Goal: Use online tool/utility: Use online tool/utility

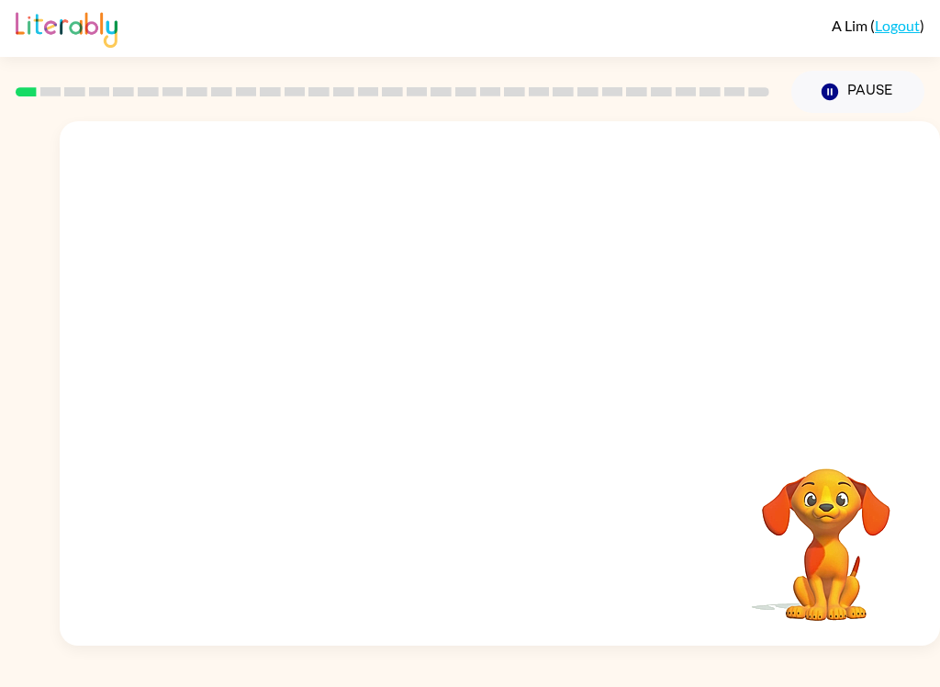
click at [454, 291] on video "Your browser must support playing .mp4 files to use Literably. Please try using…" at bounding box center [500, 275] width 880 height 308
click at [504, 377] on icon "button" at bounding box center [500, 392] width 32 height 32
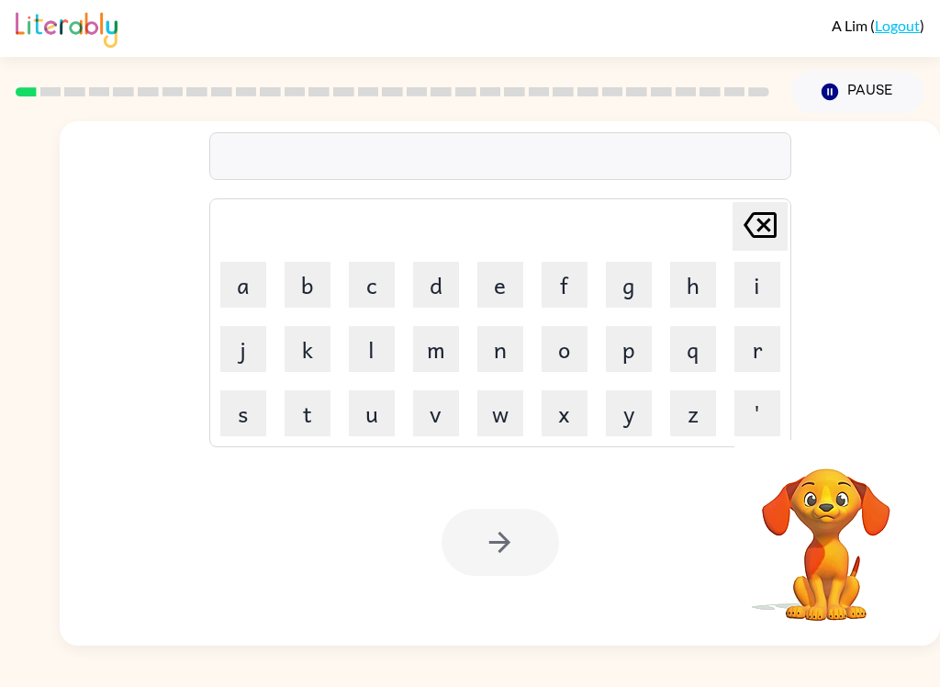
click at [310, 304] on button "b" at bounding box center [308, 285] width 46 height 46
click at [573, 353] on button "o" at bounding box center [565, 349] width 46 height 46
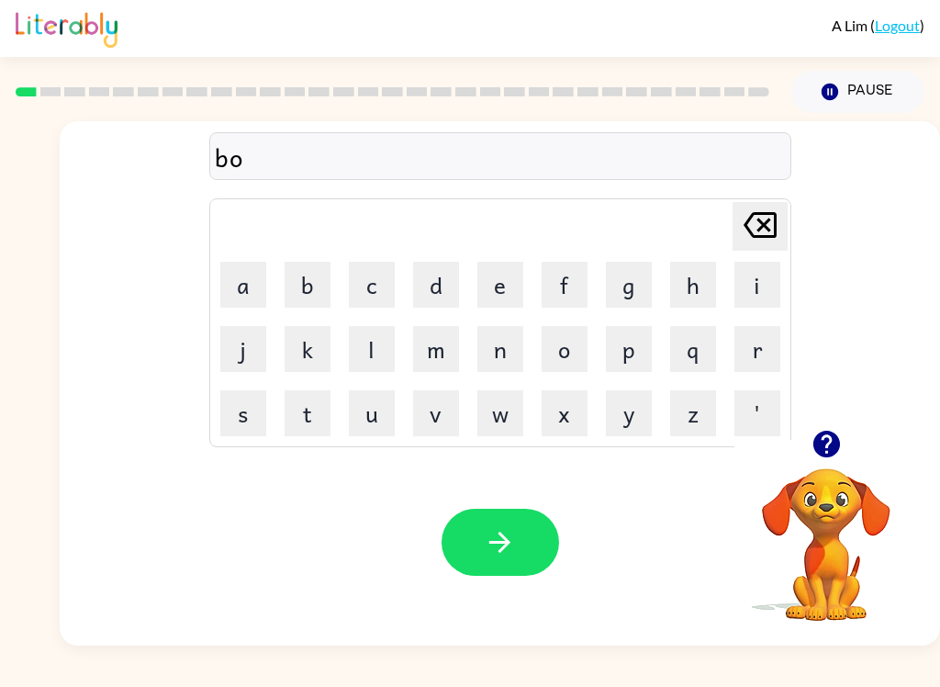
click at [769, 350] on button "r" at bounding box center [757, 349] width 46 height 46
click at [321, 286] on button "b" at bounding box center [308, 285] width 46 height 46
click at [764, 231] on icon "[PERSON_NAME] last character input" at bounding box center [760, 225] width 44 height 44
click at [454, 290] on button "d" at bounding box center [436, 285] width 46 height 46
click at [511, 293] on button "e" at bounding box center [500, 285] width 46 height 46
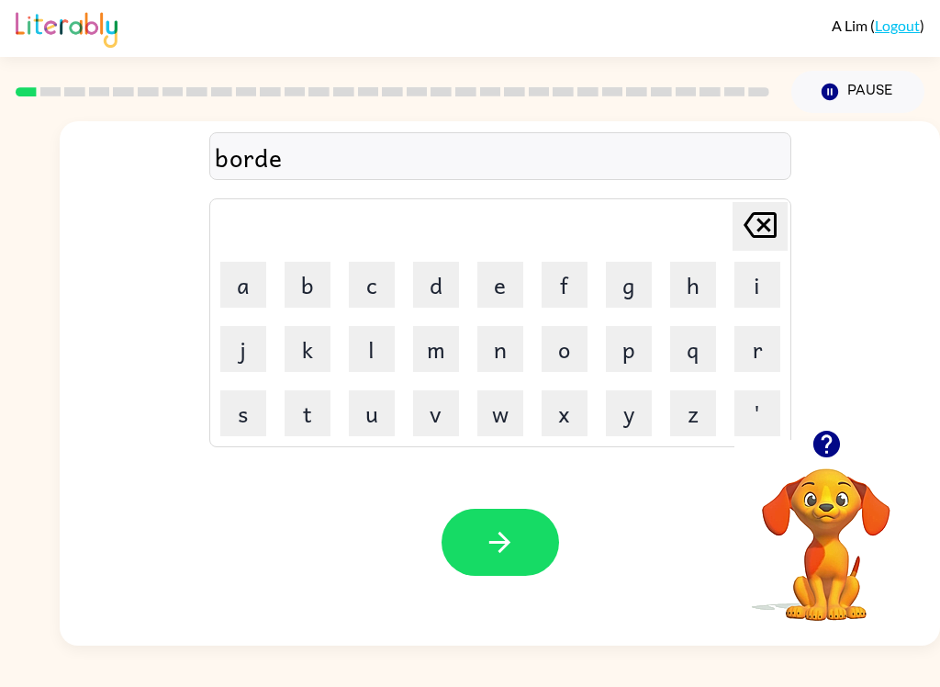
click at [763, 350] on button "r" at bounding box center [757, 349] width 46 height 46
click at [508, 543] on icon "button" at bounding box center [499, 542] width 21 height 21
click at [573, 352] on button "o" at bounding box center [565, 349] width 46 height 46
click at [368, 413] on button "u" at bounding box center [372, 413] width 46 height 46
click at [499, 355] on button "n" at bounding box center [500, 349] width 46 height 46
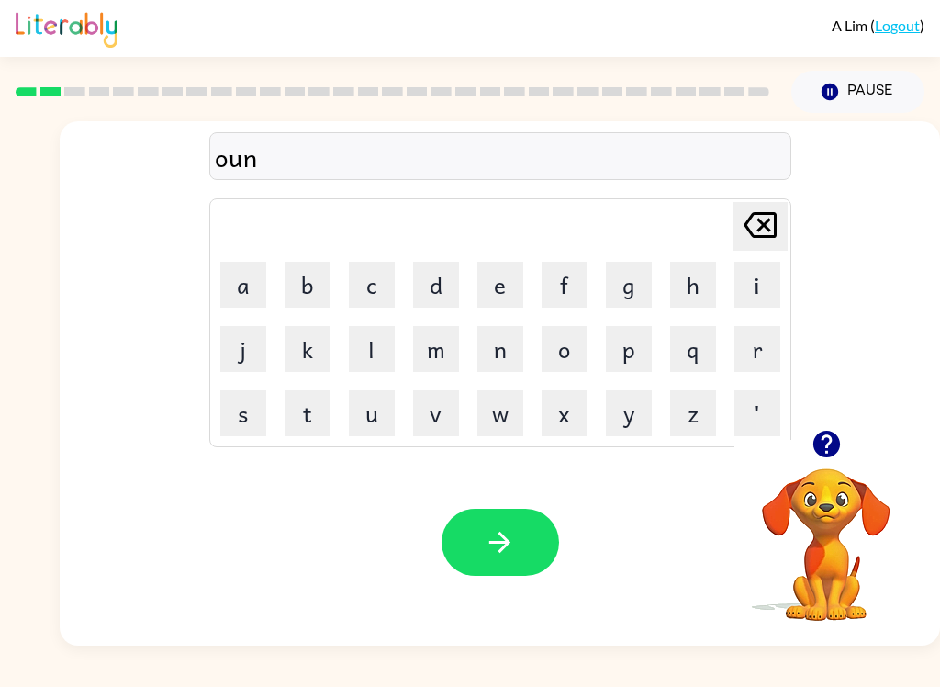
click at [305, 277] on button "b" at bounding box center [308, 285] width 46 height 46
click at [750, 282] on button "i" at bounding box center [757, 285] width 46 height 46
click at [761, 218] on icon "Delete Delete last character input" at bounding box center [760, 225] width 44 height 44
click at [755, 243] on icon "Delete Delete last character input" at bounding box center [760, 225] width 44 height 44
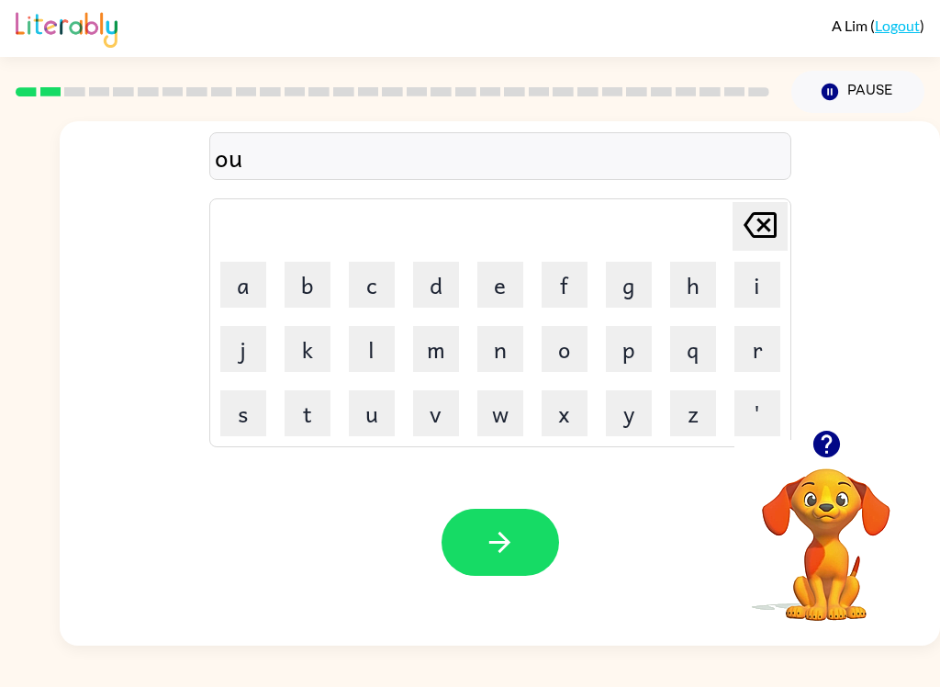
click at [762, 237] on icon at bounding box center [760, 225] width 33 height 26
click at [762, 236] on icon at bounding box center [760, 225] width 33 height 26
click at [751, 346] on button "r" at bounding box center [757, 349] width 46 height 46
click at [567, 356] on button "o" at bounding box center [565, 349] width 46 height 46
click at [390, 411] on button "u" at bounding box center [372, 413] width 46 height 46
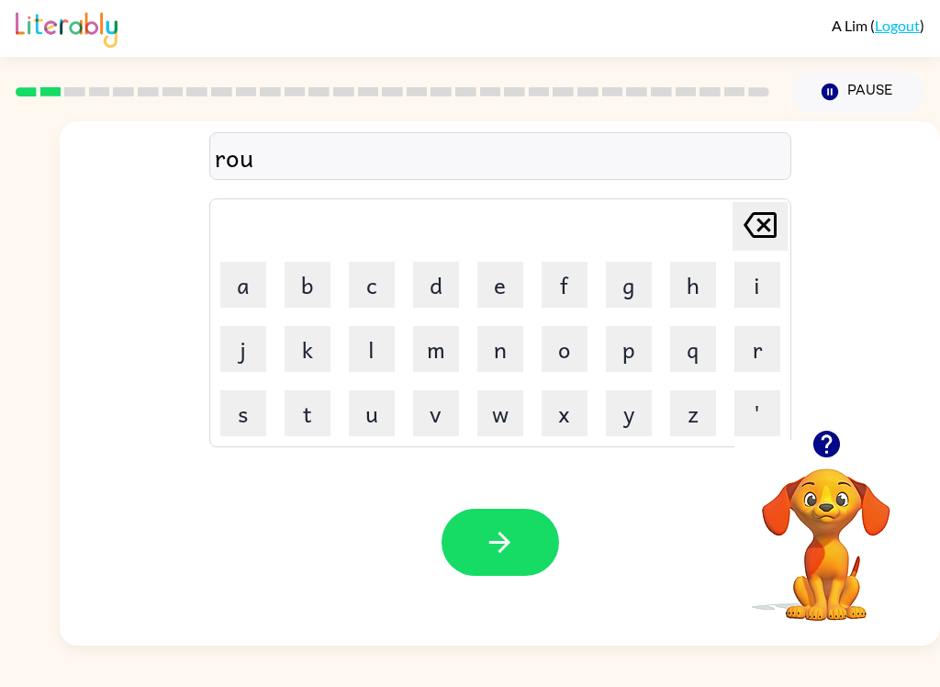
click at [499, 351] on button "n" at bounding box center [500, 349] width 46 height 46
click at [492, 279] on button "e" at bounding box center [500, 285] width 46 height 46
click at [429, 282] on button "d" at bounding box center [436, 285] width 46 height 46
click at [752, 229] on icon "Delete Delete last character input" at bounding box center [760, 225] width 44 height 44
click at [751, 228] on icon "Delete Delete last character input" at bounding box center [760, 225] width 44 height 44
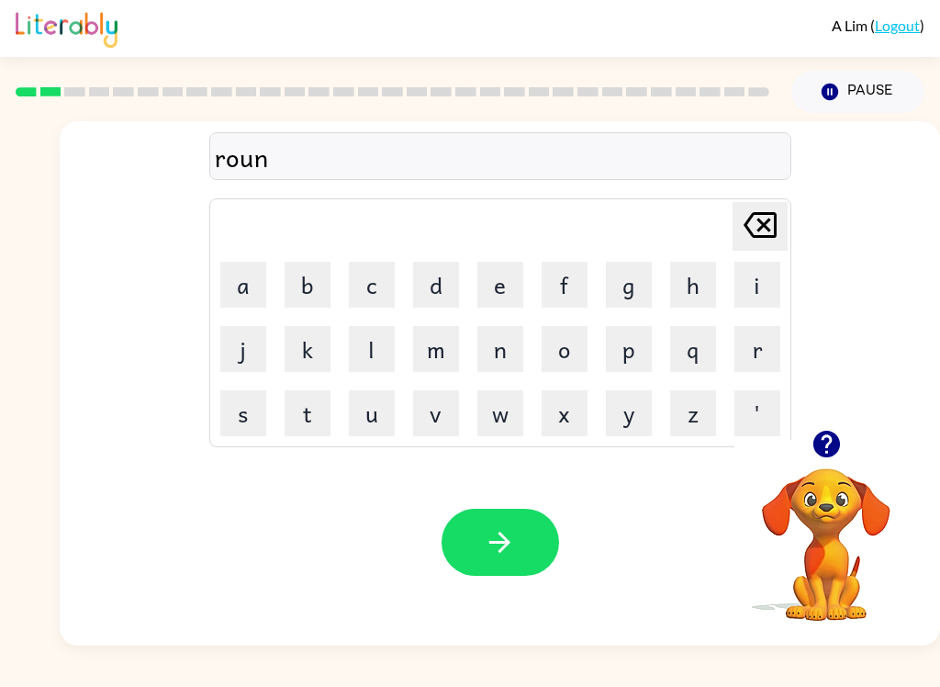
click at [758, 231] on icon at bounding box center [760, 225] width 33 height 26
click at [771, 231] on icon "Delete Delete last character input" at bounding box center [760, 225] width 44 height 44
click at [373, 417] on button "u" at bounding box center [372, 413] width 46 height 46
click at [488, 344] on button "n" at bounding box center [500, 349] width 46 height 46
click at [502, 292] on button "e" at bounding box center [500, 285] width 46 height 46
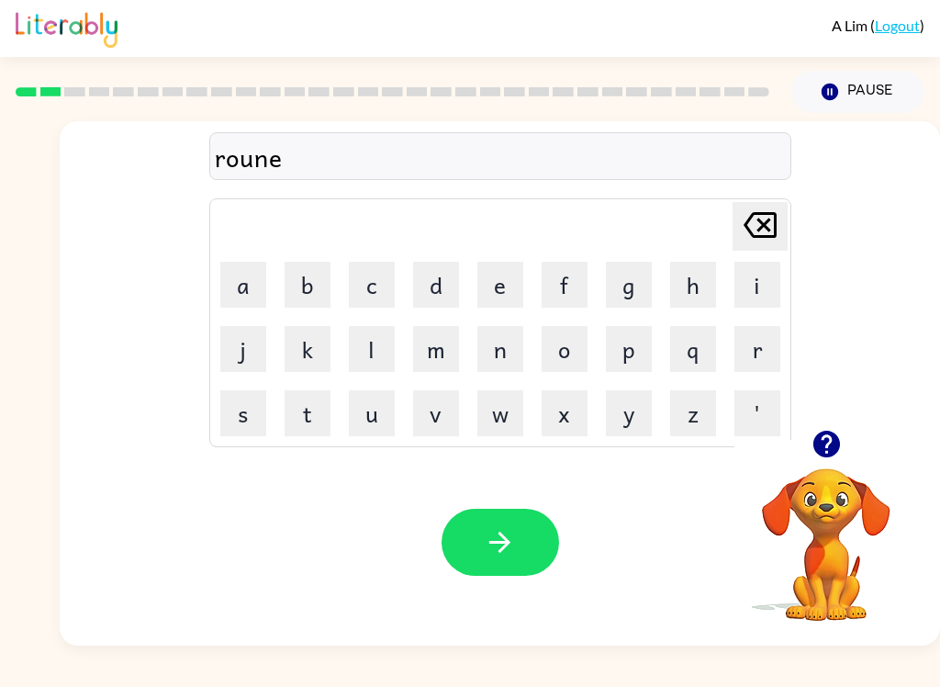
click at [431, 282] on button "d" at bounding box center [436, 285] width 46 height 46
click at [515, 511] on button "button" at bounding box center [501, 542] width 118 height 67
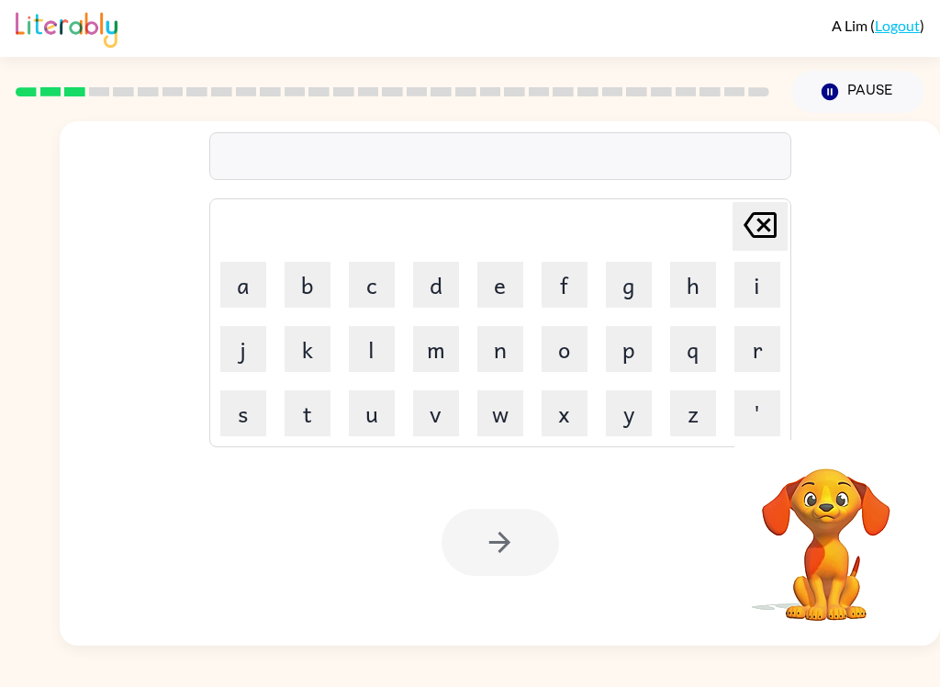
click at [443, 351] on button "m" at bounding box center [436, 349] width 46 height 46
click at [260, 302] on button "a" at bounding box center [243, 285] width 46 height 46
click at [370, 293] on button "c" at bounding box center [372, 285] width 46 height 46
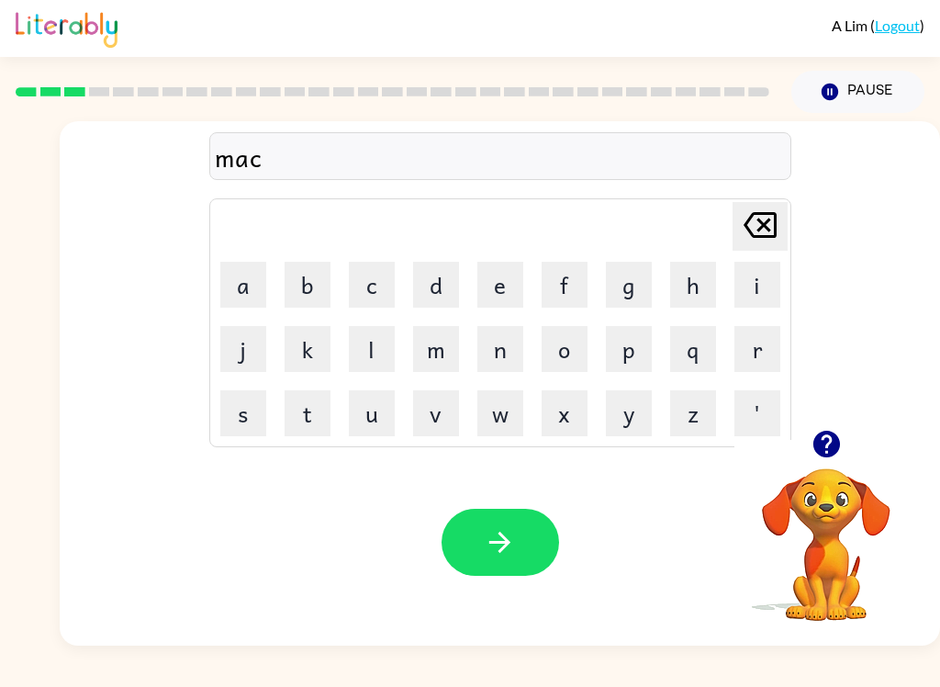
click at [688, 286] on button "h" at bounding box center [693, 285] width 46 height 46
click at [755, 280] on button "i" at bounding box center [757, 285] width 46 height 46
click at [511, 357] on button "n" at bounding box center [500, 349] width 46 height 46
click at [488, 276] on button "e" at bounding box center [500, 285] width 46 height 46
click at [518, 543] on button "button" at bounding box center [501, 542] width 118 height 67
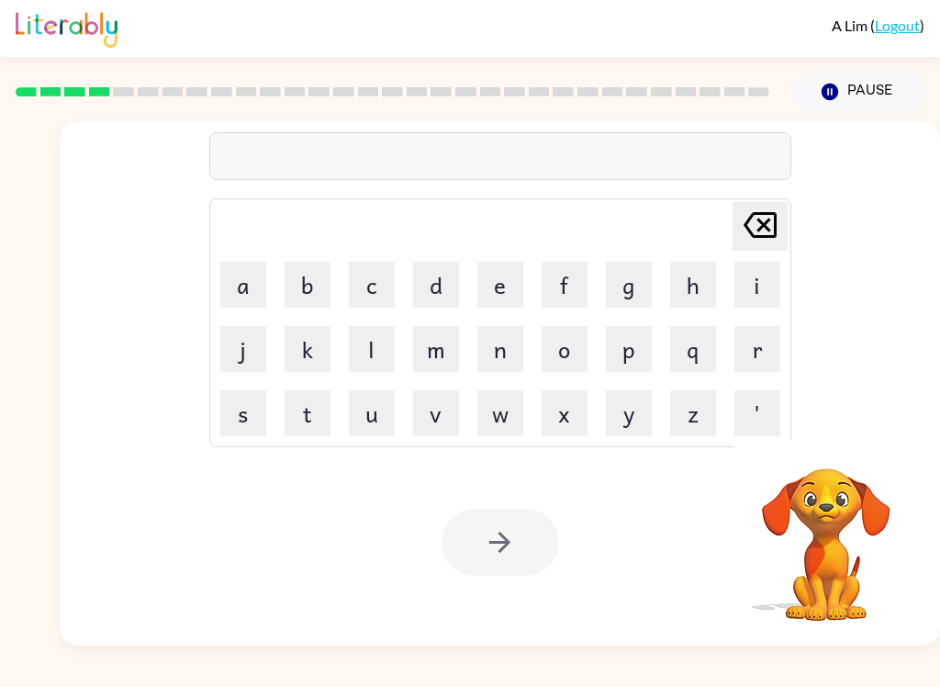
click at [314, 416] on button "t" at bounding box center [308, 413] width 46 height 46
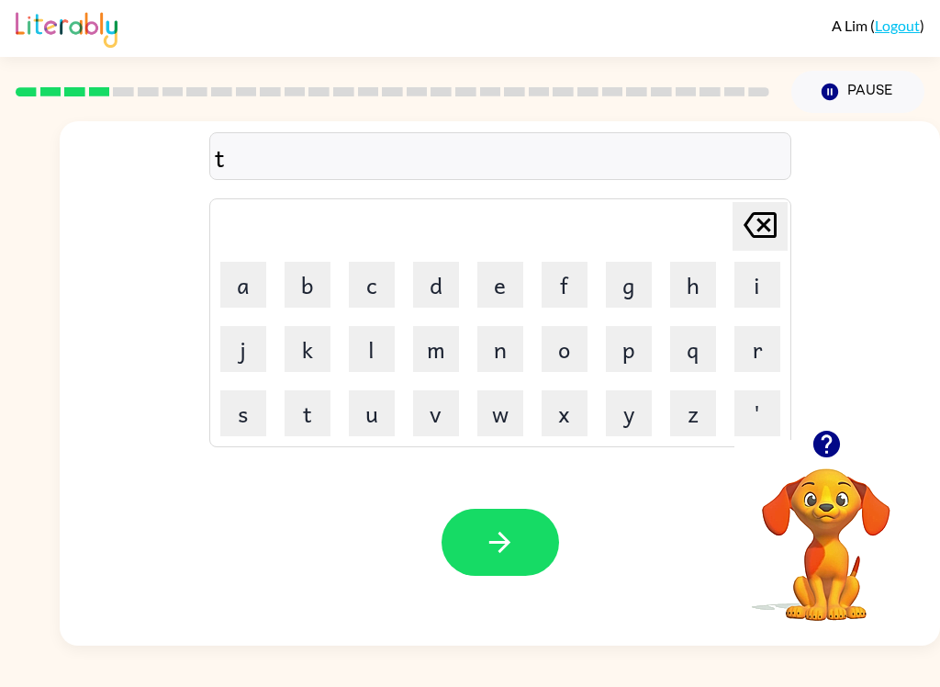
click at [754, 343] on button "r" at bounding box center [757, 349] width 46 height 46
click at [263, 286] on button "a" at bounding box center [243, 285] width 46 height 46
click at [750, 295] on button "i" at bounding box center [757, 285] width 46 height 46
click at [496, 347] on button "n" at bounding box center [500, 349] width 46 height 46
click at [490, 541] on icon "button" at bounding box center [500, 542] width 32 height 32
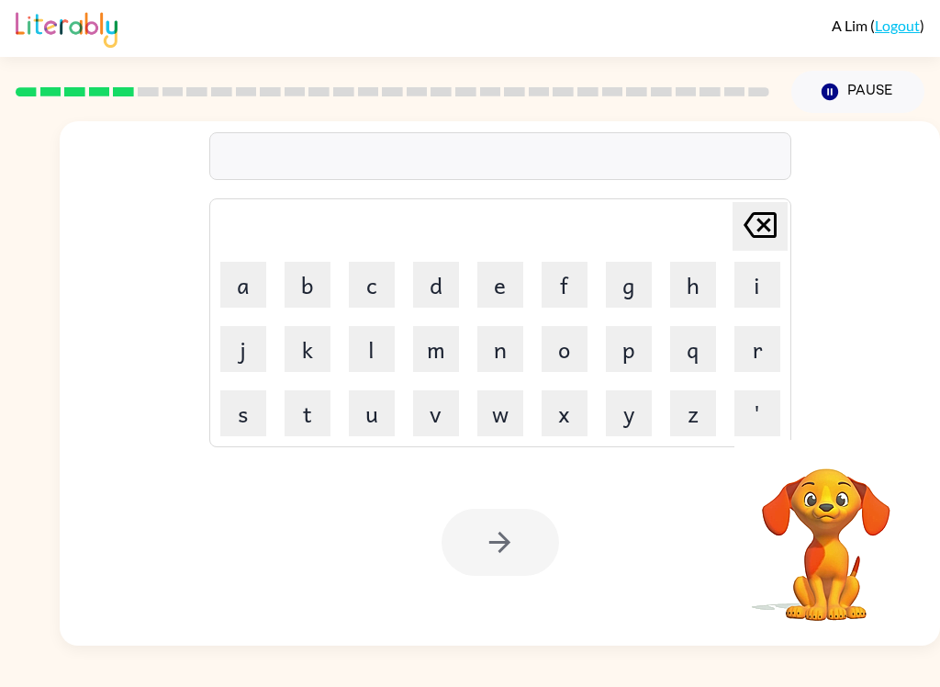
click at [448, 283] on button "d" at bounding box center [436, 285] width 46 height 46
click at [506, 299] on button "e" at bounding box center [500, 285] width 46 height 46
click at [568, 281] on button "f" at bounding box center [565, 285] width 46 height 46
click at [496, 266] on button "e" at bounding box center [500, 285] width 46 height 46
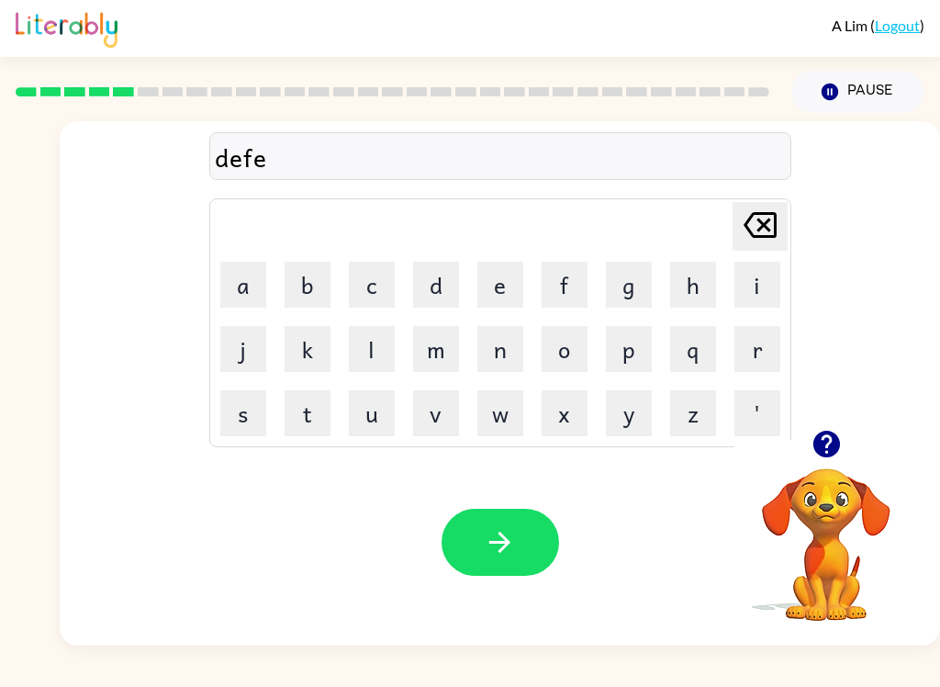
click at [510, 347] on button "n" at bounding box center [500, 349] width 46 height 46
click at [380, 291] on button "c" at bounding box center [372, 285] width 46 height 46
click at [501, 290] on button "e" at bounding box center [500, 285] width 46 height 46
click at [748, 290] on button "i" at bounding box center [757, 285] width 46 height 46
click at [426, 411] on button "v" at bounding box center [436, 413] width 46 height 46
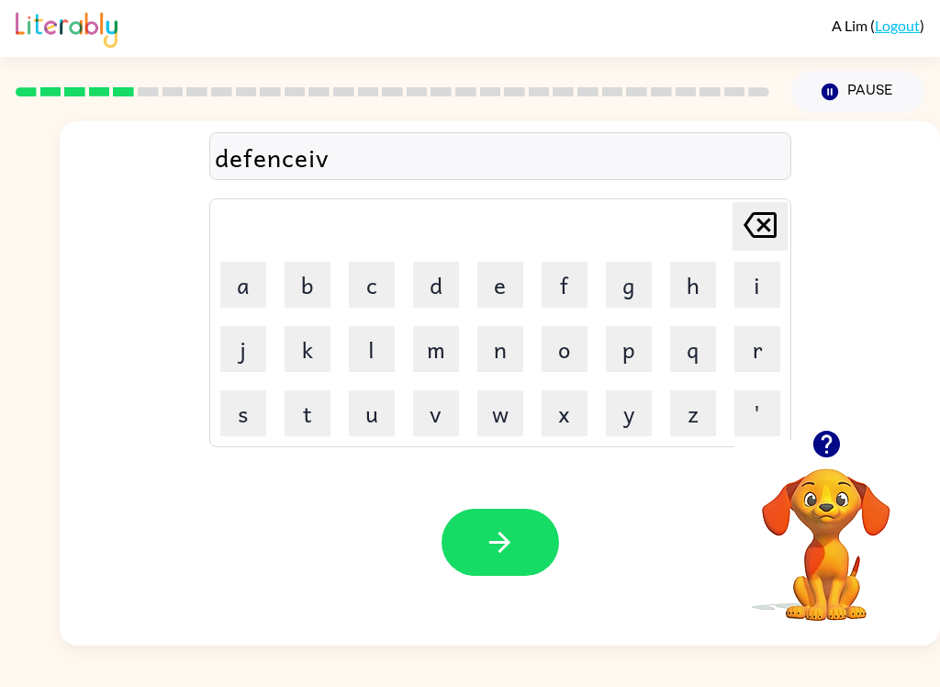
click at [494, 279] on button "e" at bounding box center [500, 285] width 46 height 46
click at [742, 238] on icon "Delete Delete last character input" at bounding box center [760, 225] width 44 height 44
click at [747, 228] on icon at bounding box center [760, 225] width 33 height 26
click at [746, 227] on icon at bounding box center [760, 225] width 33 height 26
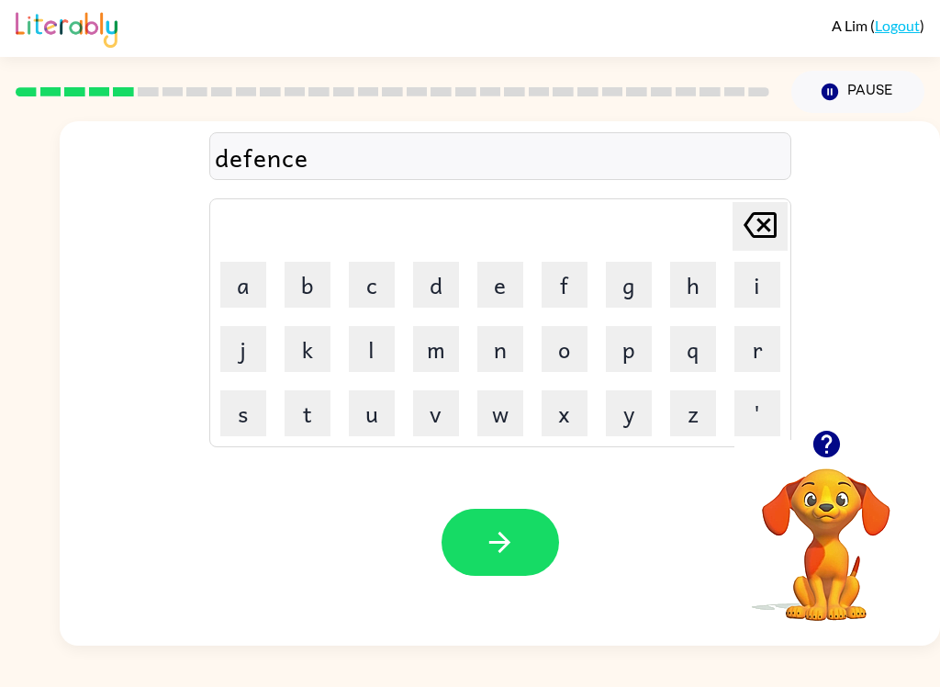
click at [740, 240] on icon "Delete Delete last character input" at bounding box center [760, 225] width 44 height 44
click at [739, 239] on icon "Delete Delete last character input" at bounding box center [760, 225] width 44 height 44
click at [511, 341] on button "n" at bounding box center [500, 349] width 46 height 46
click at [254, 396] on button "s" at bounding box center [243, 413] width 46 height 46
click at [762, 274] on button "i" at bounding box center [757, 285] width 46 height 46
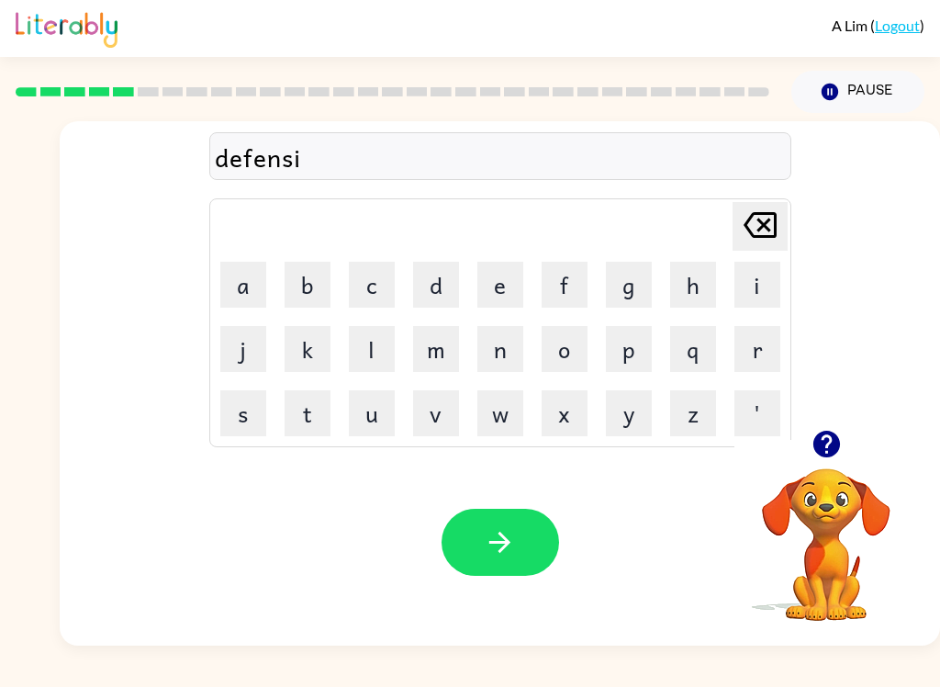
click at [455, 409] on button "v" at bounding box center [436, 413] width 46 height 46
click at [502, 286] on button "e" at bounding box center [500, 285] width 46 height 46
click at [476, 532] on button "button" at bounding box center [501, 542] width 118 height 67
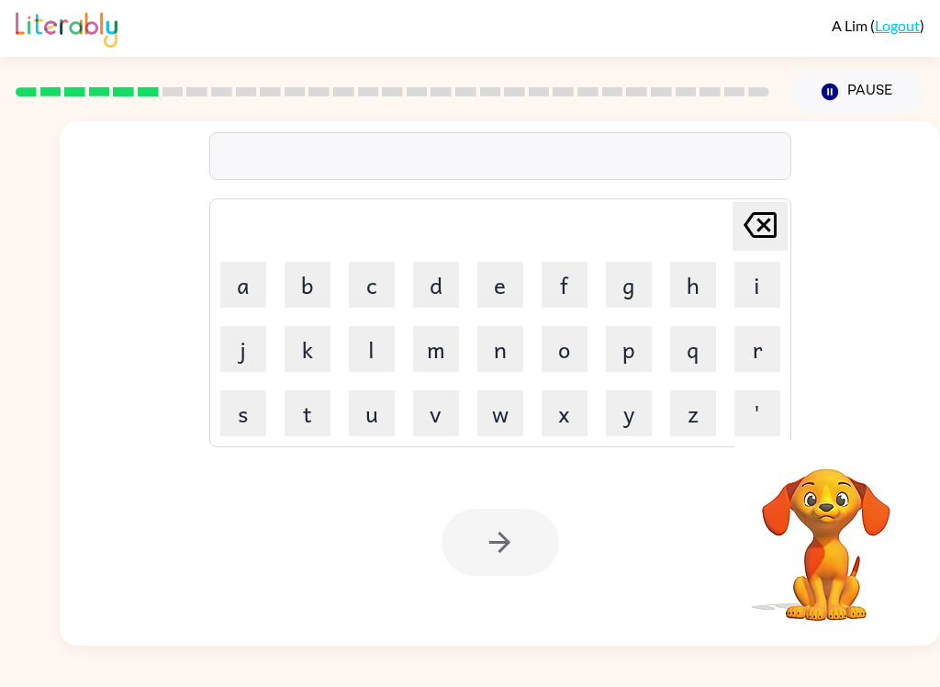
click at [435, 420] on button "v" at bounding box center [436, 413] width 46 height 46
click at [252, 288] on button "a" at bounding box center [243, 285] width 46 height 46
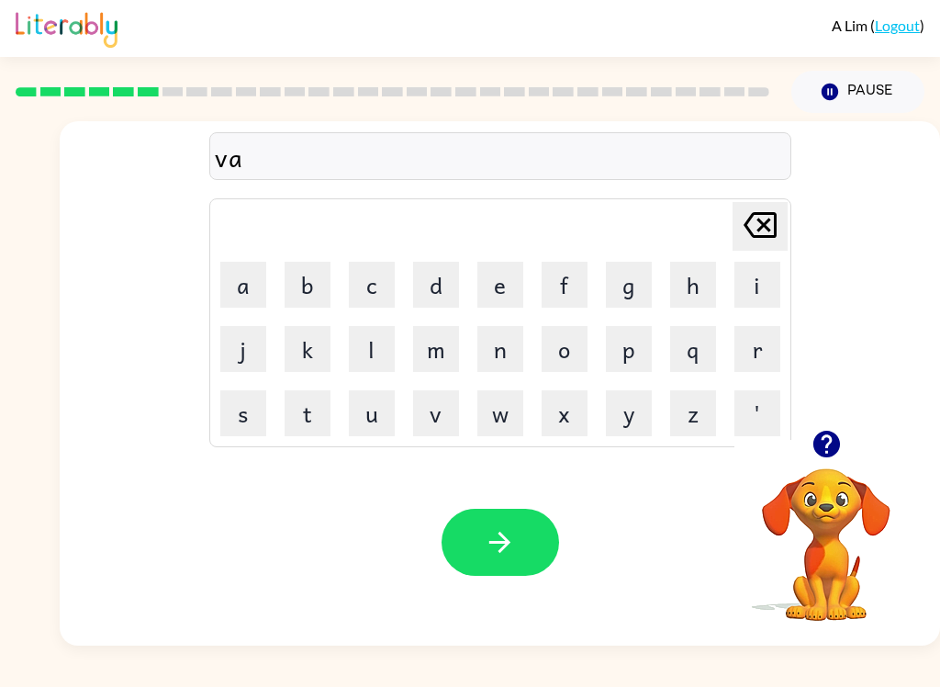
click at [379, 283] on button "c" at bounding box center [372, 285] width 46 height 46
click at [241, 292] on button "a" at bounding box center [243, 285] width 46 height 46
click at [311, 407] on button "t" at bounding box center [308, 413] width 46 height 46
click at [736, 280] on button "i" at bounding box center [757, 285] width 46 height 46
click at [559, 350] on button "o" at bounding box center [565, 349] width 46 height 46
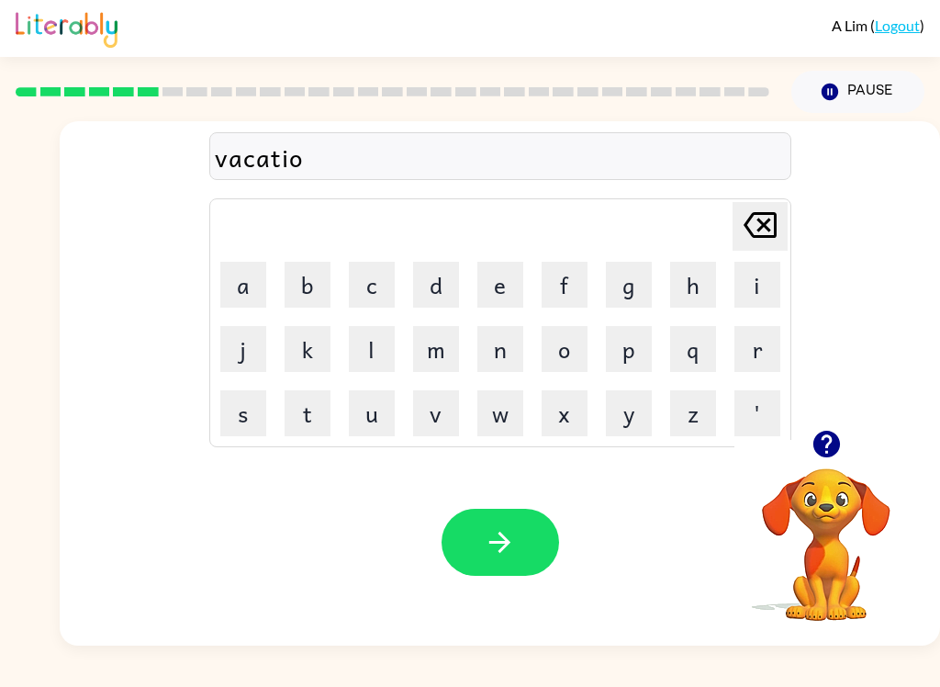
click at [486, 354] on button "n" at bounding box center [500, 349] width 46 height 46
click at [509, 520] on button "button" at bounding box center [501, 542] width 118 height 67
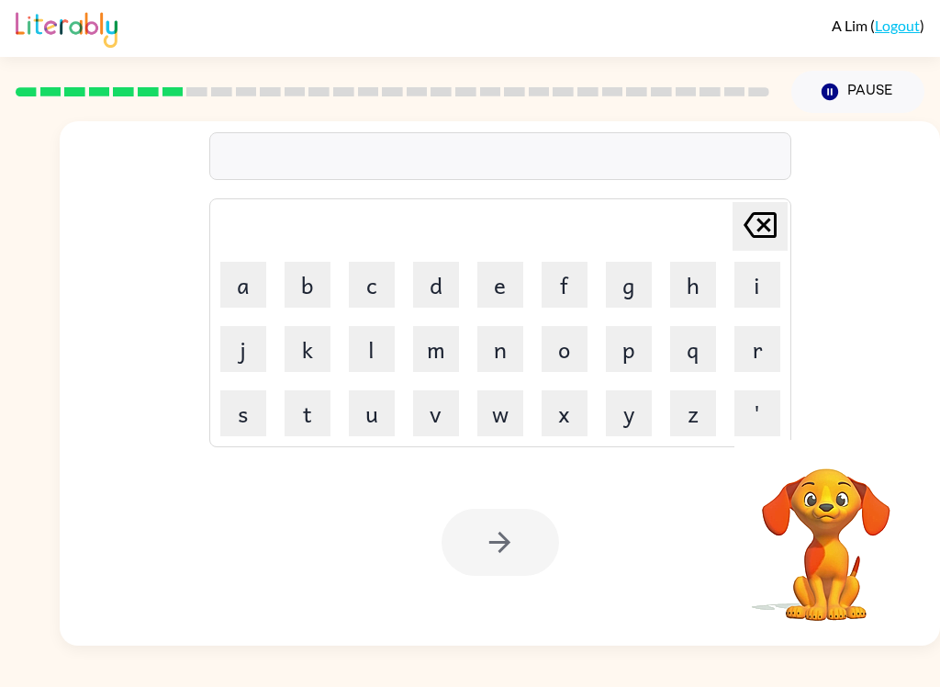
click at [633, 357] on button "p" at bounding box center [629, 349] width 46 height 46
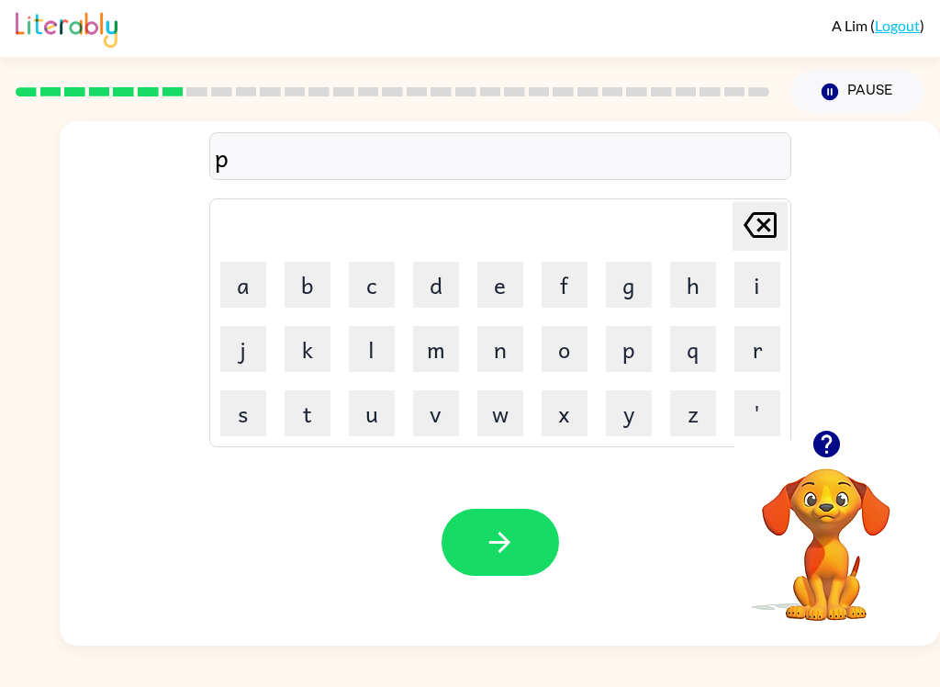
click at [373, 420] on button "u" at bounding box center [372, 413] width 46 height 46
click at [440, 286] on button "d" at bounding box center [436, 285] width 46 height 46
click at [439, 286] on button "d" at bounding box center [436, 285] width 46 height 46
click at [374, 362] on button "l" at bounding box center [372, 349] width 46 height 46
click at [502, 276] on button "e" at bounding box center [500, 285] width 46 height 46
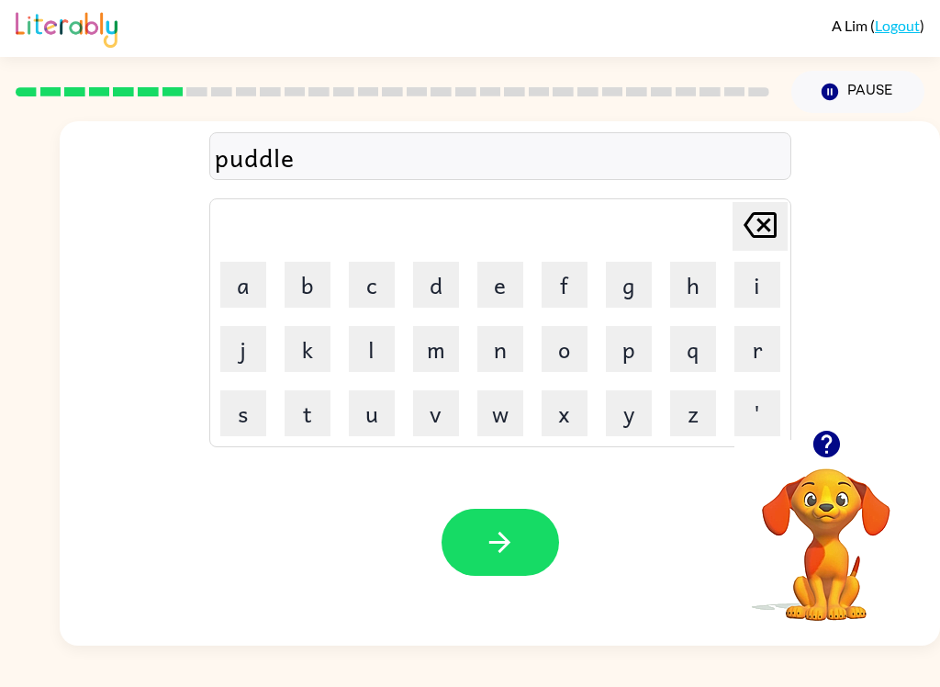
click at [494, 529] on icon "button" at bounding box center [500, 542] width 32 height 32
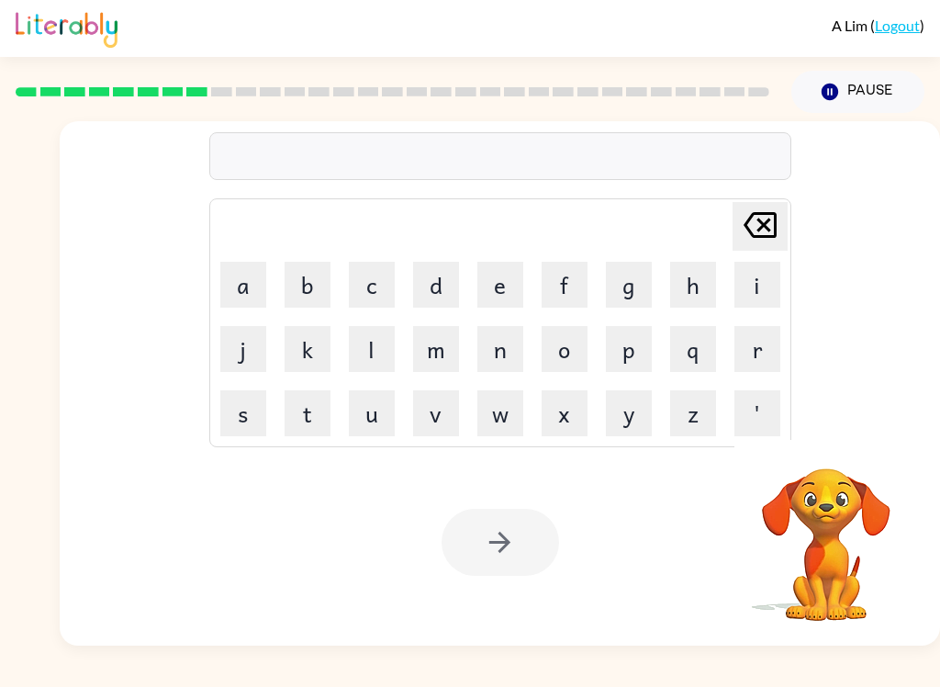
click at [429, 350] on button "m" at bounding box center [436, 349] width 46 height 46
click at [757, 277] on button "i" at bounding box center [757, 285] width 46 height 46
click at [759, 357] on button "r" at bounding box center [757, 349] width 46 height 46
click at [768, 297] on button "i" at bounding box center [757, 285] width 46 height 46
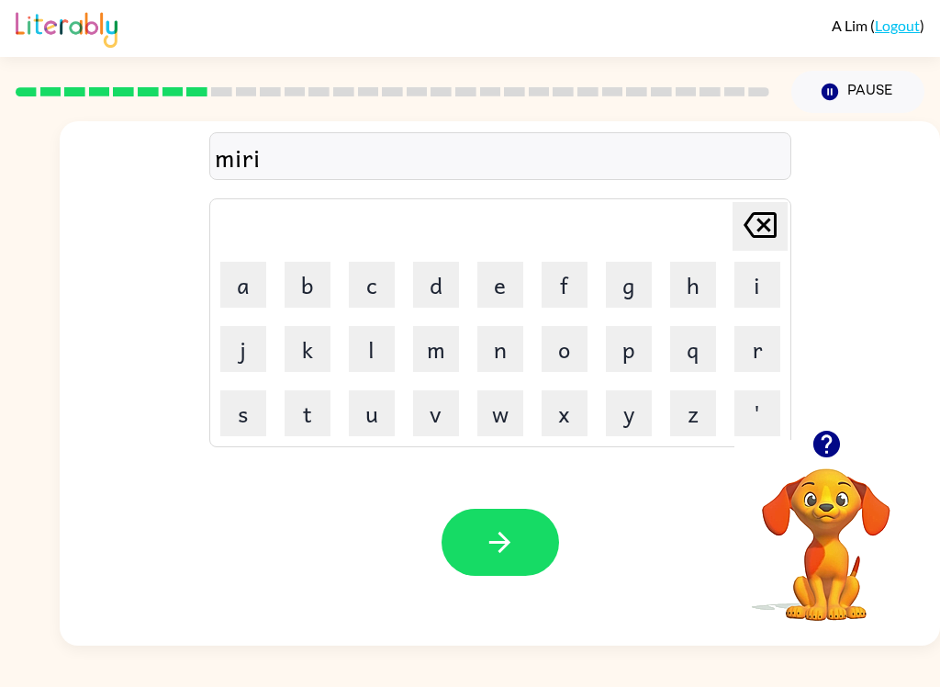
click at [381, 296] on button "c" at bounding box center [372, 285] width 46 height 46
click at [376, 354] on button "l" at bounding box center [372, 349] width 46 height 46
click at [508, 297] on button "e" at bounding box center [500, 285] width 46 height 46
click at [747, 221] on icon at bounding box center [760, 225] width 33 height 26
click at [746, 221] on icon at bounding box center [760, 225] width 33 height 26
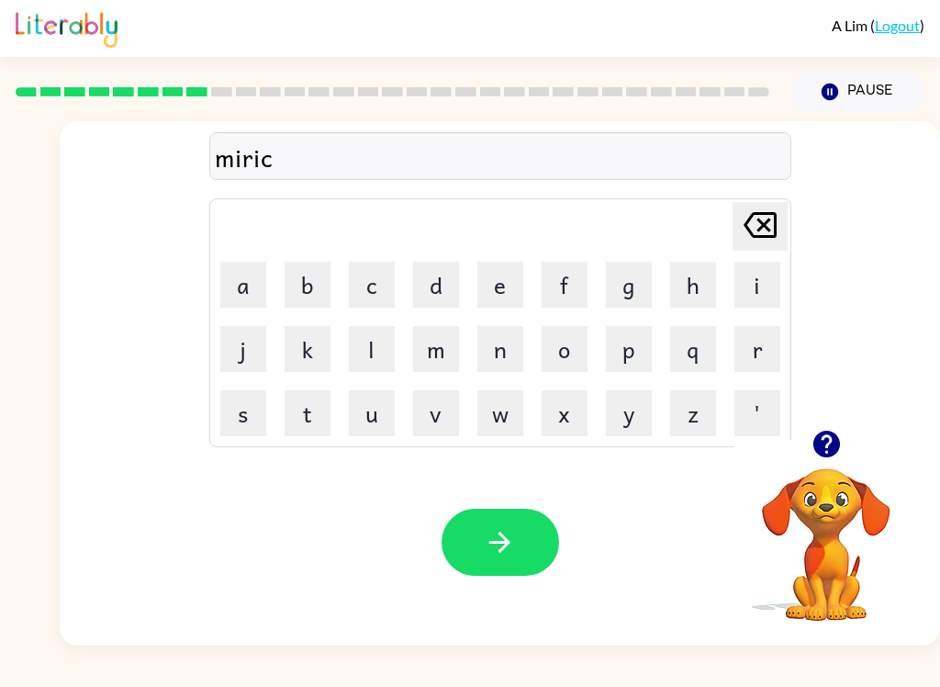
click at [752, 222] on icon "Delete Delete last character input" at bounding box center [760, 225] width 44 height 44
click at [751, 221] on icon "Delete Delete last character input" at bounding box center [760, 225] width 44 height 44
click at [755, 343] on button "r" at bounding box center [757, 349] width 46 height 46
click at [770, 287] on button "i" at bounding box center [757, 285] width 46 height 46
click at [389, 286] on button "c" at bounding box center [372, 285] width 46 height 46
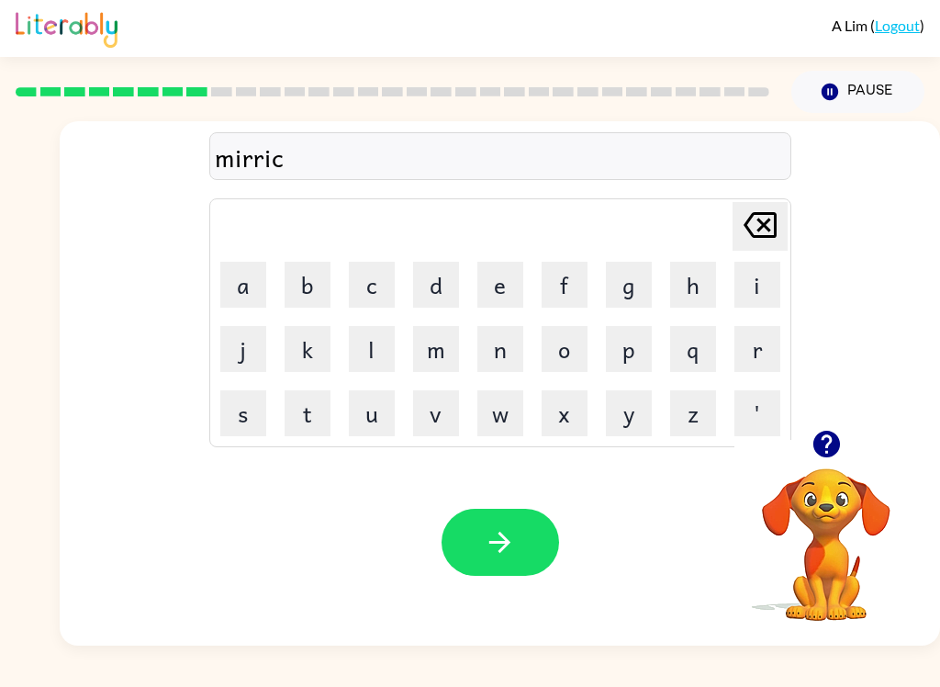
click at [375, 350] on button "l" at bounding box center [372, 349] width 46 height 46
click at [491, 285] on button "e" at bounding box center [500, 285] width 46 height 46
click at [525, 553] on button "button" at bounding box center [501, 542] width 118 height 67
click at [437, 356] on button "m" at bounding box center [436, 349] width 46 height 46
click at [749, 298] on button "i" at bounding box center [757, 285] width 46 height 46
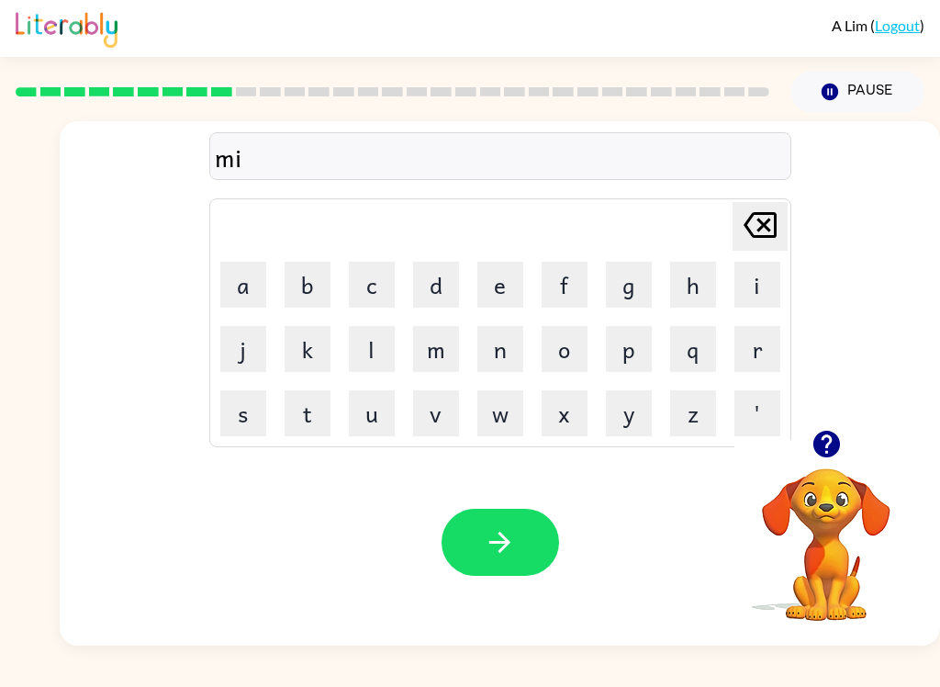
click at [448, 291] on button "d" at bounding box center [436, 285] width 46 height 46
click at [571, 348] on button "o" at bounding box center [565, 349] width 46 height 46
click at [745, 351] on button "r" at bounding box center [757, 349] width 46 height 46
click at [499, 354] on button "n" at bounding box center [500, 349] width 46 height 46
click at [767, 288] on button "i" at bounding box center [757, 285] width 46 height 46
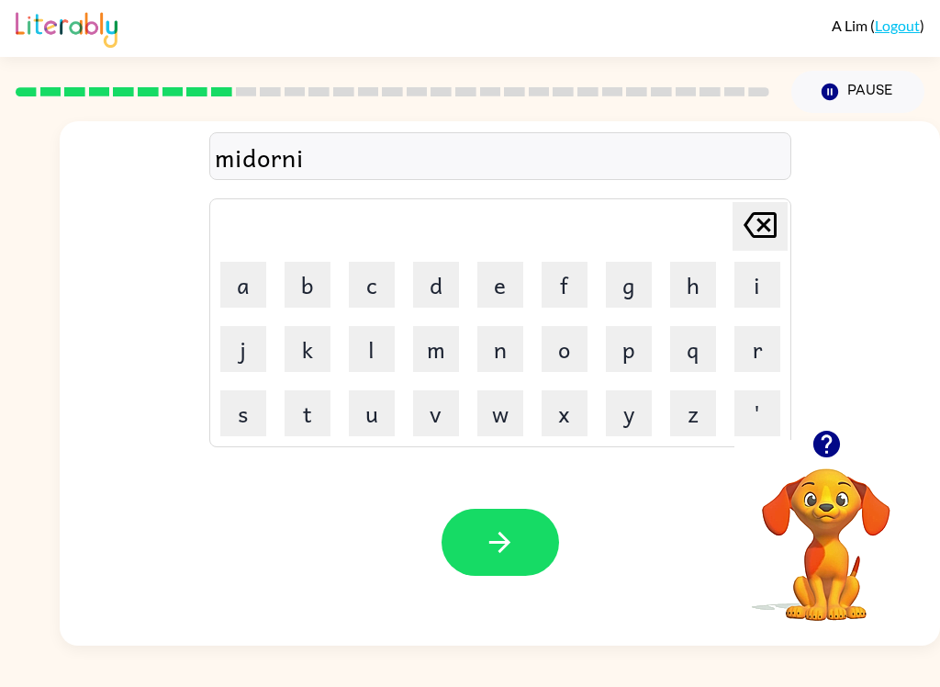
click at [496, 343] on button "n" at bounding box center [500, 349] width 46 height 46
click at [627, 280] on button "g" at bounding box center [629, 285] width 46 height 46
click at [506, 543] on icon "button" at bounding box center [499, 542] width 21 height 21
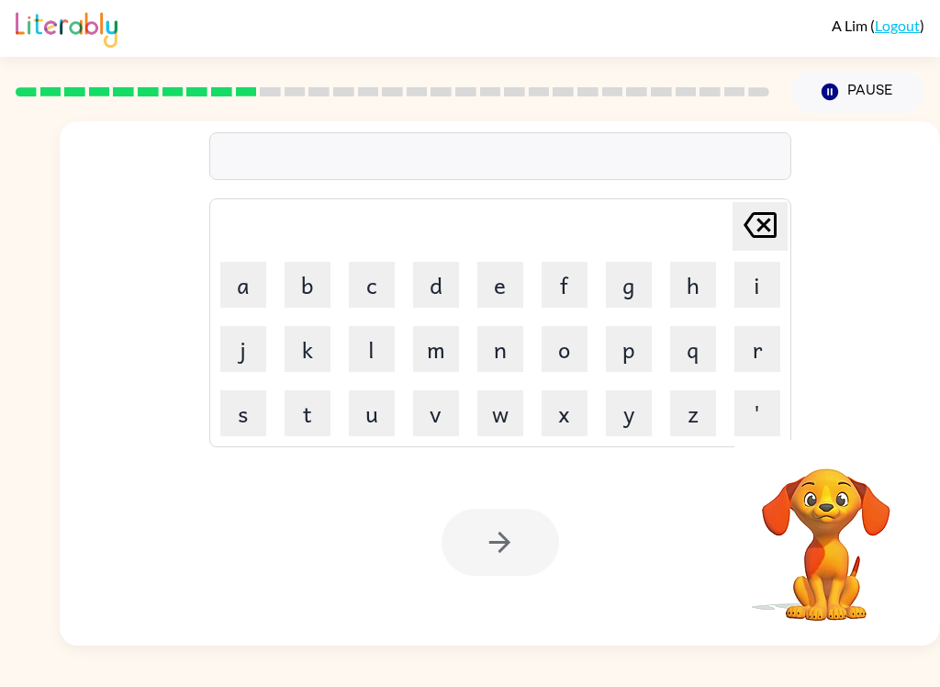
click at [436, 279] on button "d" at bounding box center [436, 285] width 46 height 46
click at [773, 292] on button "i" at bounding box center [757, 285] width 46 height 46
click at [240, 426] on button "s" at bounding box center [243, 413] width 46 height 46
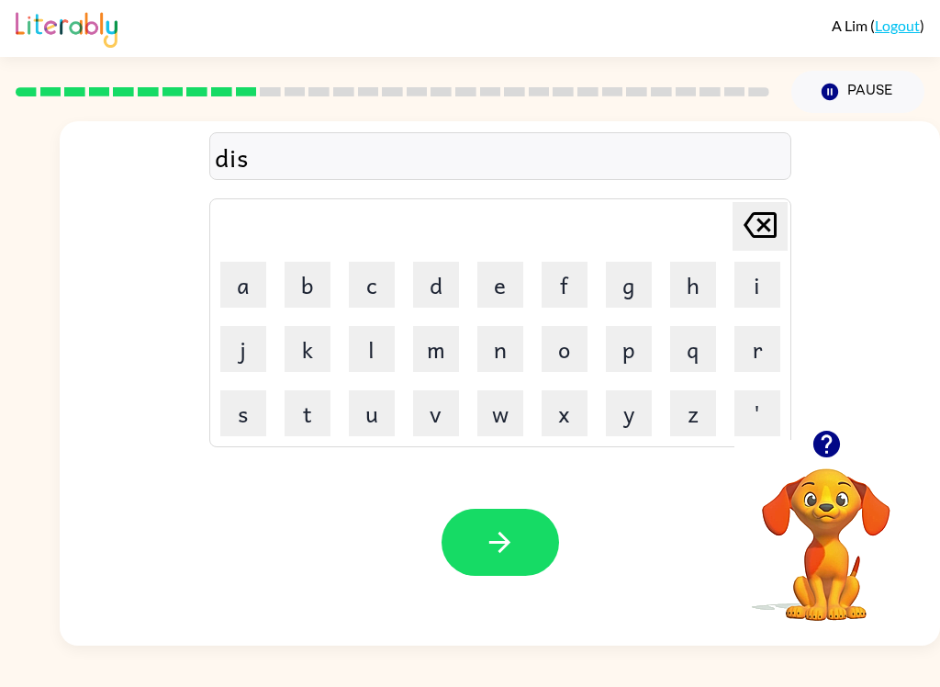
click at [313, 409] on button "t" at bounding box center [308, 413] width 46 height 46
click at [750, 352] on button "r" at bounding box center [757, 349] width 46 height 46
click at [239, 286] on button "a" at bounding box center [243, 285] width 46 height 46
click at [253, 410] on button "s" at bounding box center [243, 413] width 46 height 46
click at [308, 408] on button "t" at bounding box center [308, 413] width 46 height 46
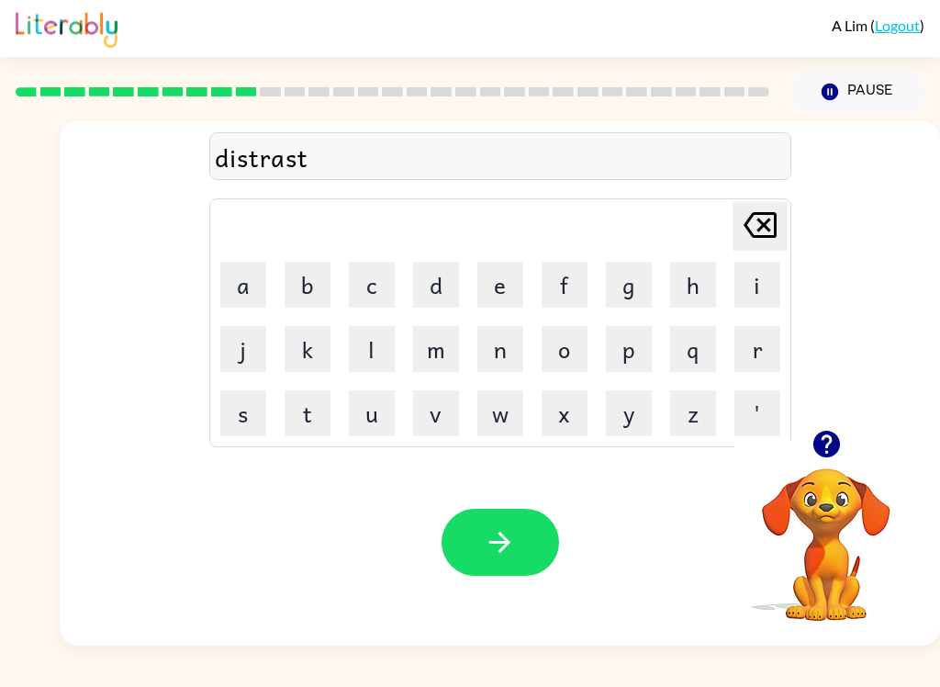
click at [761, 241] on icon "Delete Delete last character input" at bounding box center [760, 225] width 44 height 44
click at [779, 227] on icon "Delete Delete last character input" at bounding box center [760, 225] width 44 height 44
click at [372, 414] on button "u" at bounding box center [372, 413] width 46 height 46
click at [257, 418] on button "s" at bounding box center [243, 413] width 46 height 46
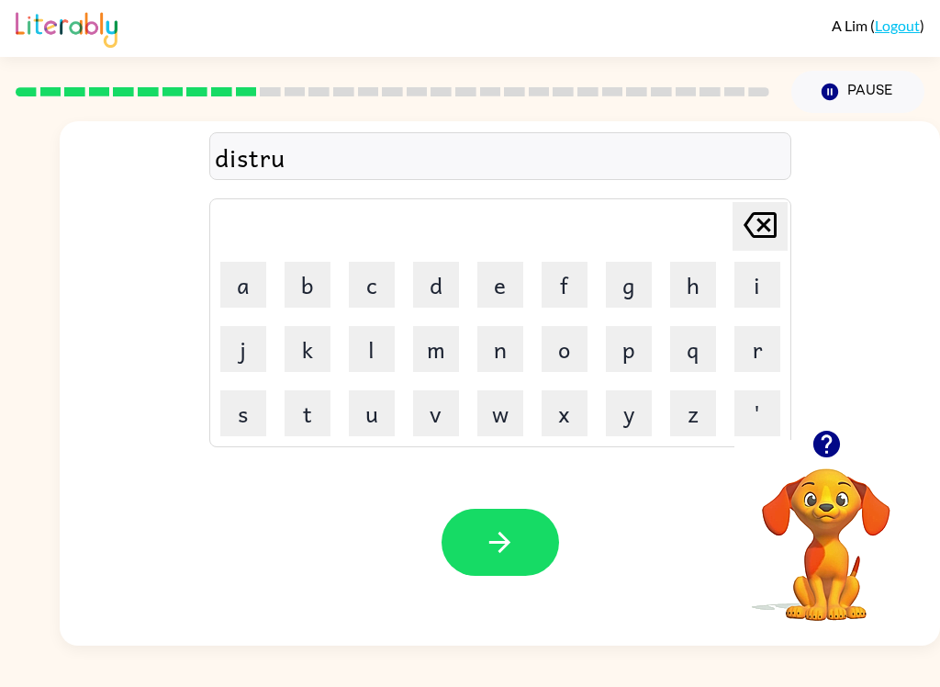
click at [307, 416] on button "t" at bounding box center [308, 413] width 46 height 46
click at [533, 558] on button "button" at bounding box center [501, 542] width 118 height 67
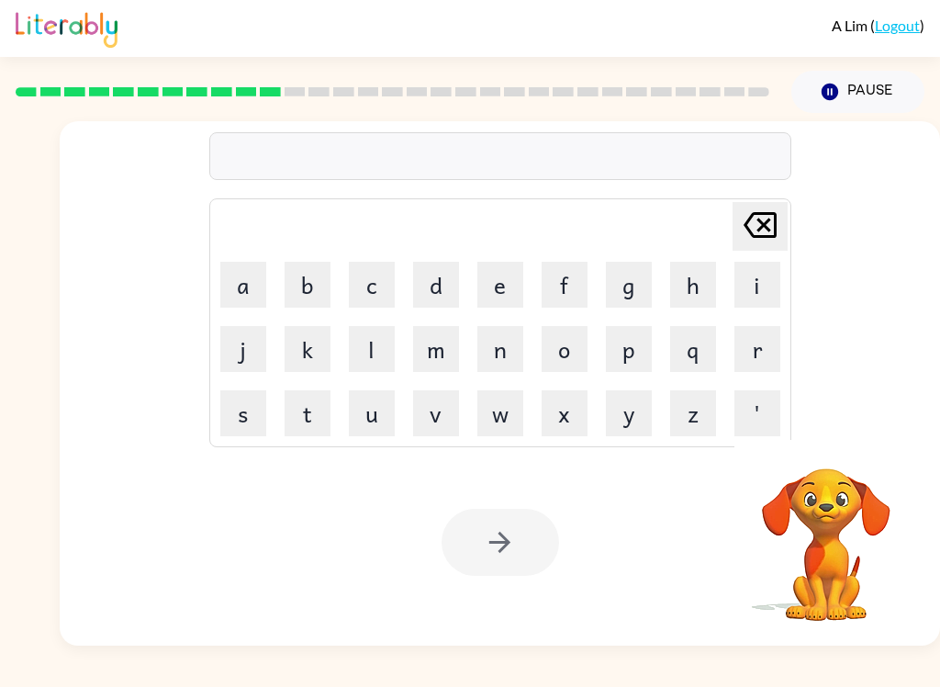
click at [18, 284] on div "Delete Delete last character input a b c d e f g h i j k l m n o p q r s t u v …" at bounding box center [470, 379] width 940 height 532
click at [750, 346] on button "r" at bounding box center [757, 349] width 46 height 46
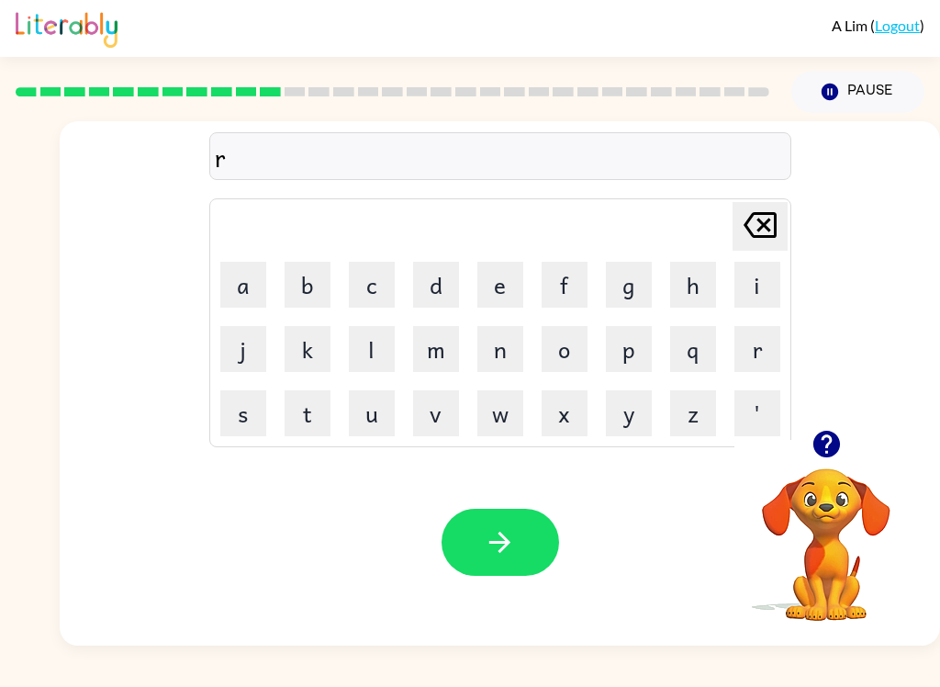
click at [574, 353] on button "o" at bounding box center [565, 349] width 46 height 46
click at [254, 294] on button "a" at bounding box center [243, 285] width 46 height 46
click at [447, 290] on button "d" at bounding box center [436, 285] width 46 height 46
click at [513, 522] on button "button" at bounding box center [501, 542] width 118 height 67
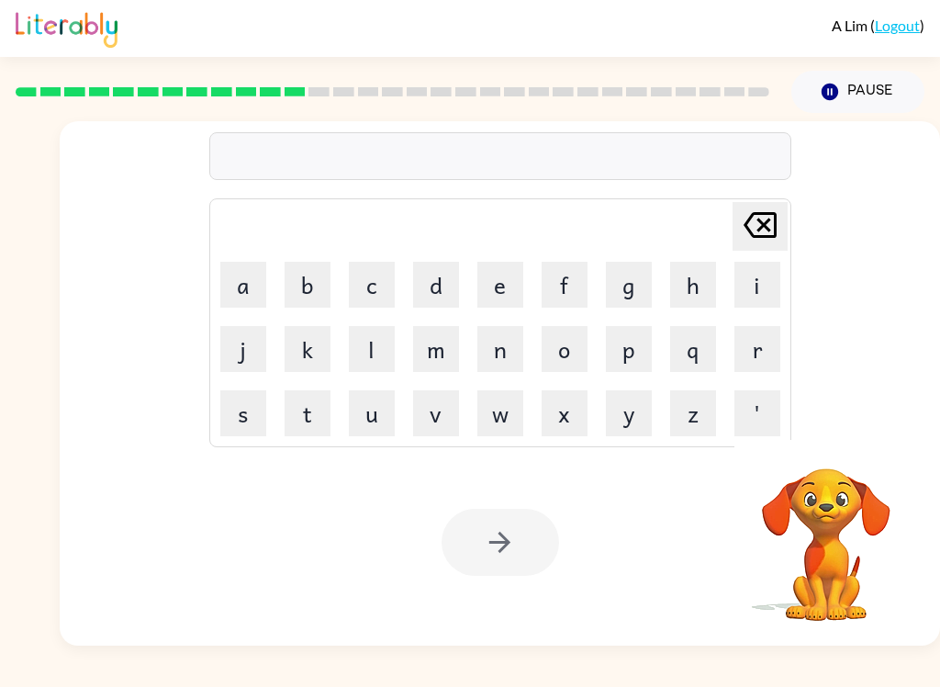
click at [371, 416] on button "u" at bounding box center [372, 413] width 46 height 46
click at [627, 355] on button "p" at bounding box center [629, 349] width 46 height 46
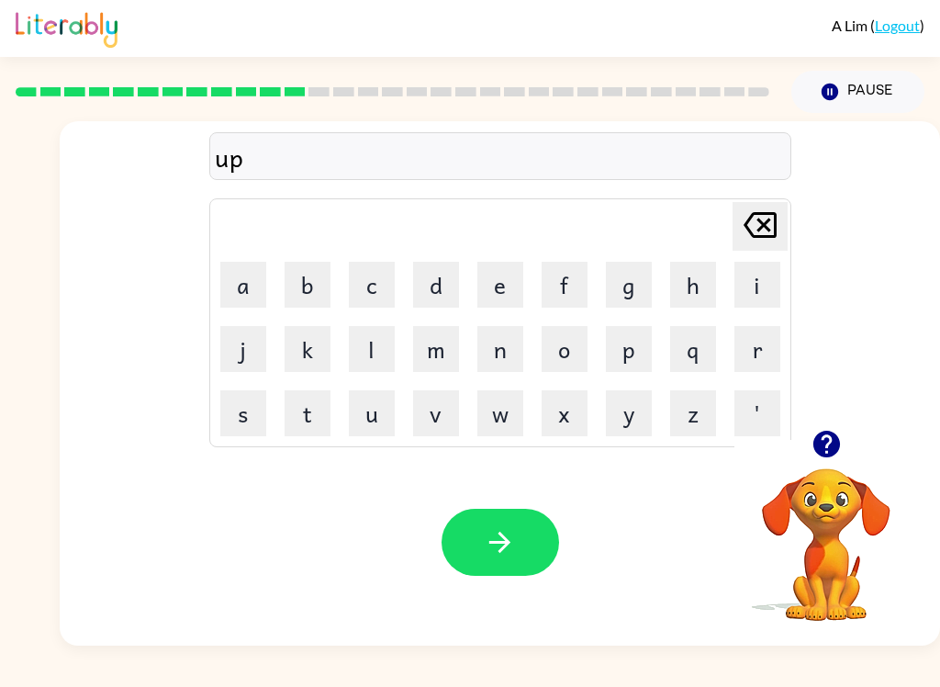
click at [633, 293] on button "g" at bounding box center [629, 285] width 46 height 46
click at [767, 364] on button "r" at bounding box center [757, 349] width 46 height 46
click at [247, 283] on button "a" at bounding box center [243, 285] width 46 height 46
click at [438, 294] on button "d" at bounding box center [436, 285] width 46 height 46
click at [508, 271] on button "e" at bounding box center [500, 285] width 46 height 46
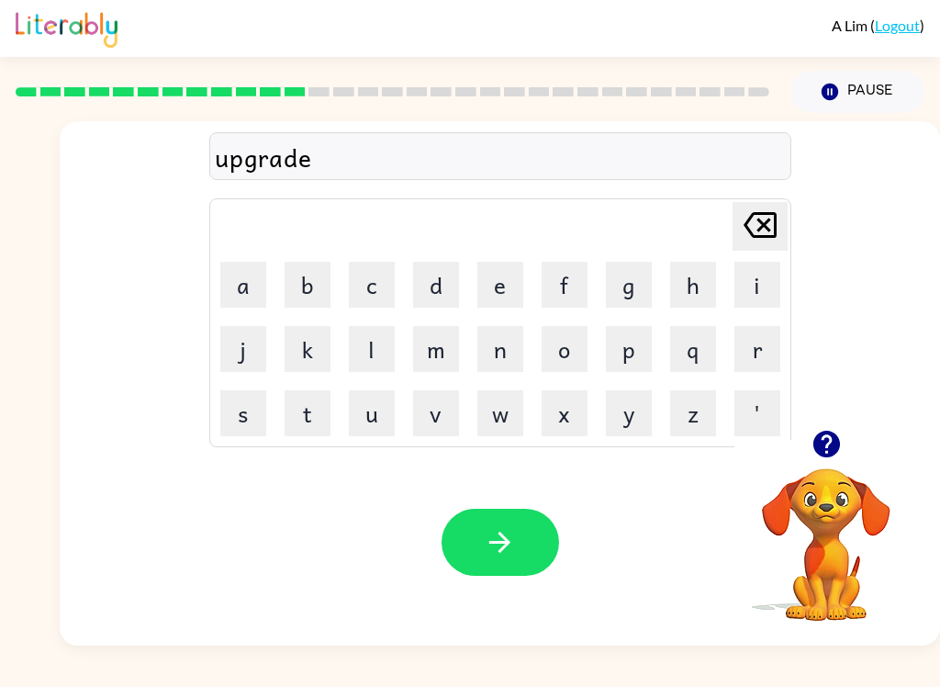
click at [492, 555] on icon "button" at bounding box center [500, 542] width 32 height 32
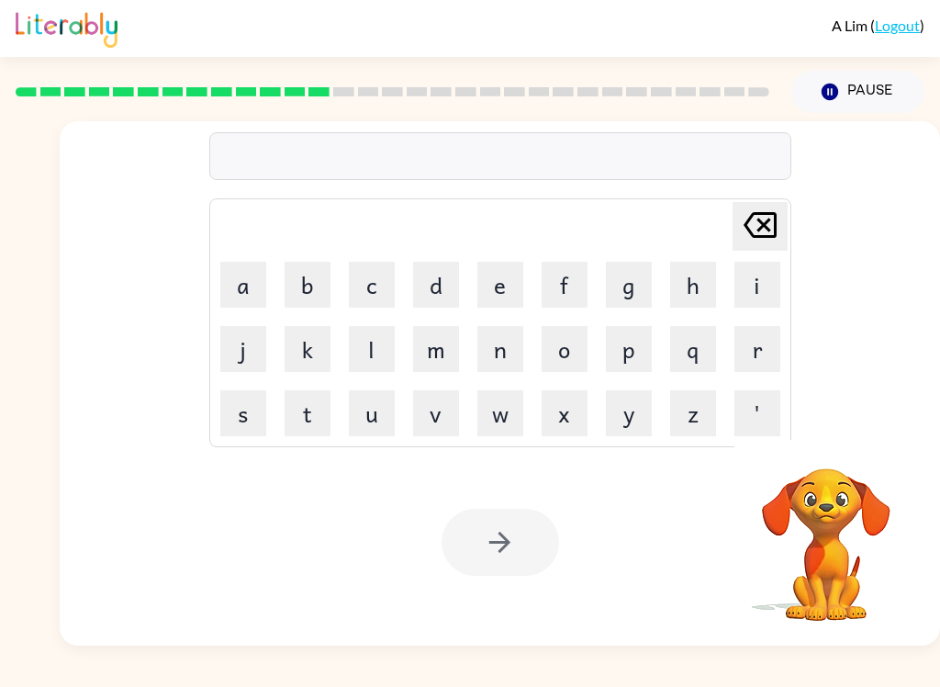
click at [512, 409] on button "w" at bounding box center [500, 413] width 46 height 46
click at [767, 229] on icon at bounding box center [760, 225] width 33 height 26
click at [438, 358] on button "m" at bounding box center [436, 349] width 46 height 46
click at [250, 283] on button "a" at bounding box center [243, 285] width 46 height 46
click at [420, 288] on button "d" at bounding box center [436, 285] width 46 height 46
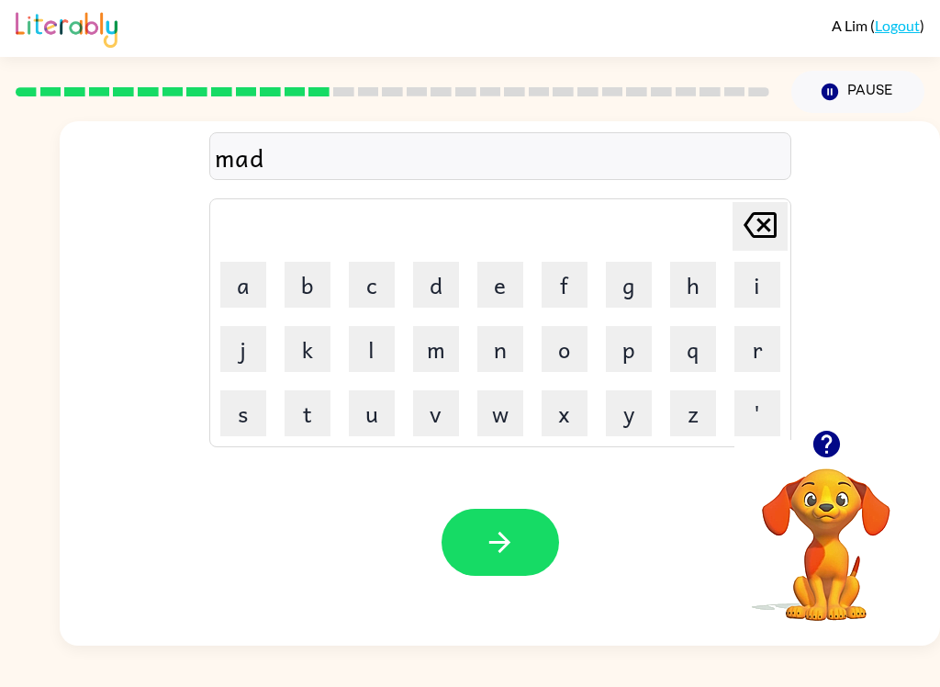
click at [507, 353] on button "n" at bounding box center [500, 349] width 46 height 46
click at [495, 280] on button "e" at bounding box center [500, 285] width 46 height 46
click at [238, 404] on button "s" at bounding box center [243, 413] width 46 height 46
click at [237, 404] on button "s" at bounding box center [243, 413] width 46 height 46
click at [537, 542] on button "button" at bounding box center [501, 542] width 118 height 67
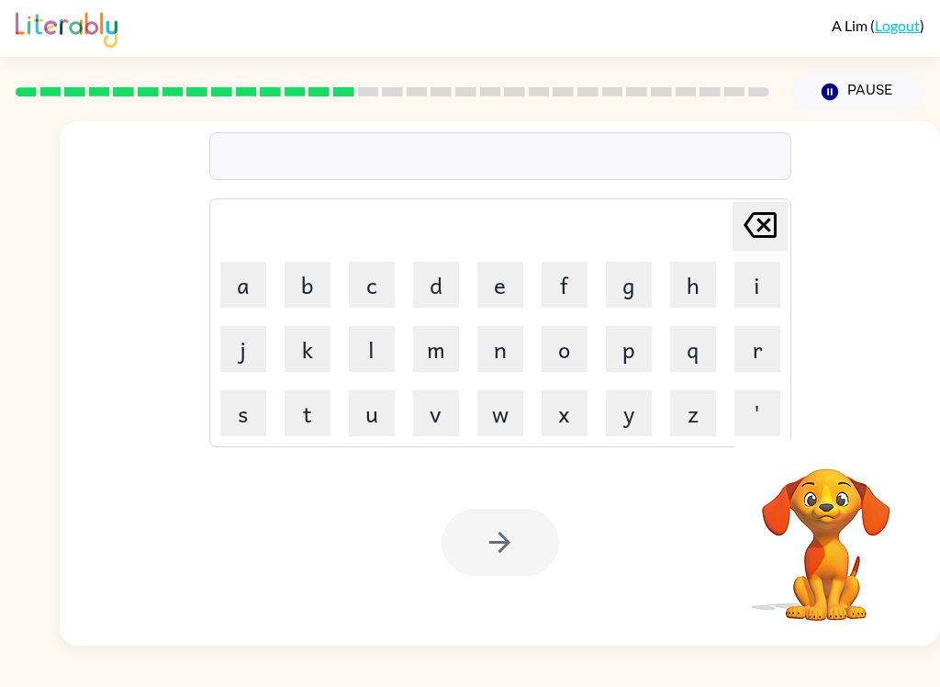
click at [842, 341] on div "Delete Delete last character input a b c d e f g h i j k l m n o p q r s t u v …" at bounding box center [500, 275] width 880 height 308
click at [308, 300] on button "b" at bounding box center [308, 285] width 46 height 46
click at [566, 364] on button "o" at bounding box center [565, 349] width 46 height 46
click at [503, 356] on button "n" at bounding box center [500, 349] width 46 height 46
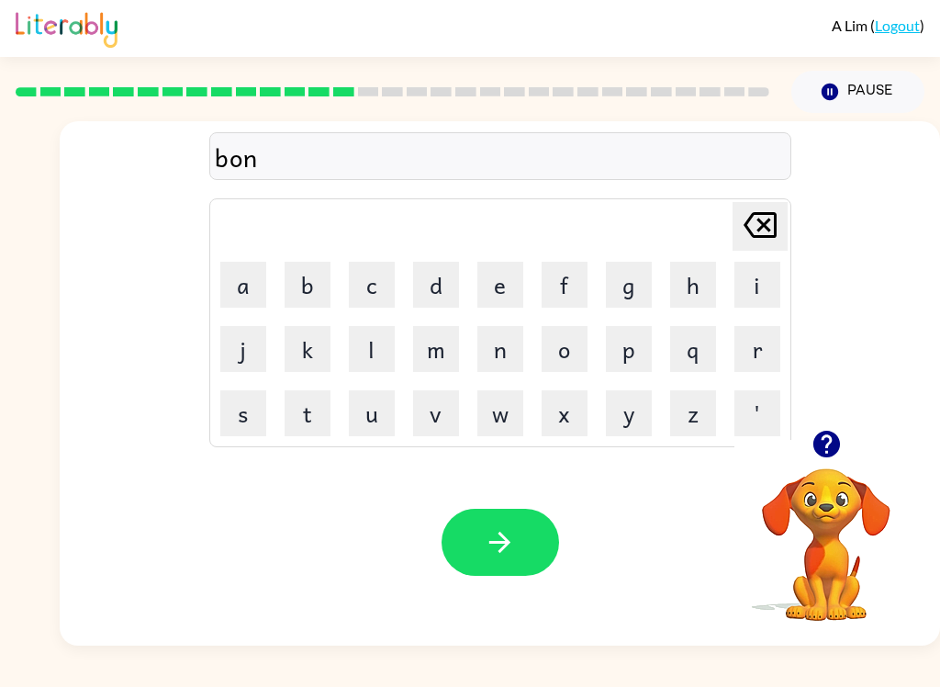
click at [501, 283] on button "e" at bounding box center [500, 285] width 46 height 46
click at [233, 406] on button "s" at bounding box center [243, 413] width 46 height 46
click at [240, 403] on button "s" at bounding box center [243, 413] width 46 height 46
click at [748, 220] on icon at bounding box center [760, 225] width 33 height 26
click at [510, 518] on button "button" at bounding box center [501, 542] width 118 height 67
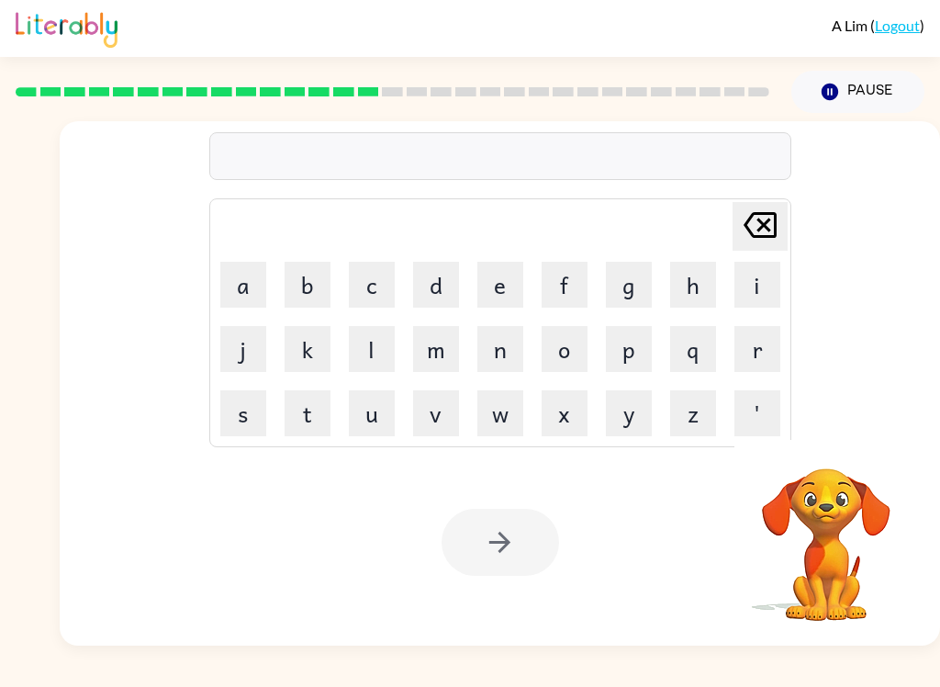
click at [224, 420] on button "s" at bounding box center [243, 413] width 46 height 46
click at [499, 425] on button "w" at bounding box center [500, 413] width 46 height 46
click at [562, 349] on button "o" at bounding box center [565, 349] width 46 height 46
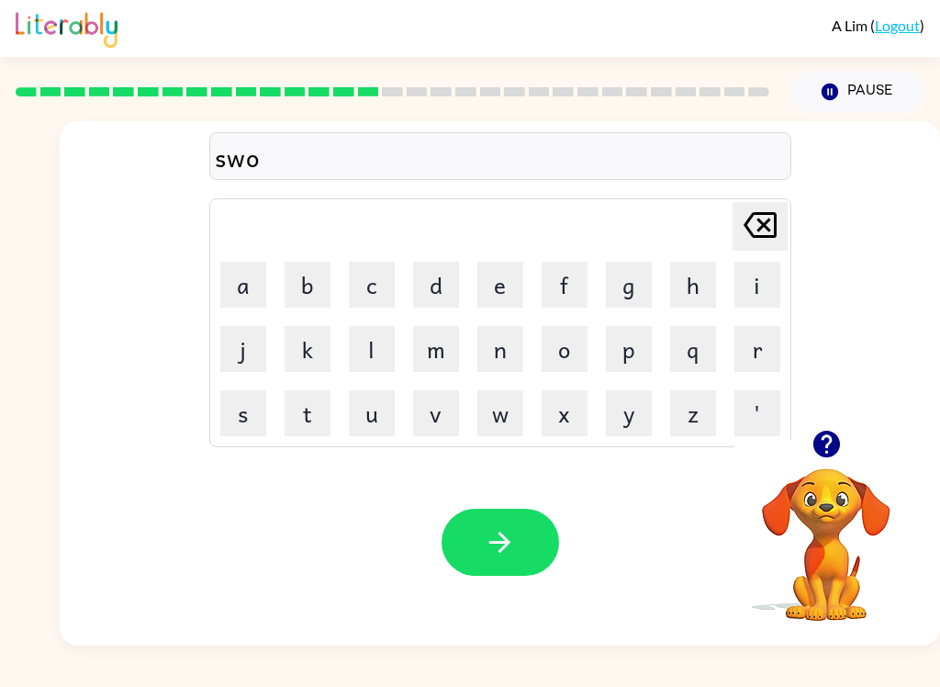
click at [774, 341] on button "r" at bounding box center [757, 349] width 46 height 46
click at [423, 348] on button "m" at bounding box center [436, 349] width 46 height 46
click at [492, 511] on button "button" at bounding box center [501, 542] width 118 height 67
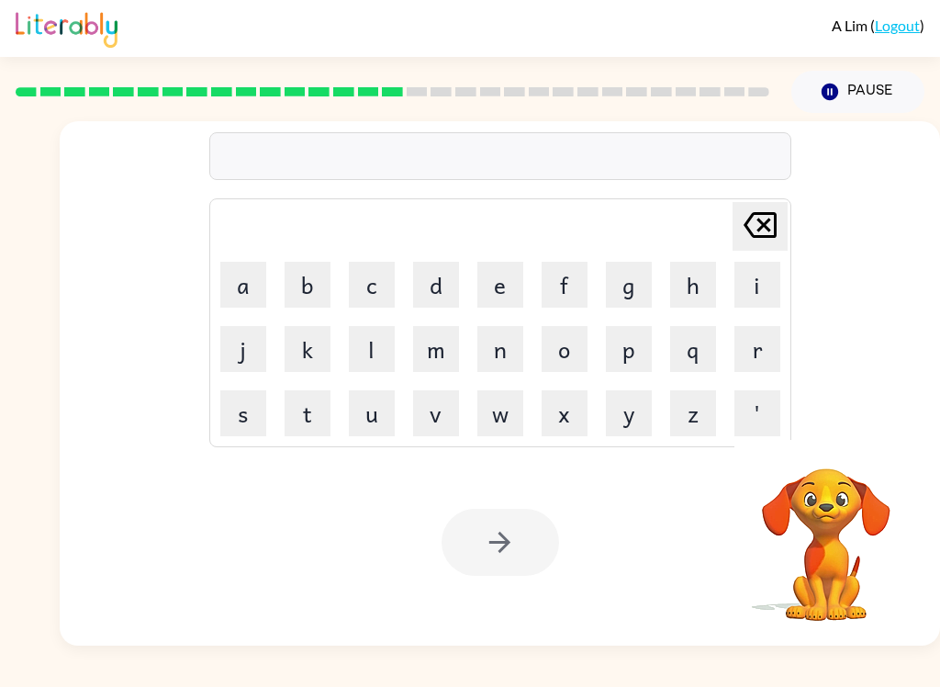
click at [757, 358] on button "r" at bounding box center [757, 349] width 46 height 46
click at [252, 292] on button "a" at bounding box center [243, 285] width 46 height 46
click at [437, 353] on button "m" at bounding box center [436, 349] width 46 height 46
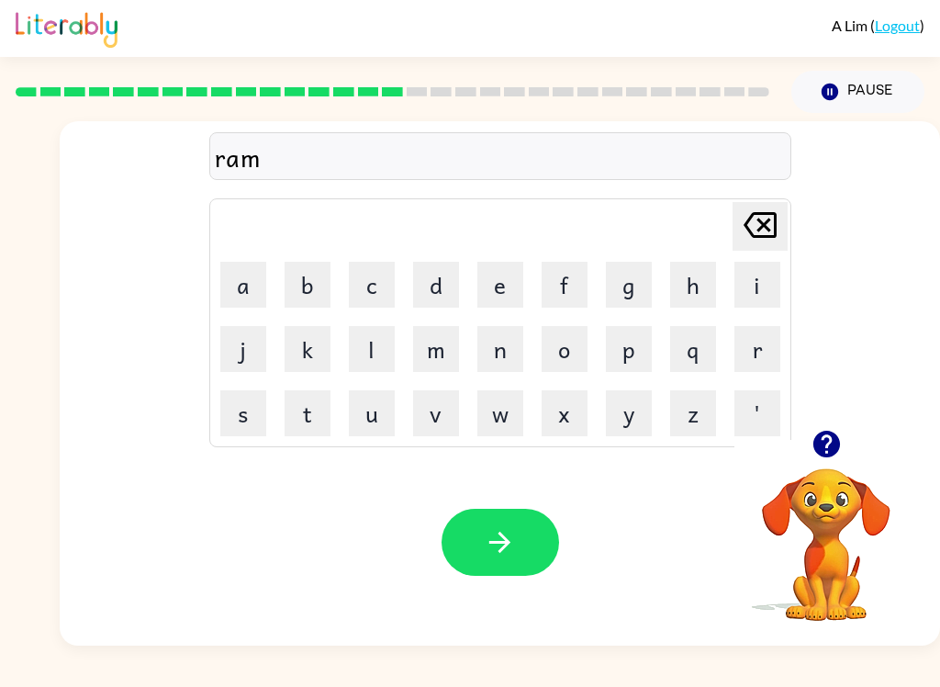
click at [510, 535] on icon "button" at bounding box center [500, 542] width 32 height 32
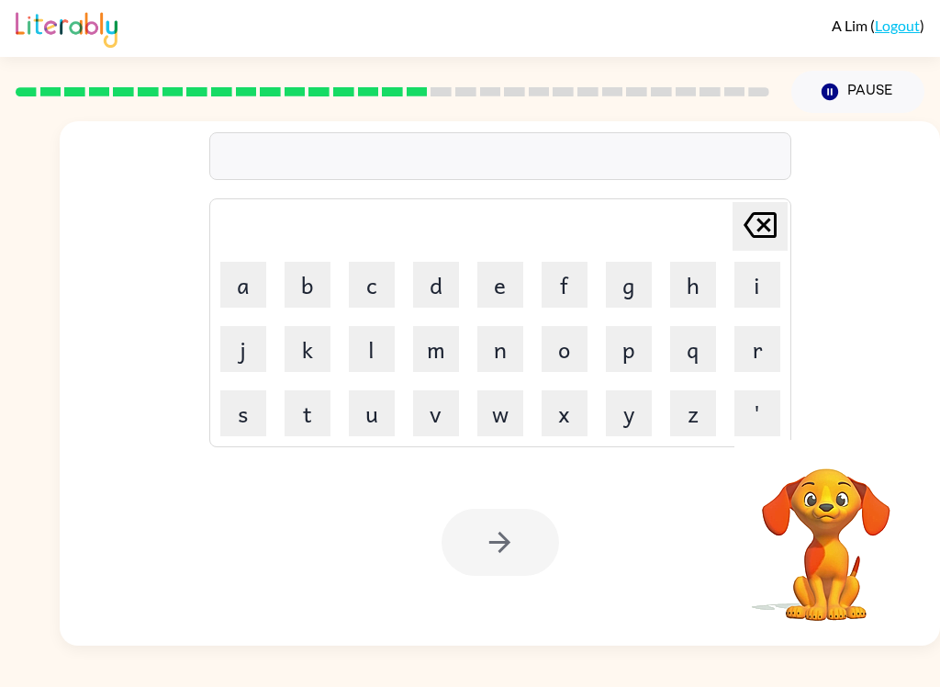
click at [321, 287] on button "b" at bounding box center [308, 285] width 46 height 46
click at [747, 359] on button "r" at bounding box center [757, 349] width 46 height 46
click at [752, 291] on button "i" at bounding box center [757, 285] width 46 height 46
click at [429, 353] on button "m" at bounding box center [436, 349] width 46 height 46
click at [754, 284] on button "i" at bounding box center [757, 285] width 46 height 46
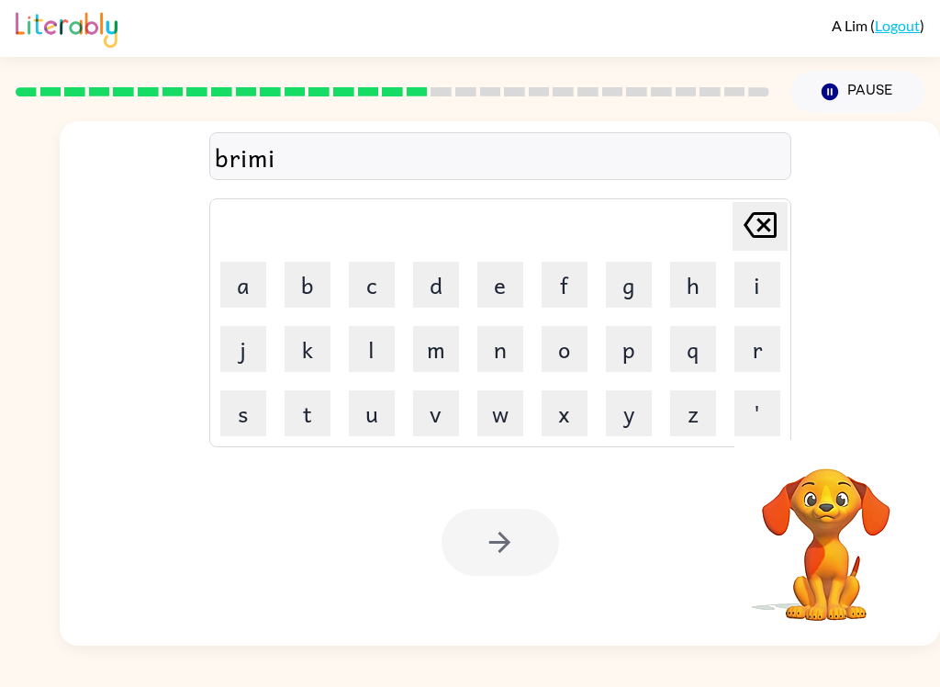
click at [512, 346] on button "n" at bounding box center [500, 349] width 46 height 46
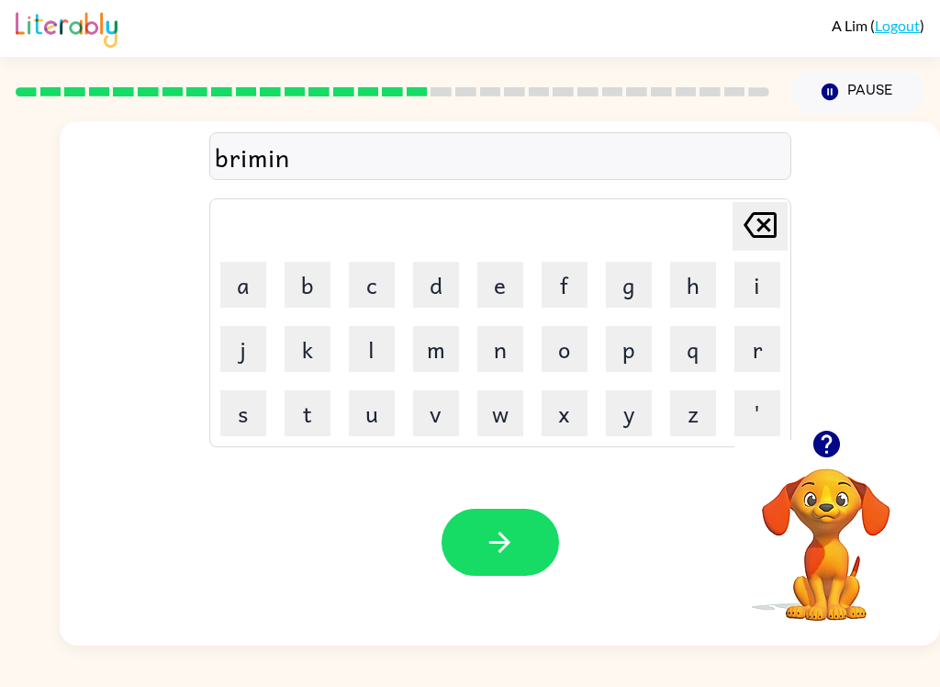
click at [631, 284] on button "g" at bounding box center [629, 285] width 46 height 46
click at [487, 559] on button "button" at bounding box center [501, 542] width 118 height 67
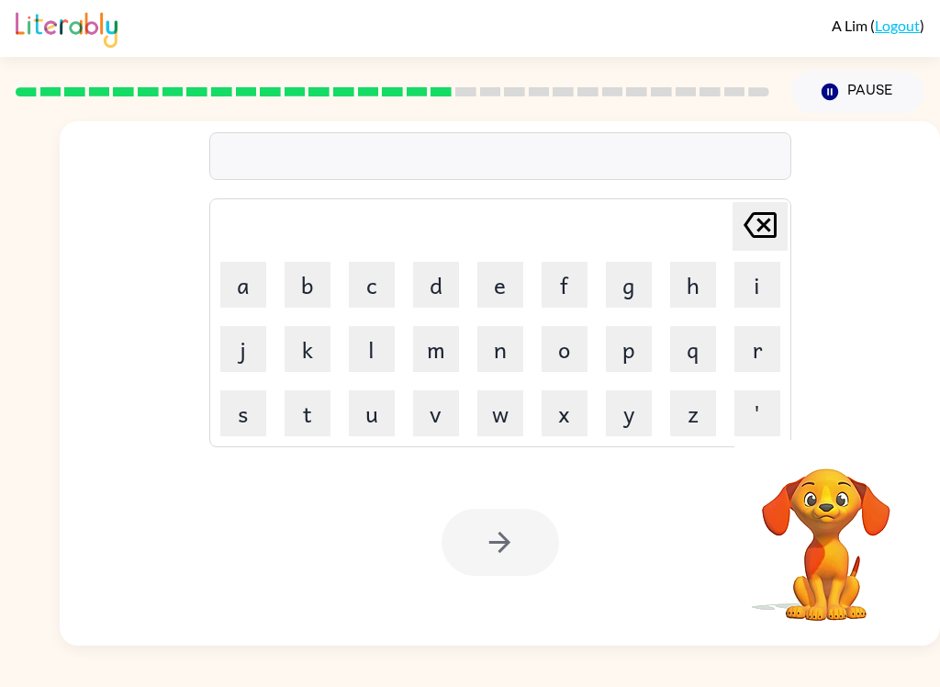
click at [754, 354] on button "r" at bounding box center [757, 349] width 46 height 46
click at [756, 274] on button "i" at bounding box center [757, 285] width 46 height 46
click at [248, 412] on button "s" at bounding box center [243, 413] width 46 height 46
click at [319, 345] on button "k" at bounding box center [308, 349] width 46 height 46
click at [767, 290] on button "i" at bounding box center [757, 285] width 46 height 46
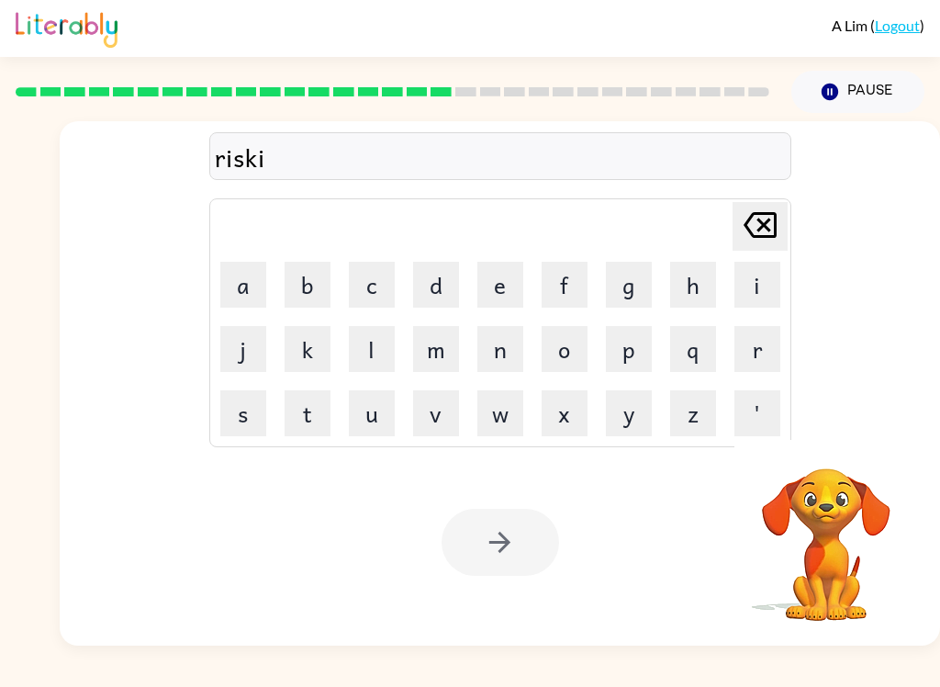
click at [308, 412] on button "t" at bounding box center [308, 413] width 46 height 46
click at [756, 221] on icon "Delete Delete last character input" at bounding box center [760, 225] width 44 height 44
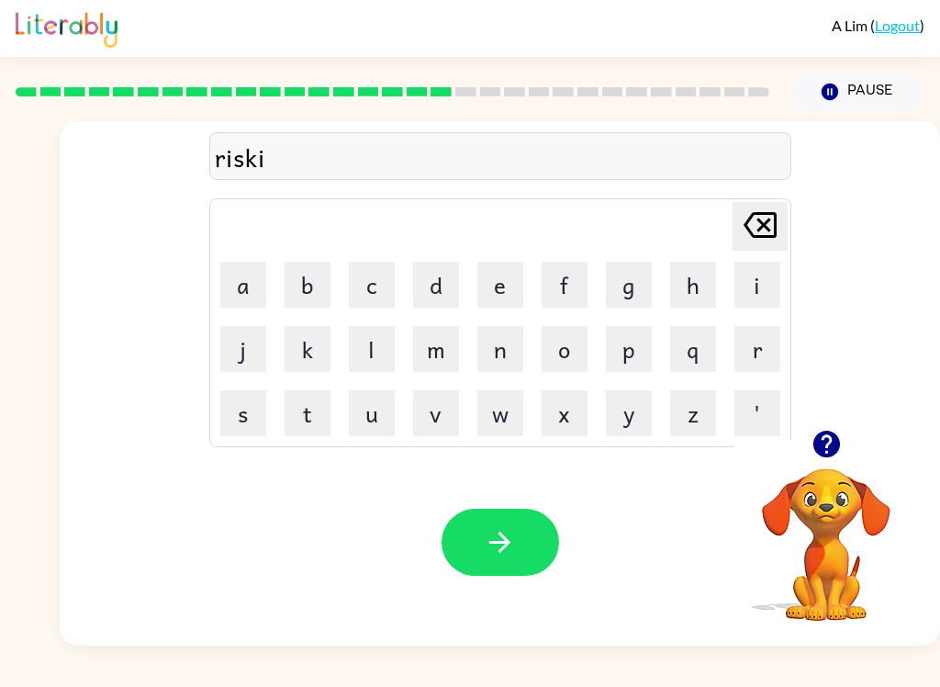
click at [246, 417] on button "s" at bounding box center [243, 413] width 46 height 46
click at [294, 420] on button "t" at bounding box center [308, 413] width 46 height 46
click at [513, 549] on icon "button" at bounding box center [500, 542] width 32 height 32
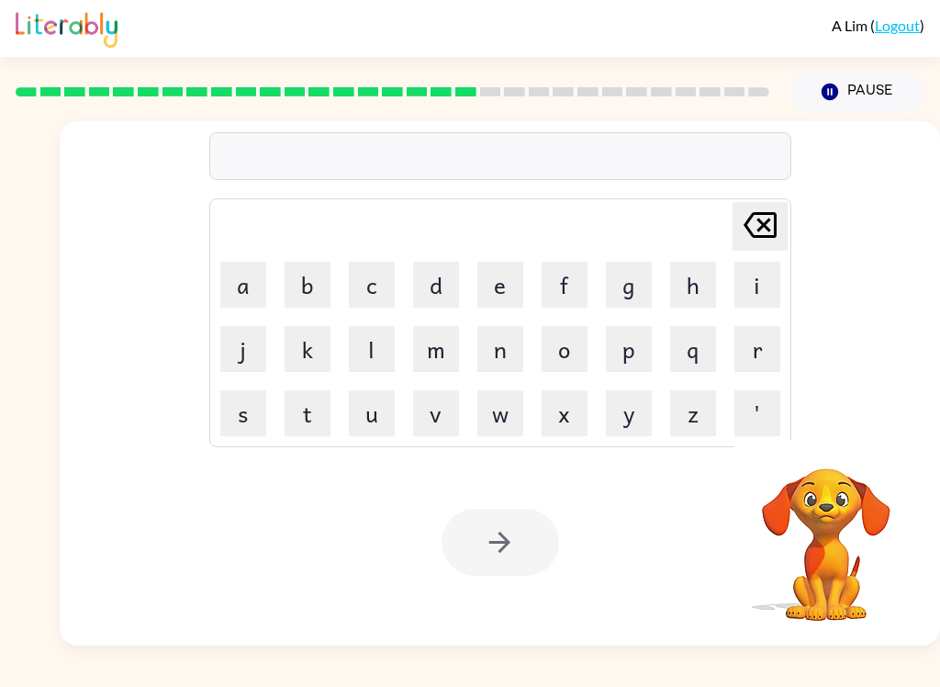
click at [263, 281] on button "a" at bounding box center [243, 285] width 46 height 46
click at [756, 358] on button "r" at bounding box center [757, 349] width 46 height 46
click at [381, 277] on button "c" at bounding box center [372, 285] width 46 height 46
click at [712, 294] on button "h" at bounding box center [693, 285] width 46 height 46
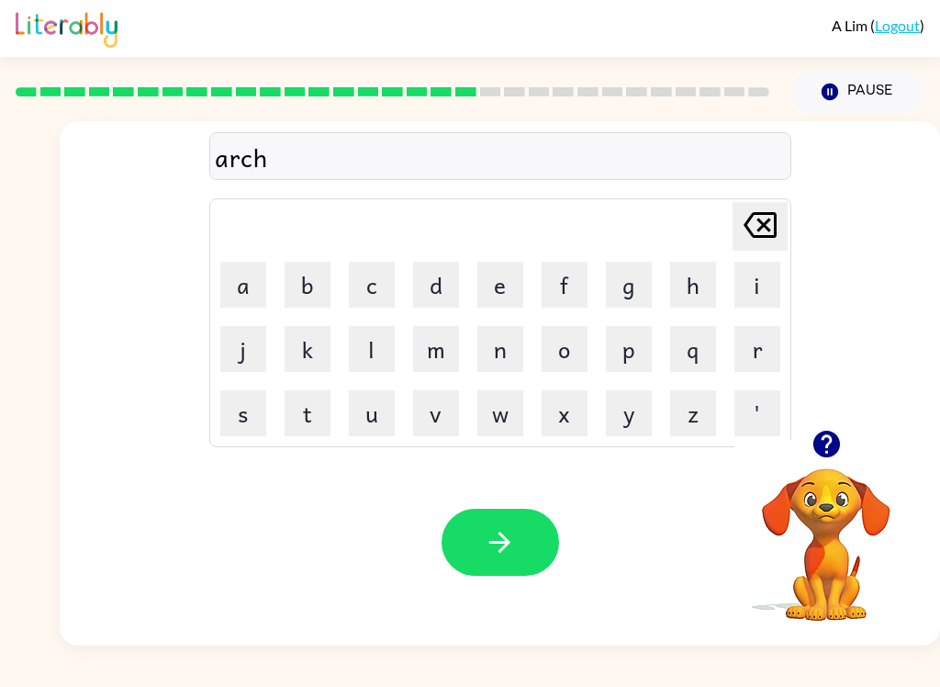
click at [499, 420] on button "w" at bounding box center [500, 413] width 46 height 46
click at [255, 296] on button "a" at bounding box center [243, 285] width 46 height 46
click at [626, 415] on button "y" at bounding box center [629, 413] width 46 height 46
click at [487, 574] on button "button" at bounding box center [501, 542] width 118 height 67
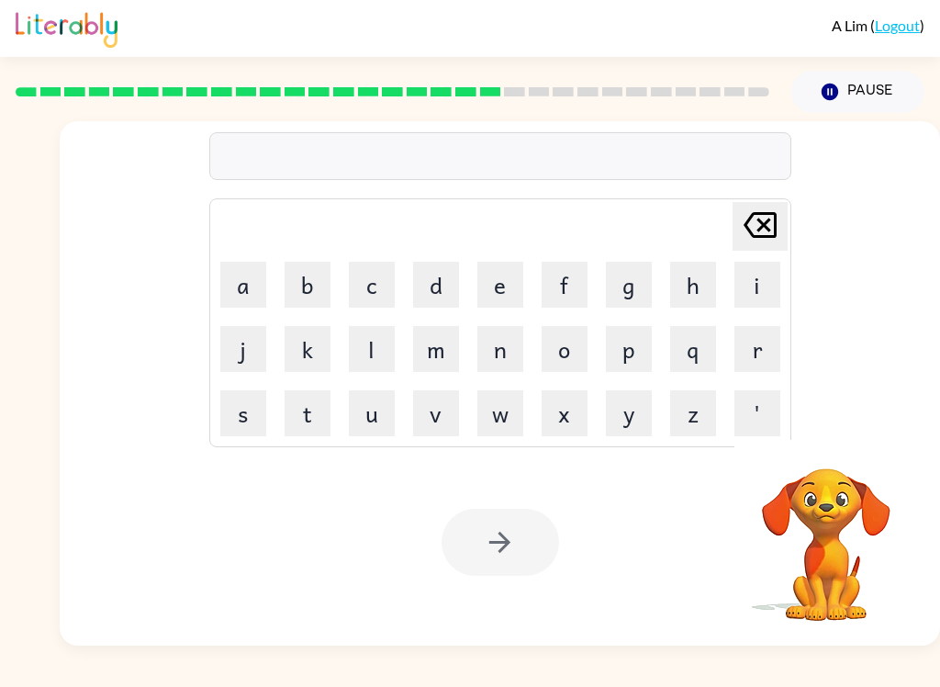
click at [563, 279] on button "f" at bounding box center [565, 285] width 46 height 46
click at [571, 364] on button "o" at bounding box center [565, 349] width 46 height 46
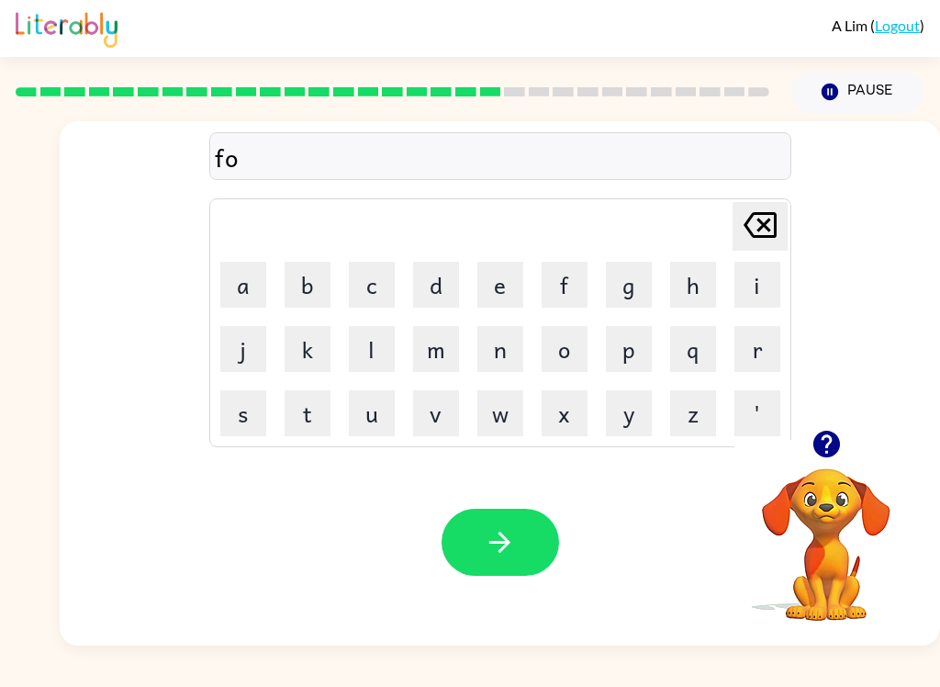
click at [499, 419] on button "w" at bounding box center [500, 413] width 46 height 46
click at [488, 413] on button "w" at bounding box center [500, 413] width 46 height 46
click at [375, 351] on button "l" at bounding box center [372, 349] width 46 height 46
click at [578, 356] on button "o" at bounding box center [565, 349] width 46 height 46
click at [509, 409] on button "w" at bounding box center [500, 413] width 46 height 46
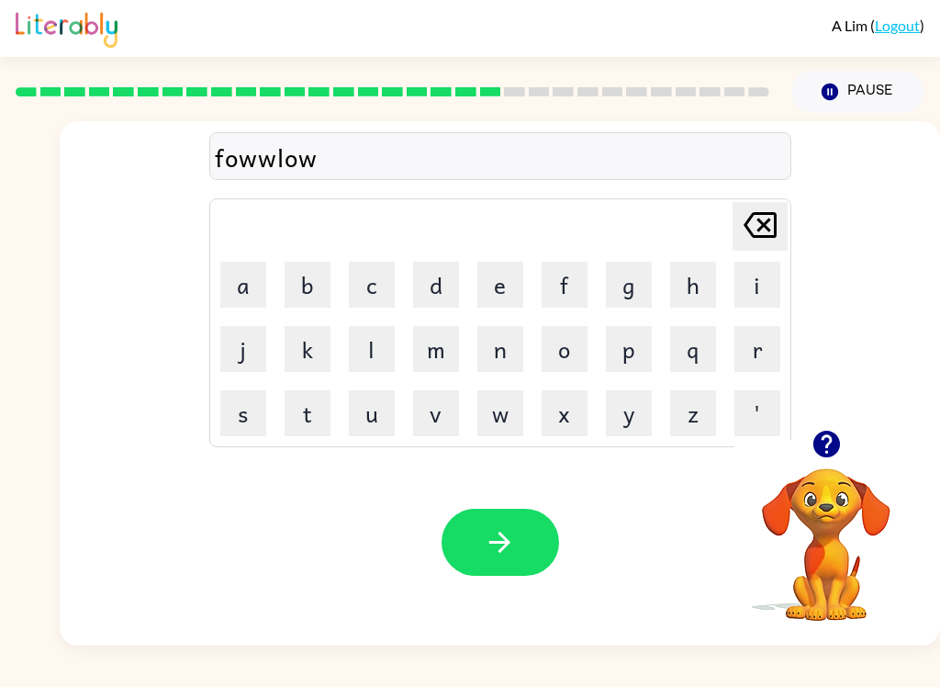
click at [497, 278] on button "e" at bounding box center [500, 285] width 46 height 46
click at [439, 284] on button "d" at bounding box center [436, 285] width 46 height 46
click at [747, 247] on icon "Delete Delete last character input" at bounding box center [760, 225] width 44 height 44
click at [751, 250] on div "Delete Delete last character input" at bounding box center [760, 226] width 44 height 47
click at [756, 240] on icon "Delete Delete last character input" at bounding box center [760, 225] width 44 height 44
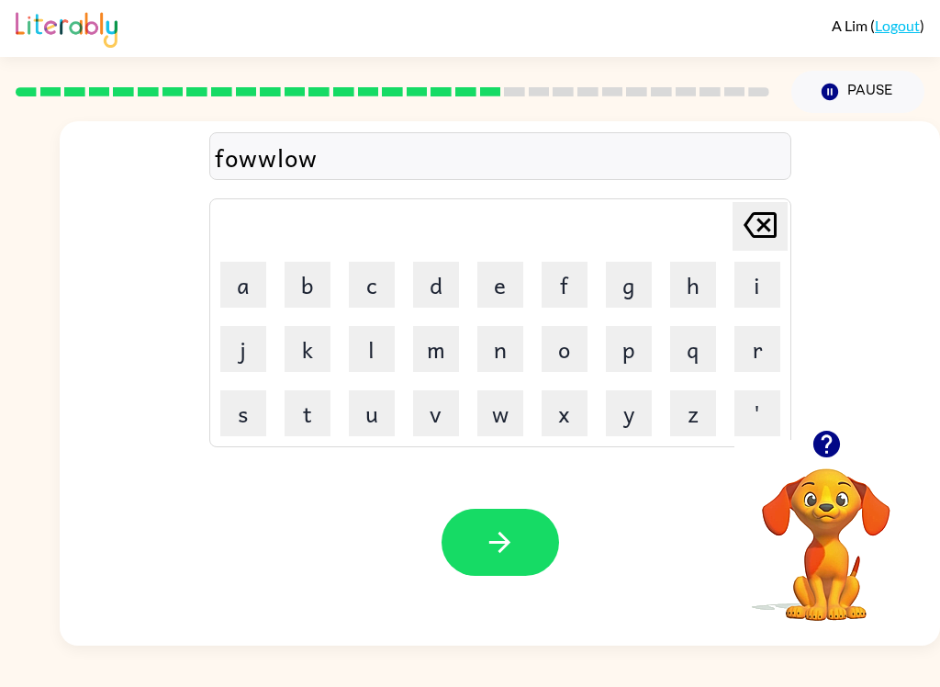
click at [755, 239] on icon "Delete Delete last character input" at bounding box center [760, 225] width 44 height 44
click at [758, 226] on icon "Delete Delete last character input" at bounding box center [760, 225] width 44 height 44
click at [375, 361] on button "l" at bounding box center [372, 349] width 46 height 46
click at [563, 345] on button "o" at bounding box center [565, 349] width 46 height 46
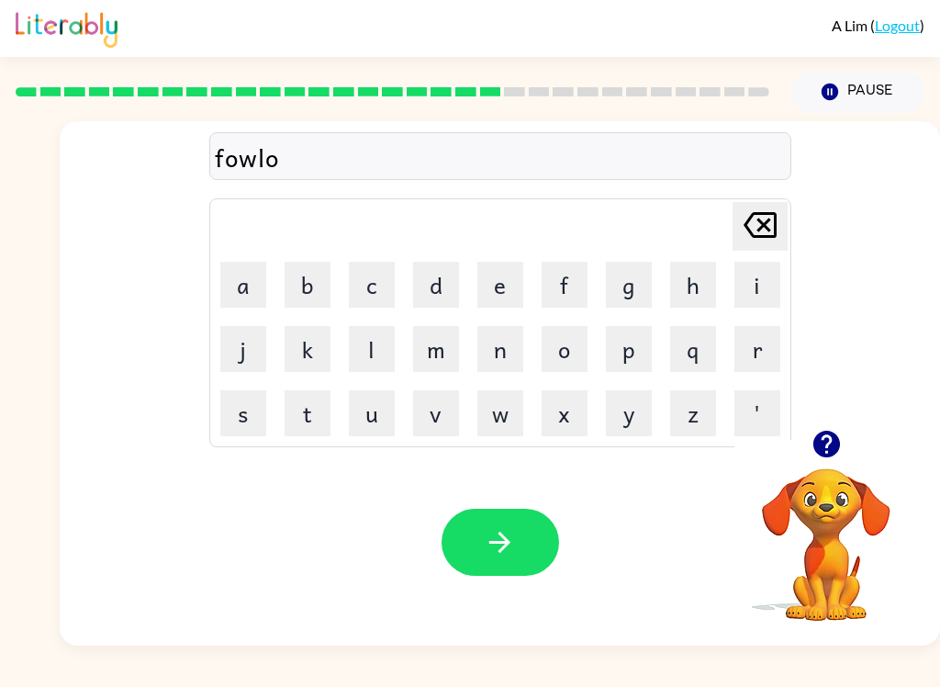
click at [443, 297] on button "d" at bounding box center [436, 285] width 46 height 46
click at [504, 286] on button "e" at bounding box center [500, 285] width 46 height 46
click at [543, 532] on button "button" at bounding box center [501, 542] width 118 height 67
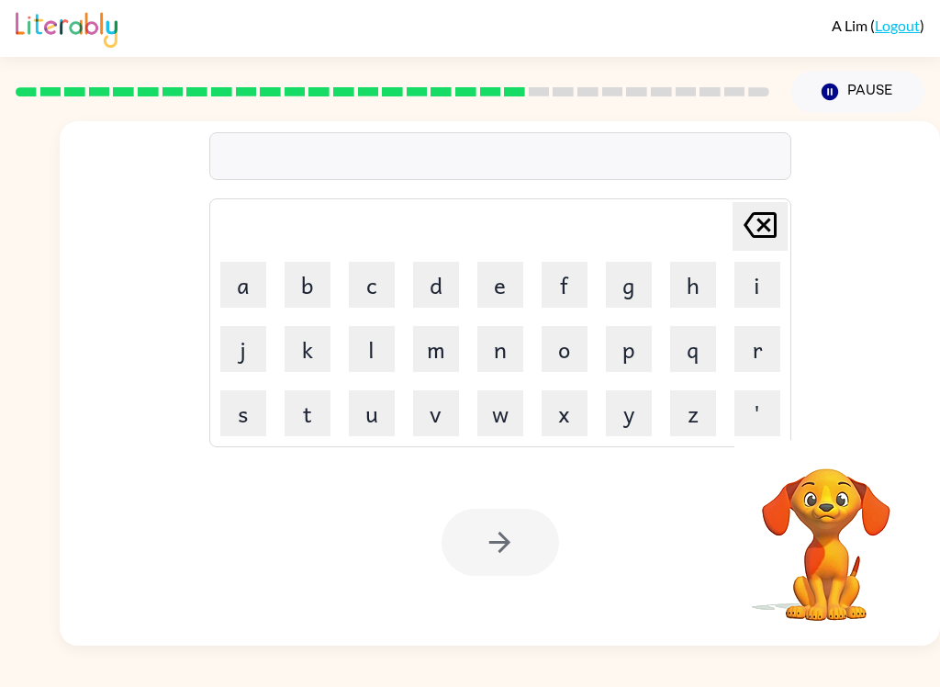
click at [374, 274] on button "c" at bounding box center [372, 285] width 46 height 46
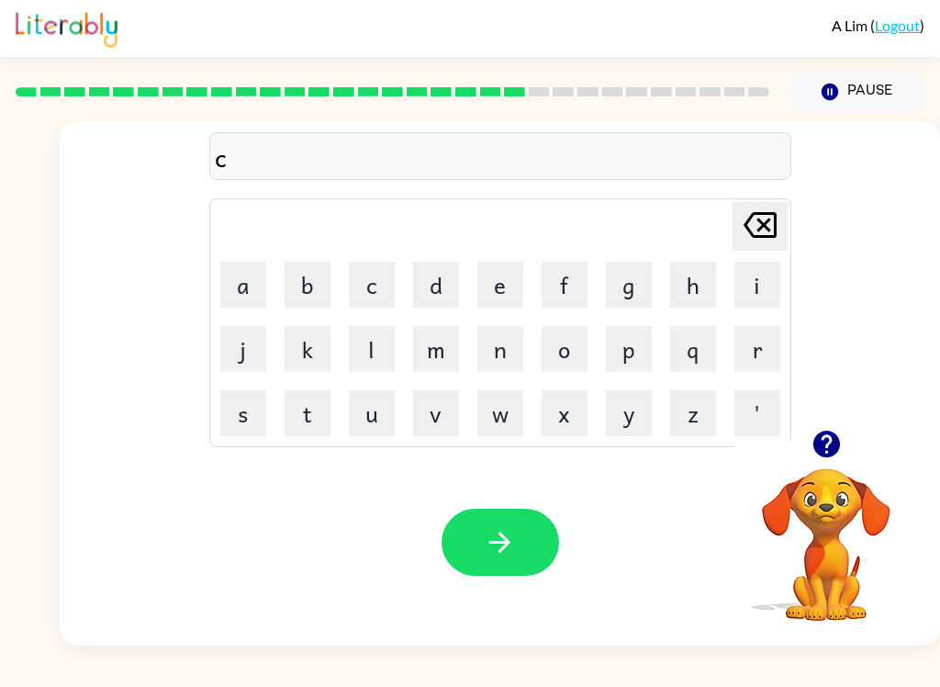
click at [508, 286] on button "e" at bounding box center [500, 285] width 46 height 46
click at [505, 347] on button "n" at bounding box center [500, 349] width 46 height 46
click at [316, 412] on button "t" at bounding box center [308, 413] width 46 height 46
click at [372, 344] on button "l" at bounding box center [372, 349] width 46 height 46
click at [749, 233] on icon at bounding box center [760, 225] width 33 height 26
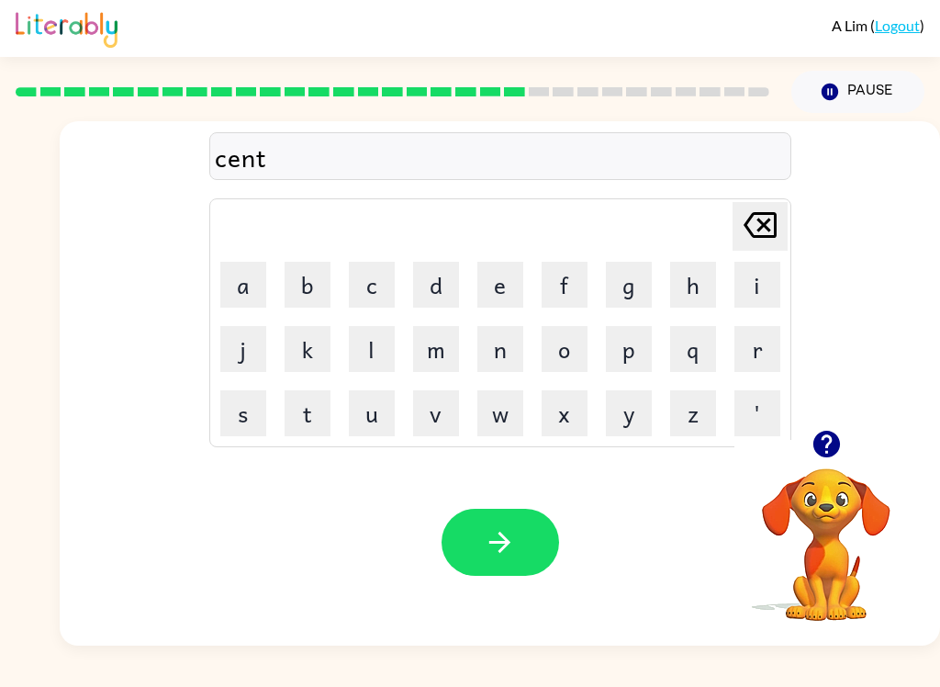
click at [760, 278] on button "i" at bounding box center [757, 285] width 46 height 46
click at [621, 364] on button "p" at bounding box center [629, 349] width 46 height 46
click at [510, 291] on button "e" at bounding box center [500, 285] width 46 height 46
click at [437, 281] on button "d" at bounding box center [436, 285] width 46 height 46
click at [496, 280] on button "e" at bounding box center [500, 285] width 46 height 46
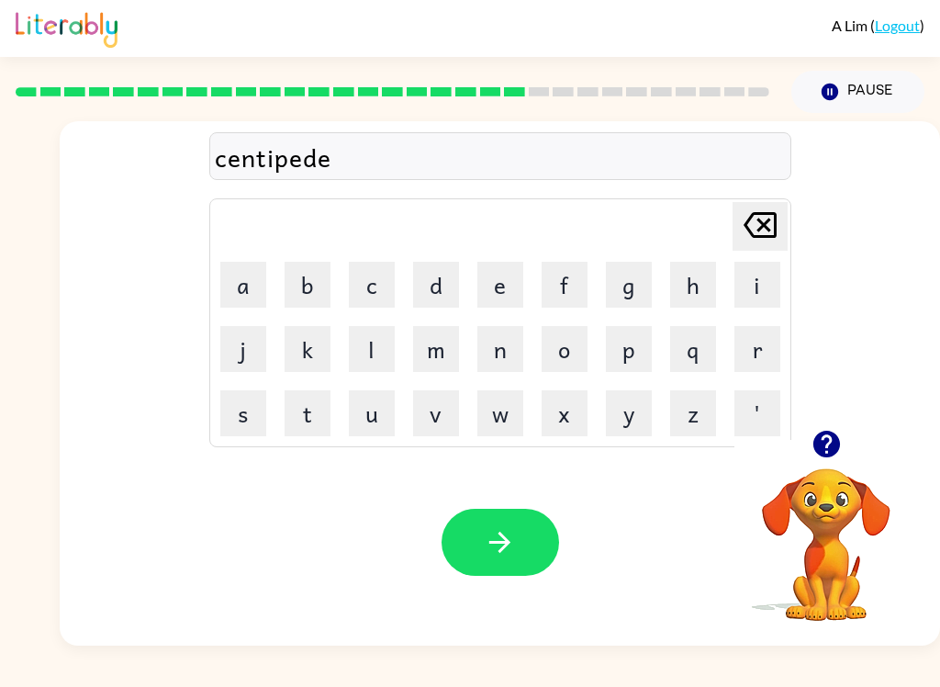
click at [498, 535] on icon "button" at bounding box center [500, 542] width 32 height 32
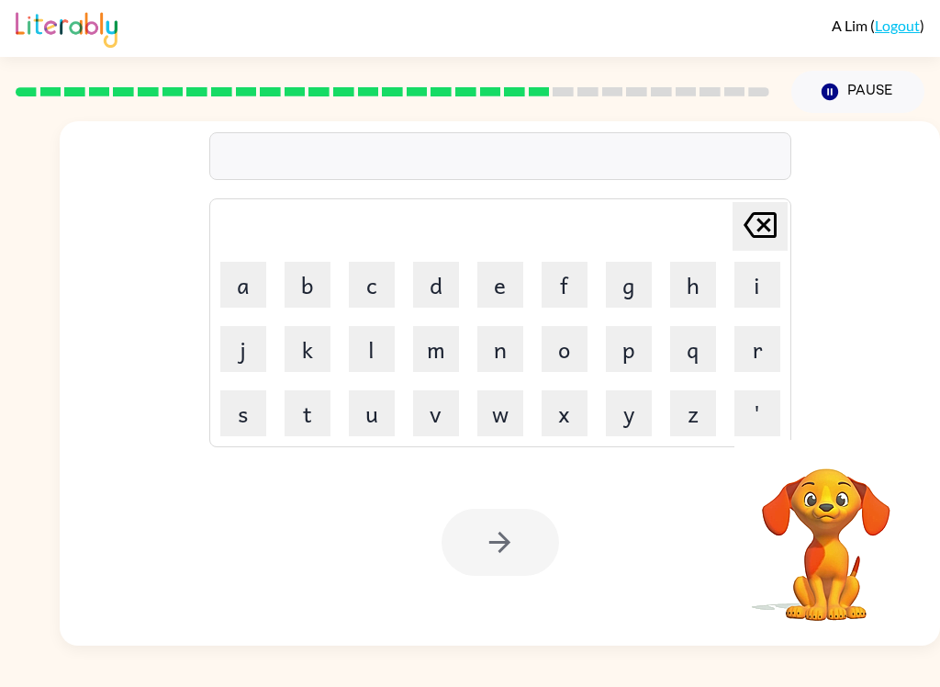
click at [244, 414] on button "s" at bounding box center [243, 413] width 46 height 46
click at [378, 407] on button "u" at bounding box center [372, 413] width 46 height 46
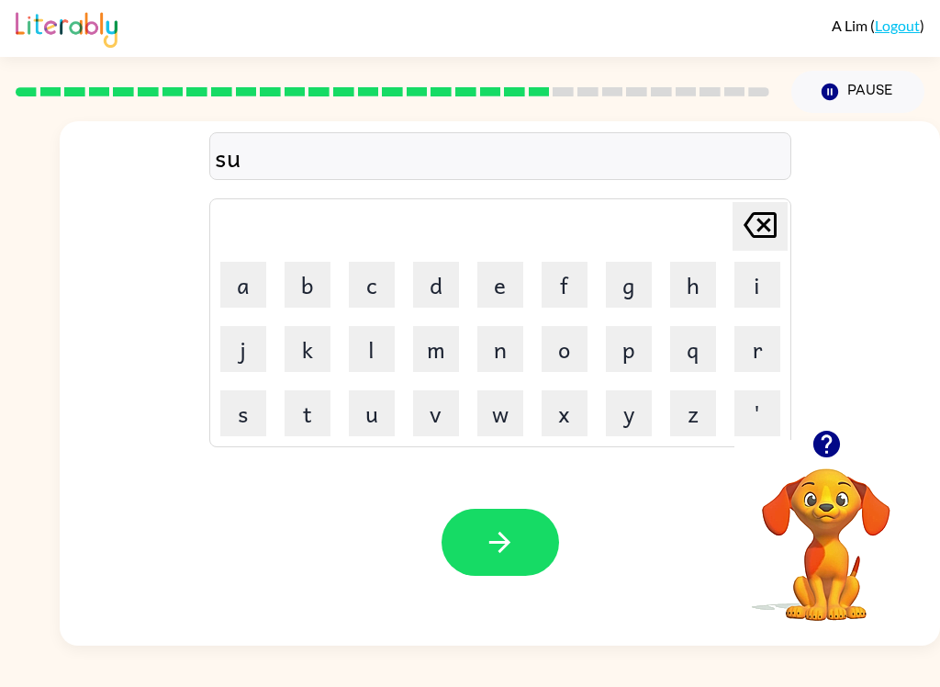
click at [239, 407] on button "s" at bounding box center [243, 413] width 46 height 46
click at [303, 409] on button "t" at bounding box center [308, 413] width 46 height 46
click at [253, 286] on button "a" at bounding box center [243, 285] width 46 height 46
click at [499, 345] on button "n" at bounding box center [500, 349] width 46 height 46
click at [501, 277] on button "e" at bounding box center [500, 285] width 46 height 46
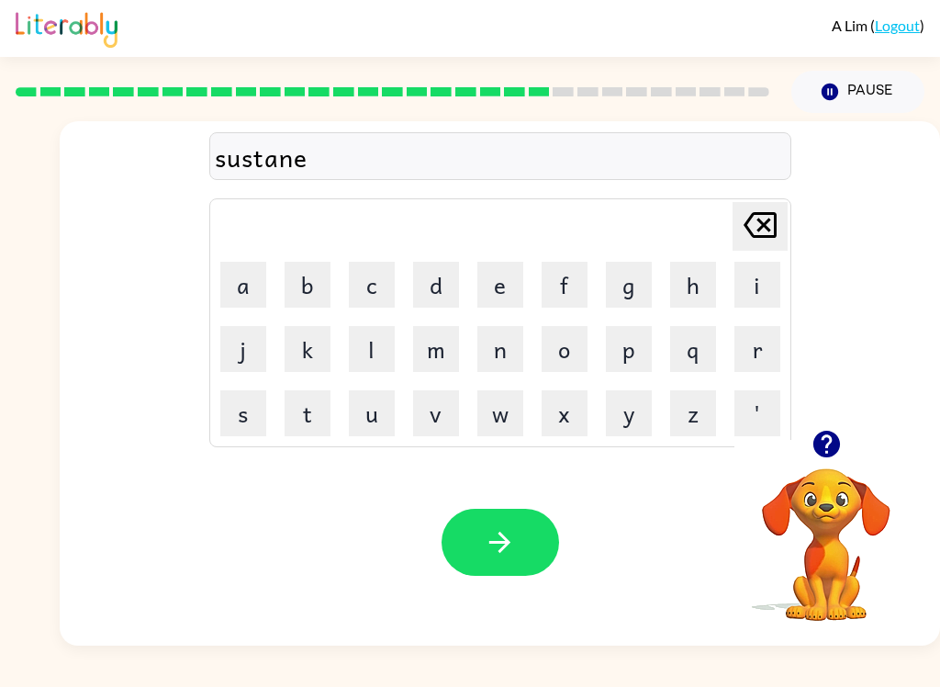
click at [500, 539] on icon "button" at bounding box center [500, 542] width 32 height 32
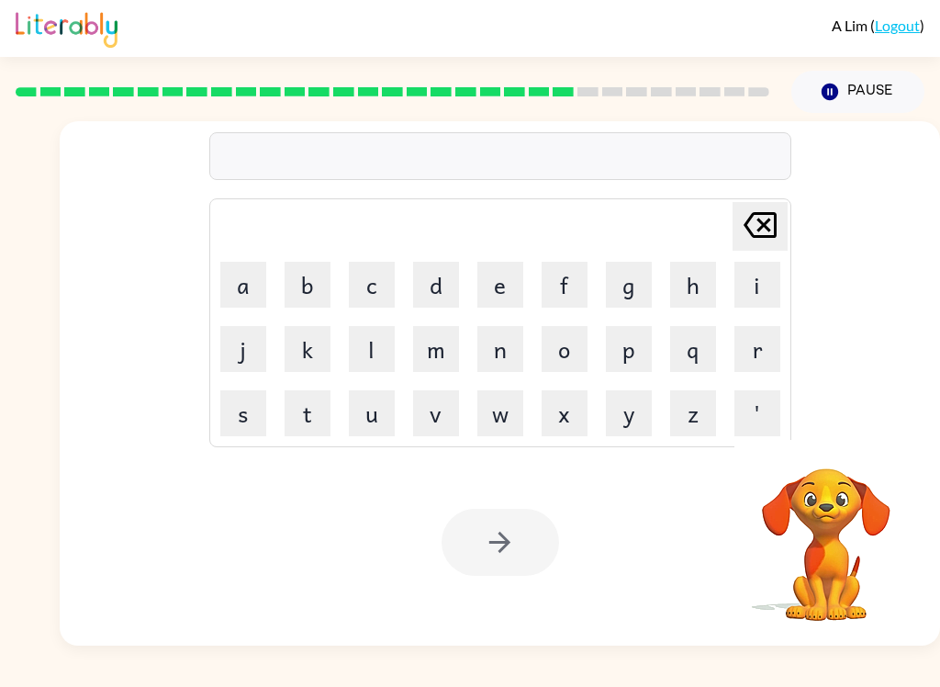
click at [571, 288] on button "f" at bounding box center [565, 285] width 46 height 46
click at [563, 353] on button "o" at bounding box center [565, 349] width 46 height 46
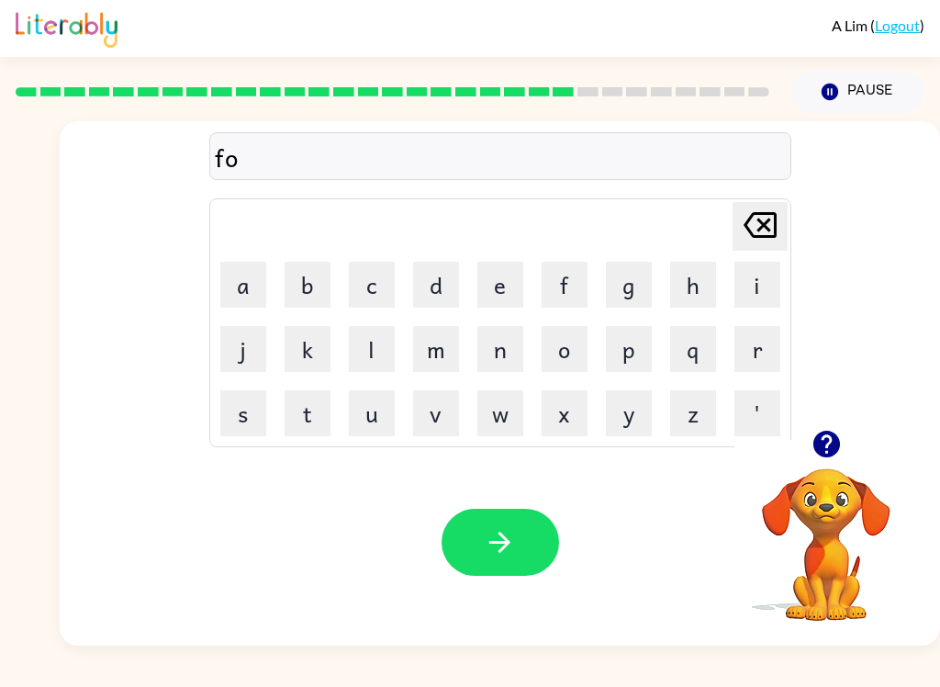
click at [752, 340] on button "r" at bounding box center [757, 349] width 46 height 46
click at [507, 416] on button "w" at bounding box center [500, 413] width 46 height 46
click at [260, 290] on button "a" at bounding box center [243, 285] width 46 height 46
click at [753, 344] on button "r" at bounding box center [757, 349] width 46 height 46
click at [306, 298] on button "b" at bounding box center [308, 285] width 46 height 46
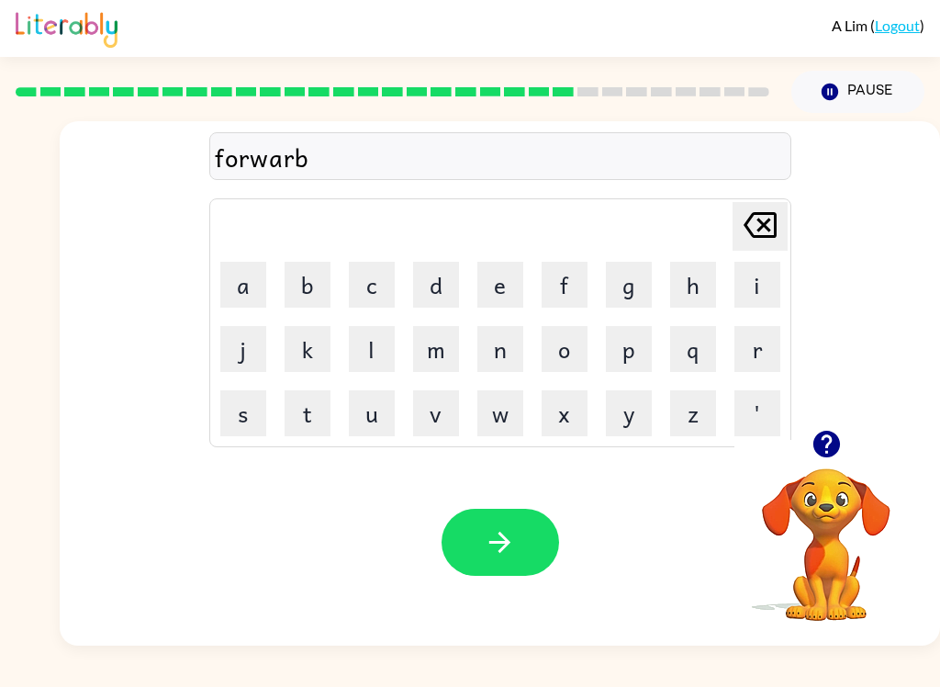
click at [738, 238] on icon "Delete Delete last character input" at bounding box center [760, 225] width 44 height 44
click at [449, 295] on button "d" at bounding box center [436, 285] width 46 height 46
click at [503, 566] on button "button" at bounding box center [501, 542] width 118 height 67
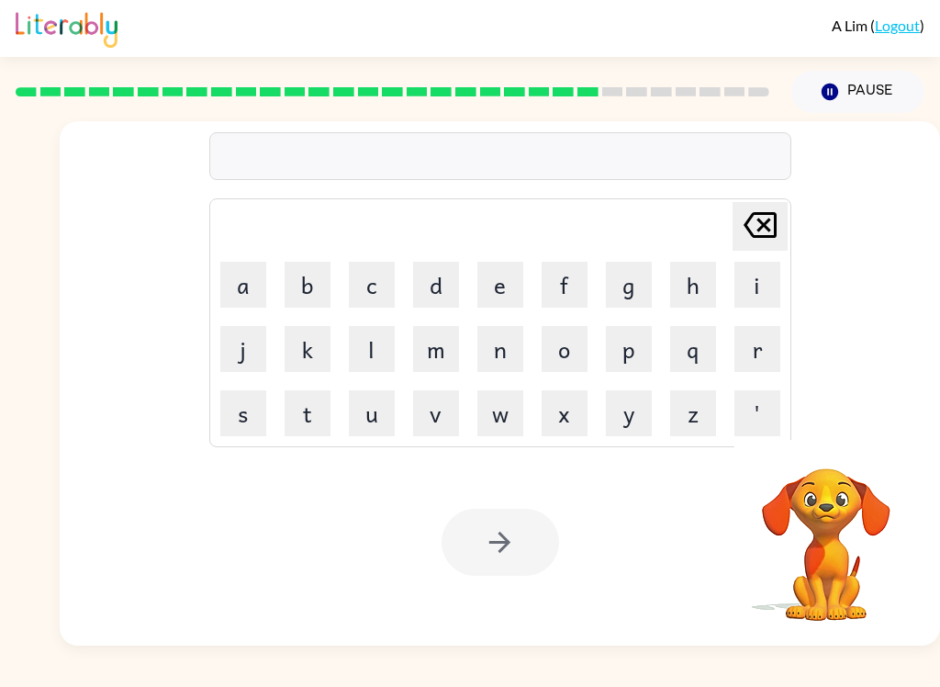
click at [742, 354] on button "r" at bounding box center [757, 349] width 46 height 46
click at [455, 273] on button "d" at bounding box center [436, 285] width 46 height 46
click at [757, 227] on icon "Delete Delete last character input" at bounding box center [760, 225] width 44 height 44
click at [499, 291] on button "e" at bounding box center [500, 285] width 46 height 46
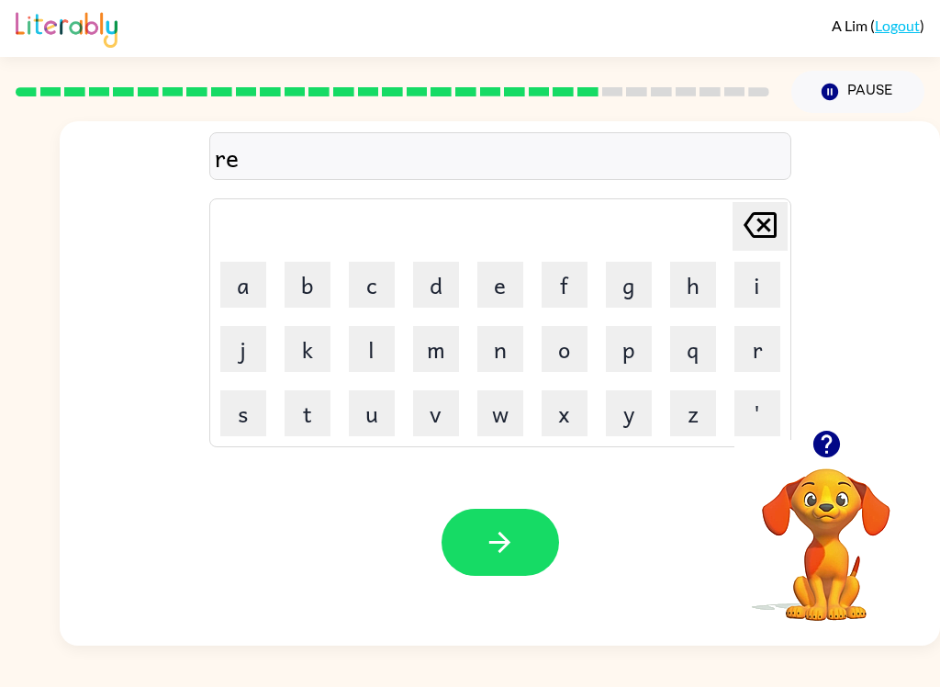
click at [370, 355] on button "l" at bounding box center [372, 349] width 46 height 46
click at [242, 284] on button "a" at bounding box center [243, 285] width 46 height 46
click at [440, 280] on button "d" at bounding box center [436, 285] width 46 height 46
click at [496, 287] on button "e" at bounding box center [500, 285] width 46 height 46
click at [437, 284] on button "d" at bounding box center [436, 285] width 46 height 46
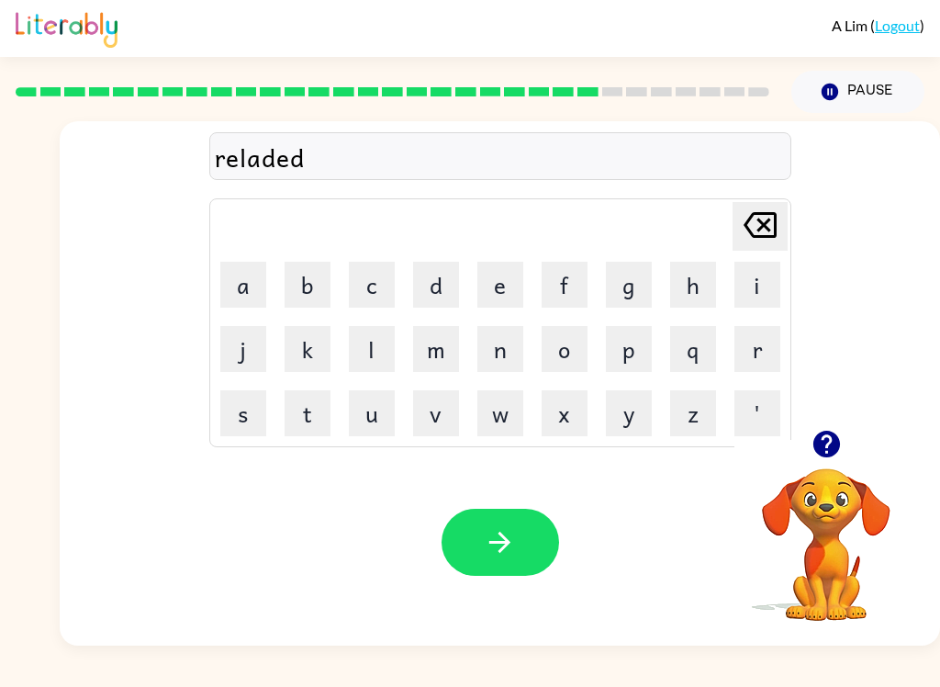
click at [500, 534] on icon "button" at bounding box center [499, 542] width 21 height 21
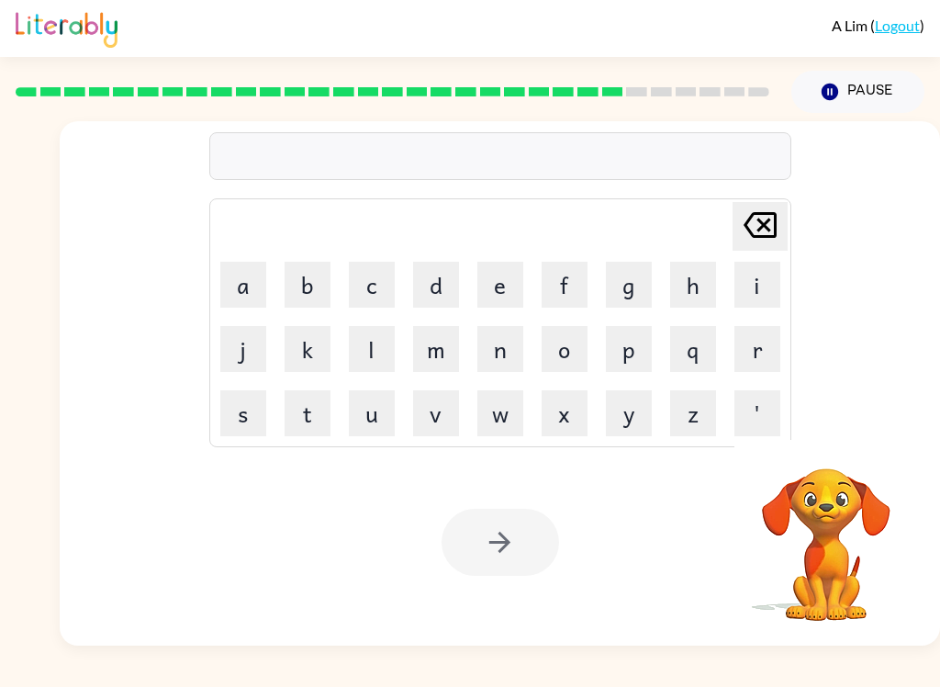
click at [626, 286] on button "g" at bounding box center [629, 285] width 46 height 46
click at [573, 355] on button "o" at bounding box center [565, 349] width 46 height 46
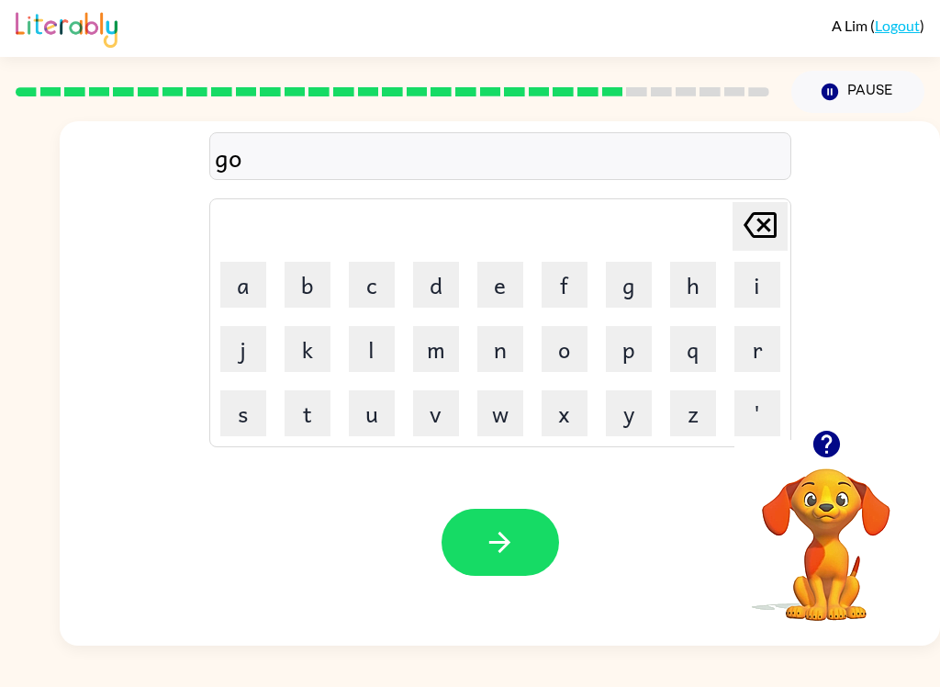
click at [366, 351] on button "l" at bounding box center [372, 349] width 46 height 46
click at [755, 285] on button "i" at bounding box center [757, 285] width 46 height 46
click at [492, 359] on button "n" at bounding box center [500, 349] width 46 height 46
click at [520, 550] on button "button" at bounding box center [501, 542] width 118 height 67
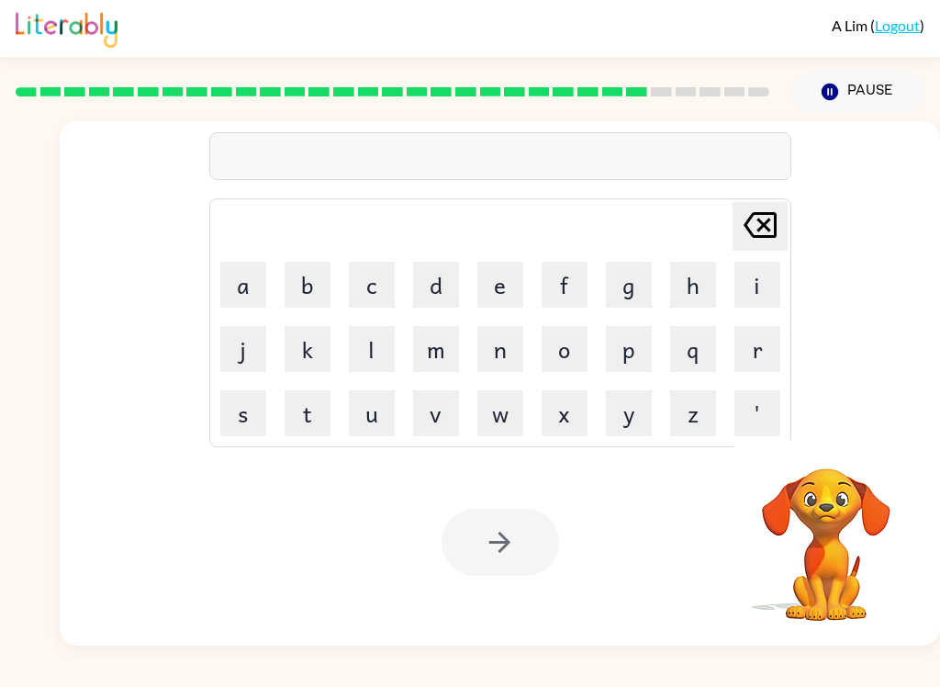
click at [357, 359] on button "l" at bounding box center [372, 349] width 46 height 46
click at [381, 420] on button "u" at bounding box center [372, 413] width 46 height 46
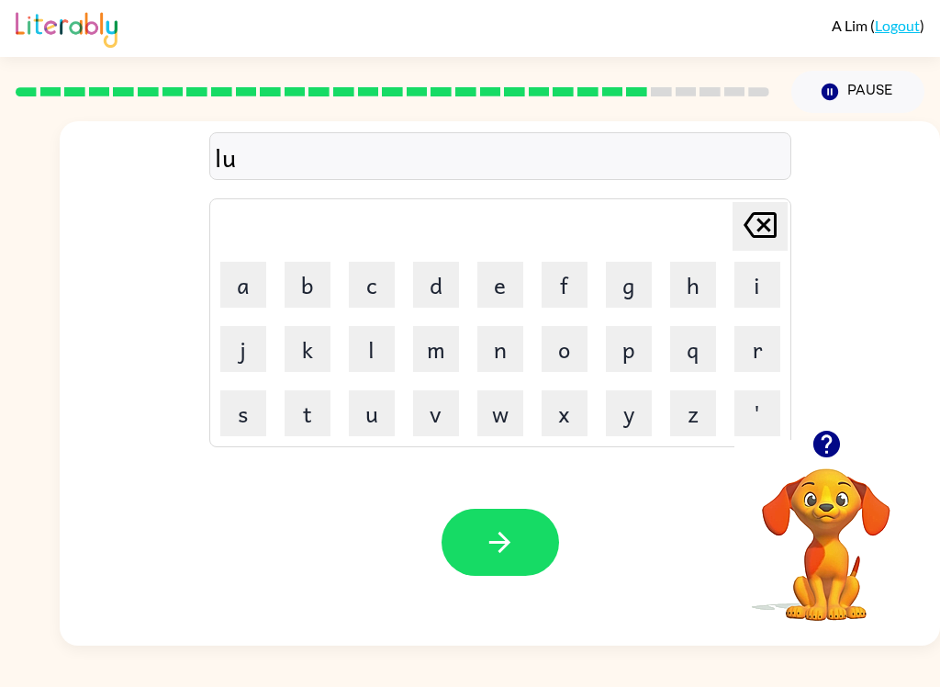
click at [435, 353] on button "m" at bounding box center [436, 349] width 46 height 46
click at [301, 285] on button "b" at bounding box center [308, 285] width 46 height 46
click at [520, 293] on button "e" at bounding box center [500, 285] width 46 height 46
click at [763, 352] on button "r" at bounding box center [757, 349] width 46 height 46
click at [245, 348] on button "j" at bounding box center [243, 349] width 46 height 46
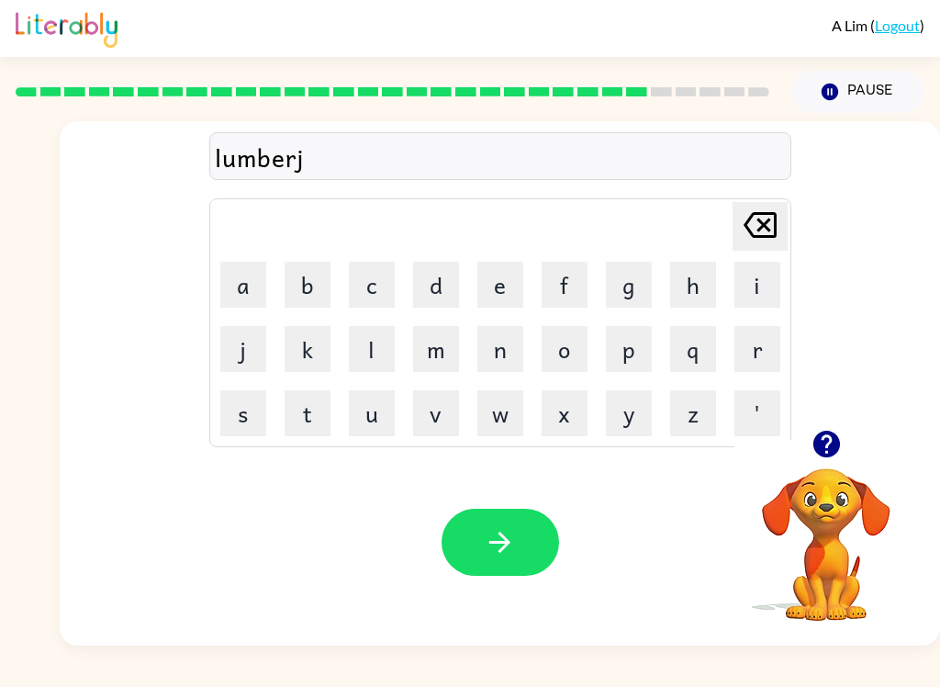
click at [256, 286] on button "a" at bounding box center [243, 285] width 46 height 46
click at [371, 278] on button "c" at bounding box center [372, 285] width 46 height 46
click at [307, 343] on button "k" at bounding box center [308, 349] width 46 height 46
click at [480, 540] on button "button" at bounding box center [501, 542] width 118 height 67
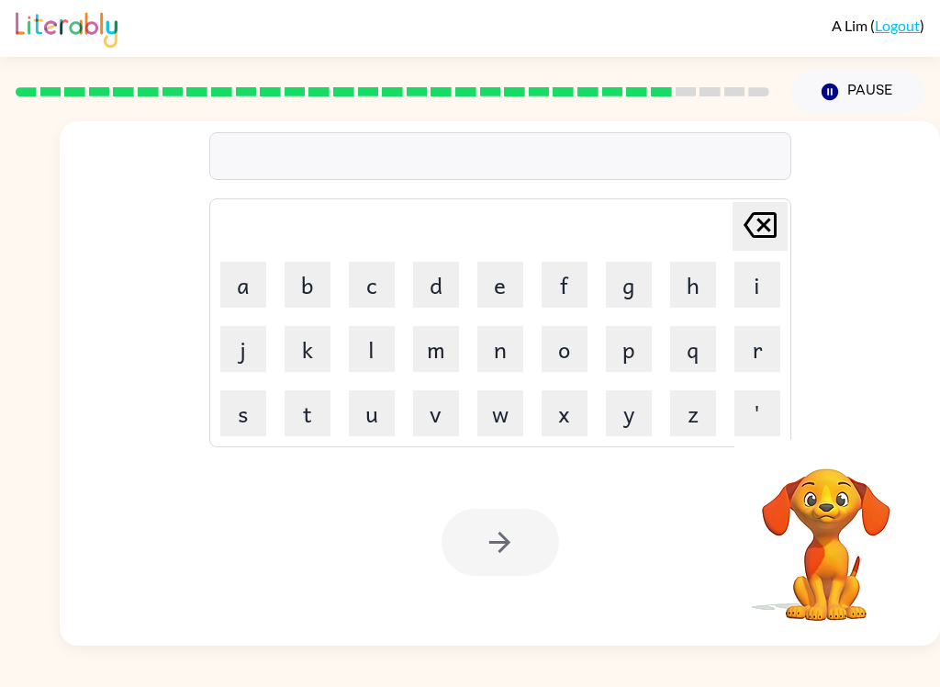
click at [615, 356] on button "p" at bounding box center [629, 349] width 46 height 46
click at [507, 293] on button "e" at bounding box center [500, 285] width 46 height 46
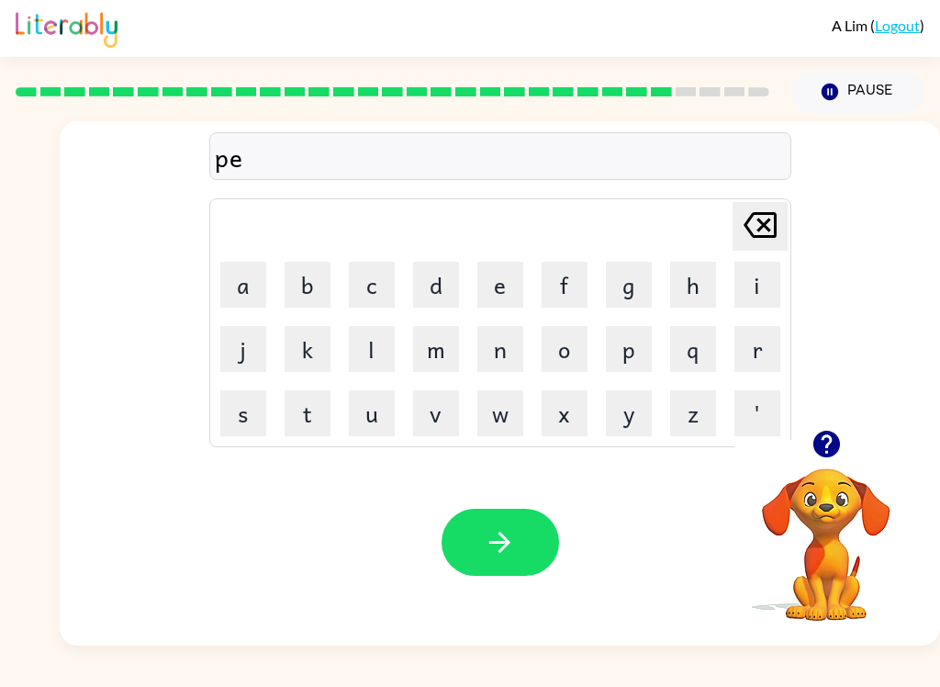
click at [755, 362] on button "r" at bounding box center [757, 349] width 46 height 46
click at [494, 291] on button "e" at bounding box center [500, 285] width 46 height 46
click at [371, 282] on button "c" at bounding box center [372, 285] width 46 height 46
click at [509, 289] on button "e" at bounding box center [500, 285] width 46 height 46
click at [506, 518] on button "button" at bounding box center [501, 542] width 118 height 67
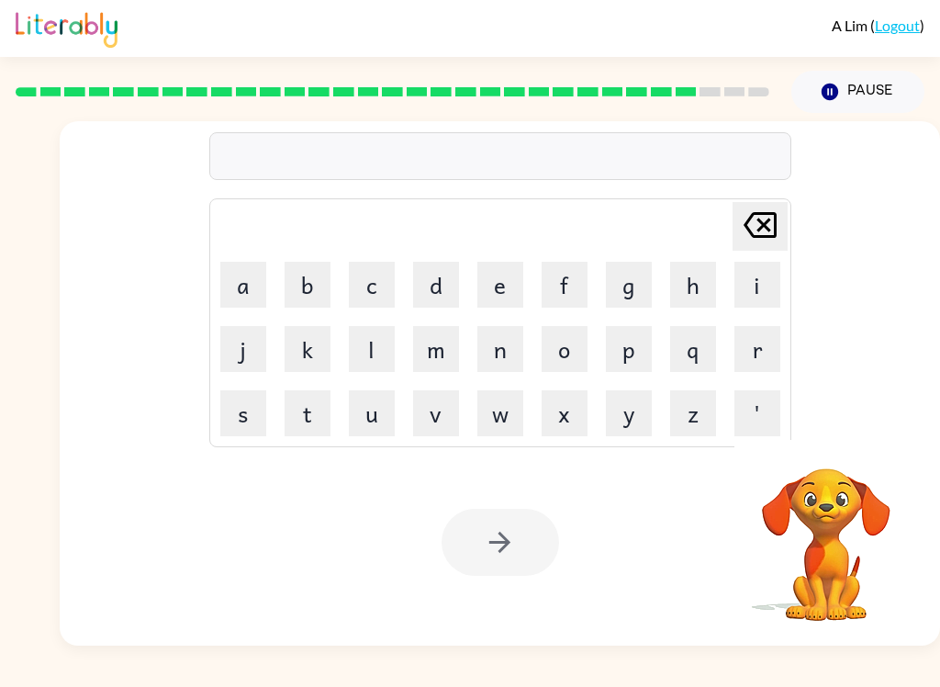
click at [256, 411] on button "s" at bounding box center [243, 413] width 46 height 46
click at [751, 221] on icon "Delete Delete last character input" at bounding box center [760, 225] width 44 height 44
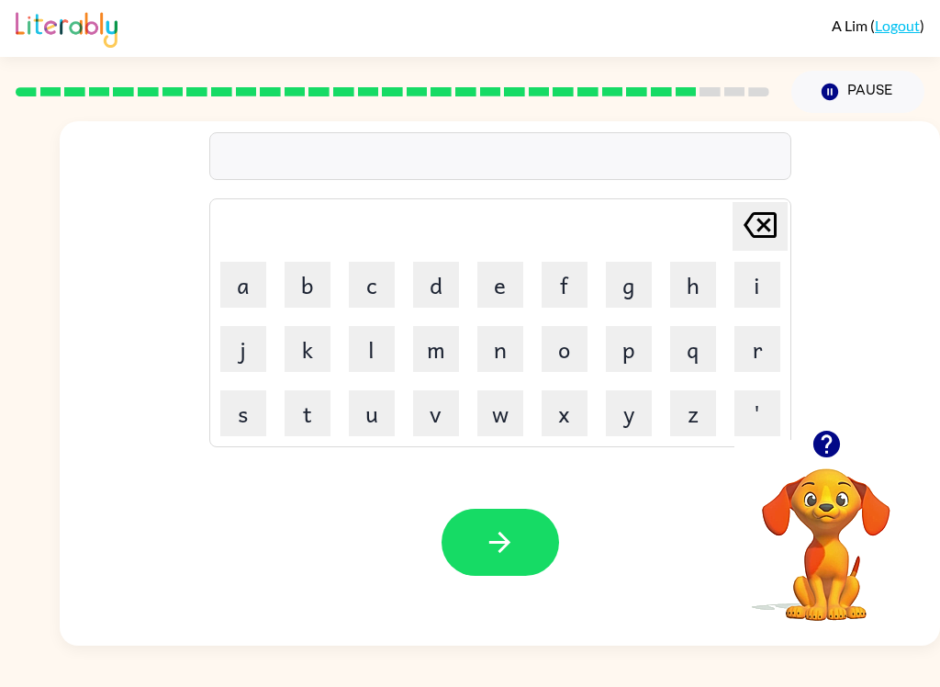
click at [301, 408] on button "t" at bounding box center [308, 413] width 46 height 46
click at [686, 292] on button "h" at bounding box center [693, 285] width 46 height 46
click at [759, 284] on button "i" at bounding box center [757, 285] width 46 height 46
click at [500, 342] on button "n" at bounding box center [500, 349] width 46 height 46
click at [501, 555] on icon "button" at bounding box center [500, 542] width 32 height 32
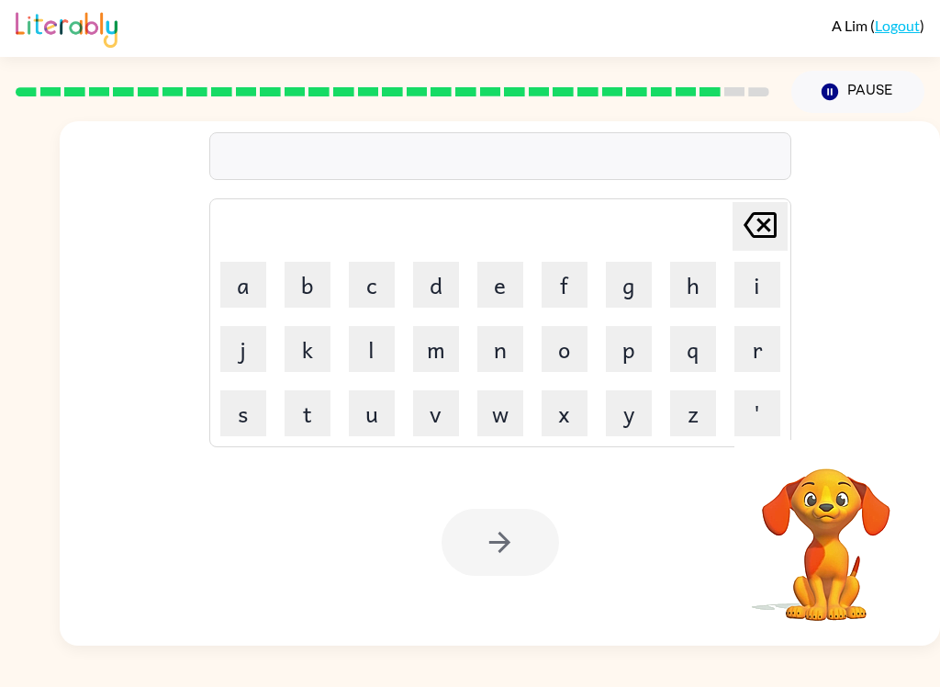
click at [246, 420] on button "s" at bounding box center [243, 413] width 46 height 46
click at [572, 344] on button "o" at bounding box center [565, 349] width 46 height 46
click at [364, 353] on button "l" at bounding box center [372, 349] width 46 height 46
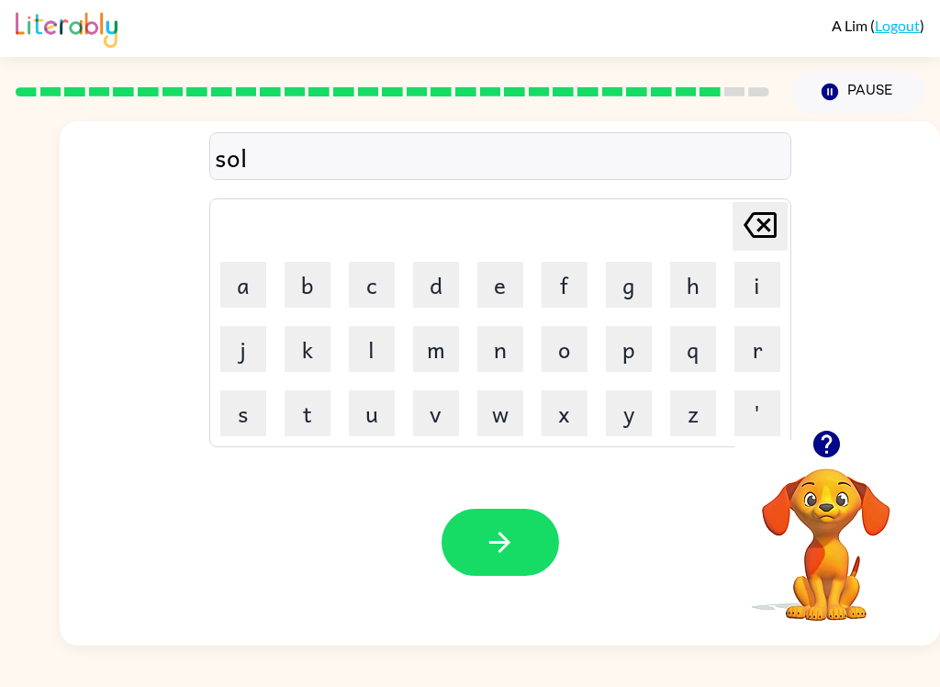
click at [811, 451] on icon "button" at bounding box center [827, 444] width 32 height 32
click at [448, 409] on button "v" at bounding box center [436, 413] width 46 height 46
click at [507, 297] on button "e" at bounding box center [500, 285] width 46 height 46
click at [772, 343] on button "r" at bounding box center [757, 349] width 46 height 46
click at [491, 431] on button "w" at bounding box center [500, 413] width 46 height 46
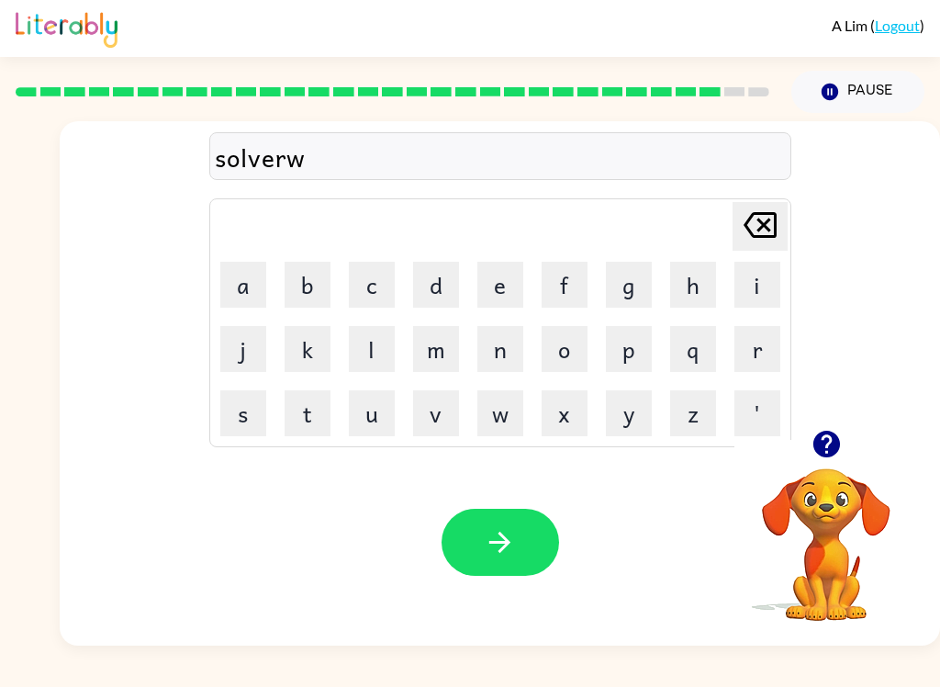
click at [259, 286] on button "a" at bounding box center [243, 285] width 46 height 46
click at [751, 352] on button "r" at bounding box center [757, 349] width 46 height 46
click at [504, 291] on button "e" at bounding box center [500, 285] width 46 height 46
click at [500, 539] on icon "button" at bounding box center [500, 542] width 32 height 32
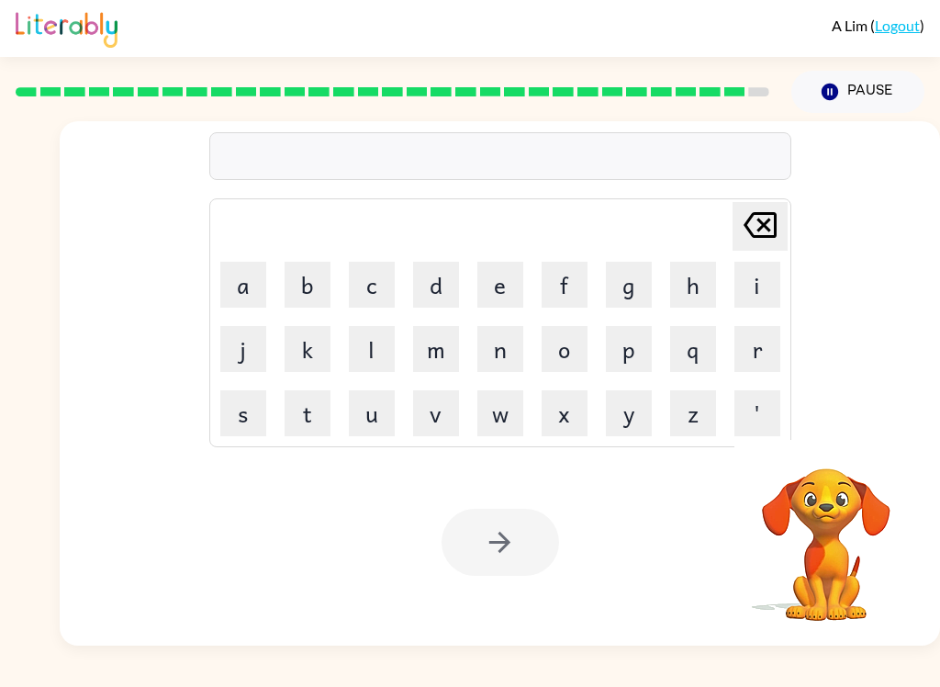
click at [373, 410] on button "u" at bounding box center [372, 413] width 46 height 46
click at [501, 349] on button "n" at bounding box center [500, 349] width 46 height 46
click at [770, 293] on button "i" at bounding box center [757, 285] width 46 height 46
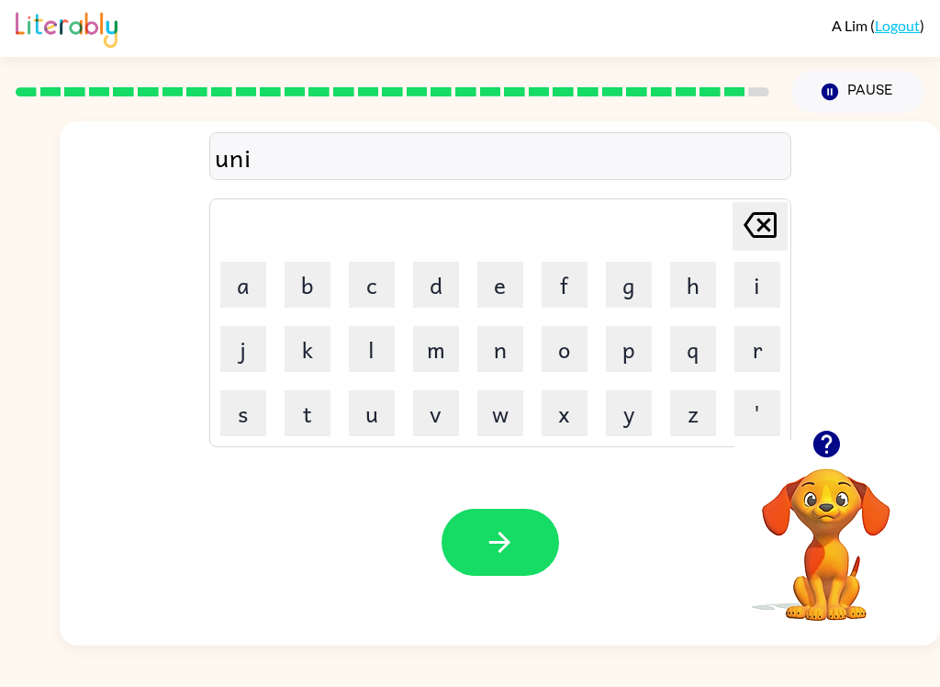
click at [577, 274] on button "f" at bounding box center [565, 285] width 46 height 46
click at [778, 354] on button "r" at bounding box center [757, 349] width 46 height 46
click at [250, 274] on button "a" at bounding box center [243, 285] width 46 height 46
click at [434, 293] on button "d" at bounding box center [436, 285] width 46 height 46
click at [513, 284] on button "e" at bounding box center [500, 285] width 46 height 46
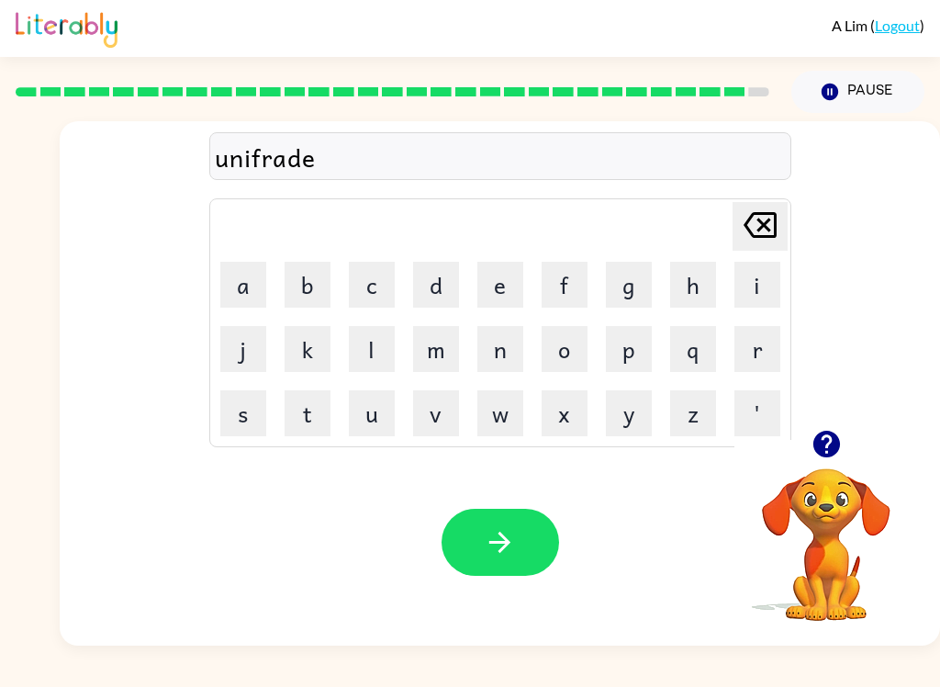
click at [524, 521] on button "button" at bounding box center [501, 542] width 118 height 67
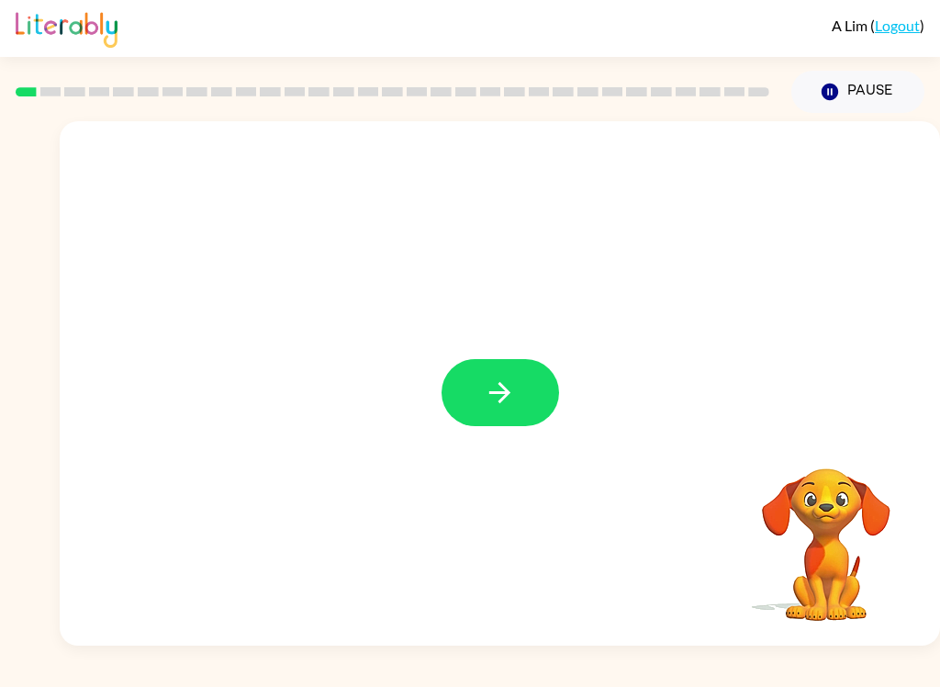
click at [508, 403] on icon "button" at bounding box center [500, 392] width 32 height 32
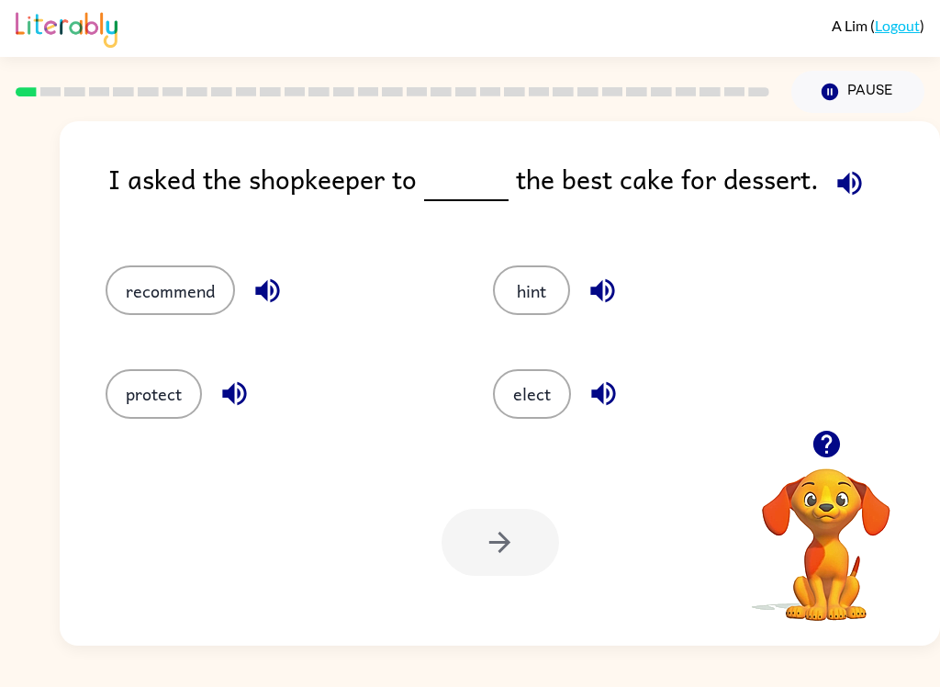
click at [141, 296] on button "recommend" at bounding box center [170, 290] width 129 height 50
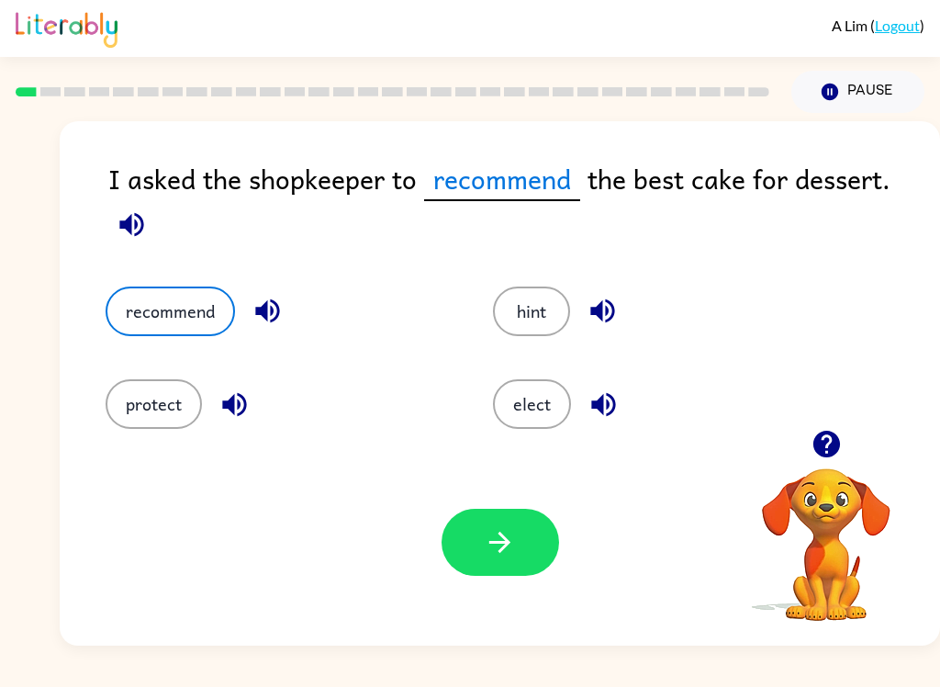
click at [486, 550] on icon "button" at bounding box center [500, 542] width 32 height 32
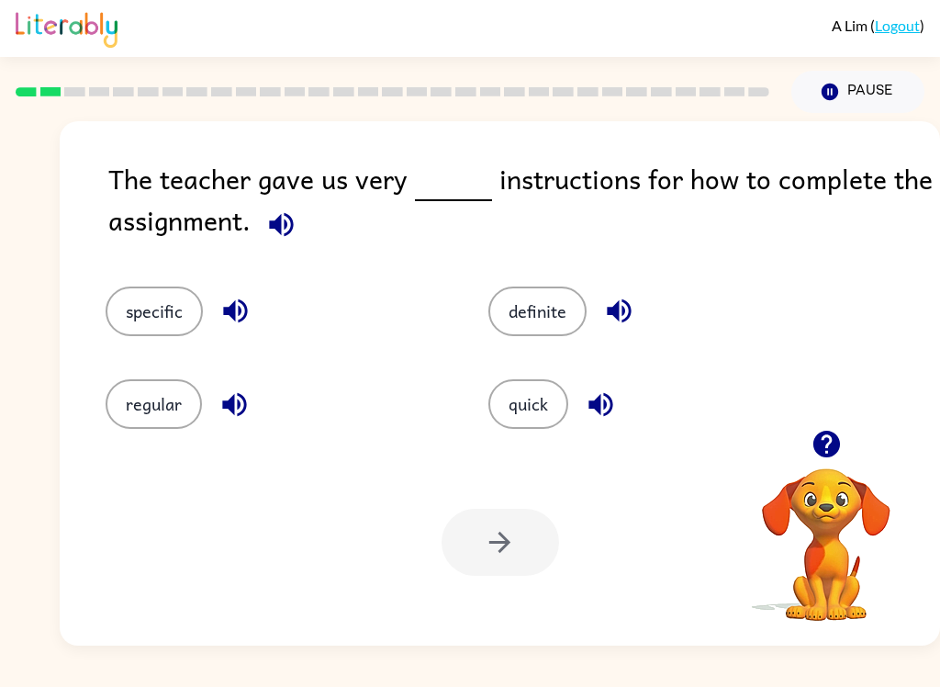
click at [601, 397] on icon "button" at bounding box center [601, 404] width 32 height 32
click at [531, 391] on button "quick" at bounding box center [528, 404] width 80 height 50
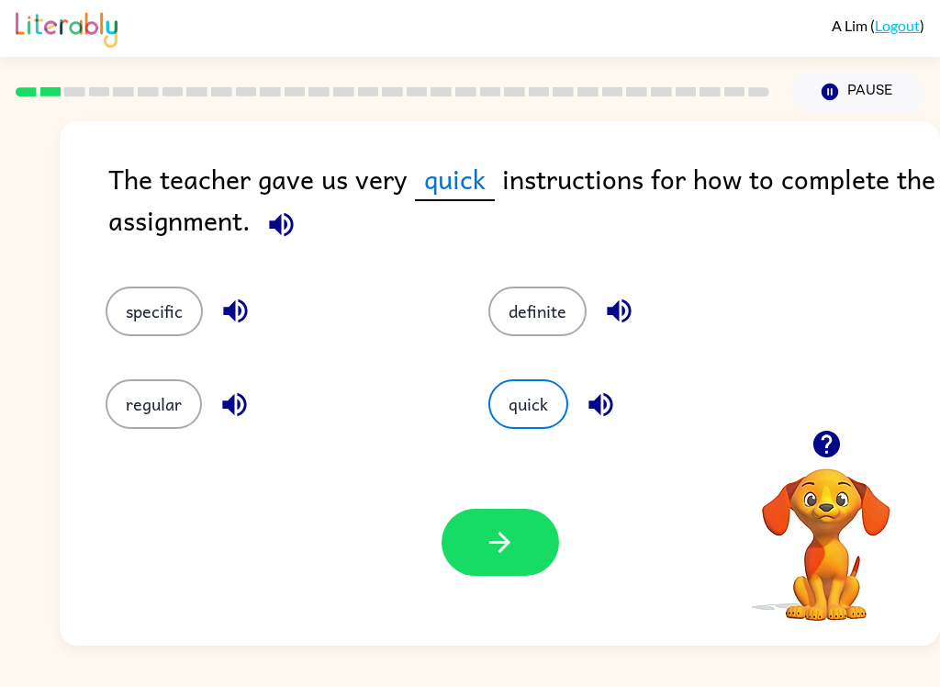
click at [281, 222] on icon "button" at bounding box center [281, 224] width 24 height 24
click at [539, 413] on button "quick" at bounding box center [528, 404] width 80 height 50
click at [247, 314] on icon "button" at bounding box center [235, 311] width 24 height 24
click at [245, 314] on icon "button" at bounding box center [235, 311] width 24 height 24
click at [458, 179] on span "quick" at bounding box center [455, 179] width 80 height 43
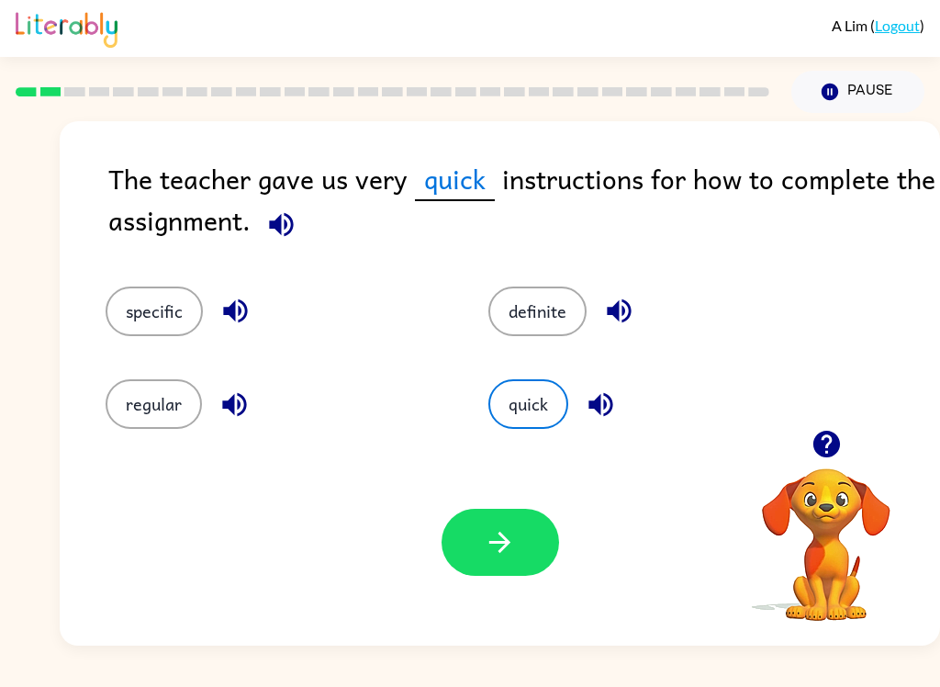
click at [603, 409] on icon "button" at bounding box center [601, 404] width 32 height 32
click at [236, 410] on icon "button" at bounding box center [234, 404] width 32 height 32
click at [299, 237] on button "button" at bounding box center [281, 224] width 47 height 47
click at [230, 313] on icon "button" at bounding box center [235, 311] width 24 height 24
click at [236, 412] on icon "button" at bounding box center [234, 404] width 32 height 32
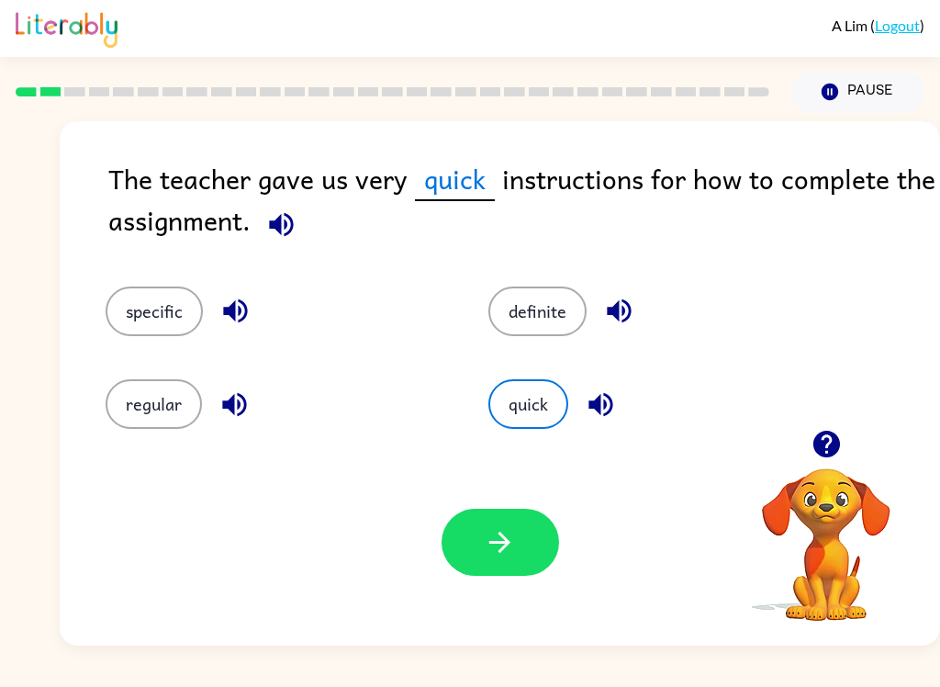
click at [613, 421] on button "button" at bounding box center [600, 404] width 47 height 47
click at [509, 555] on icon "button" at bounding box center [500, 542] width 32 height 32
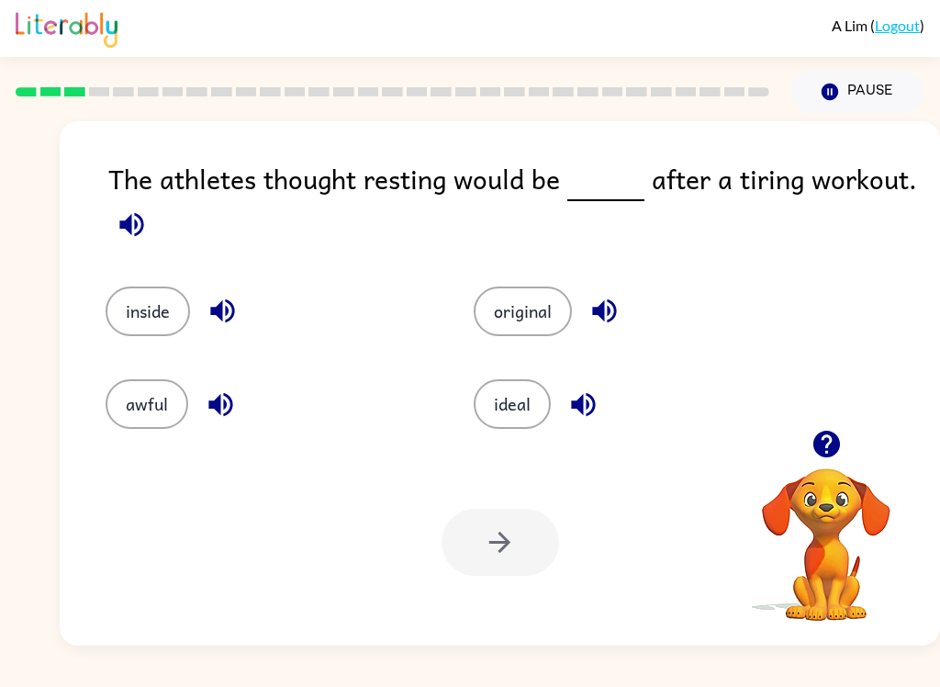
click at [138, 229] on icon "button" at bounding box center [132, 224] width 32 height 32
click at [582, 410] on icon "button" at bounding box center [583, 404] width 24 height 24
click at [225, 317] on icon "button" at bounding box center [223, 311] width 32 height 32
click at [215, 418] on icon "button" at bounding box center [221, 404] width 32 height 32
click at [525, 415] on button "ideal" at bounding box center [512, 404] width 77 height 50
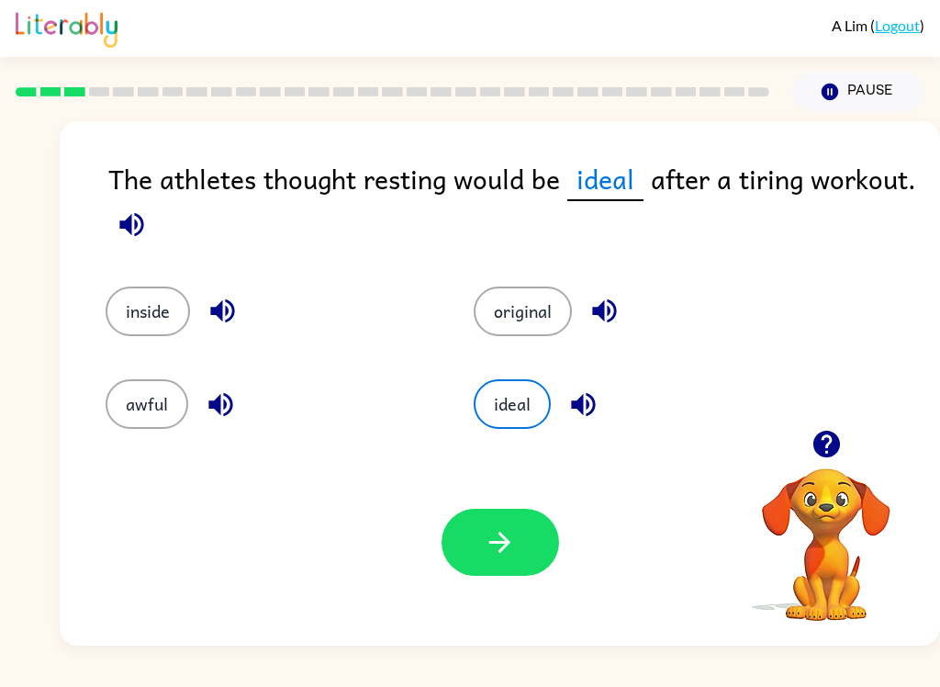
click at [508, 569] on button "button" at bounding box center [501, 542] width 118 height 67
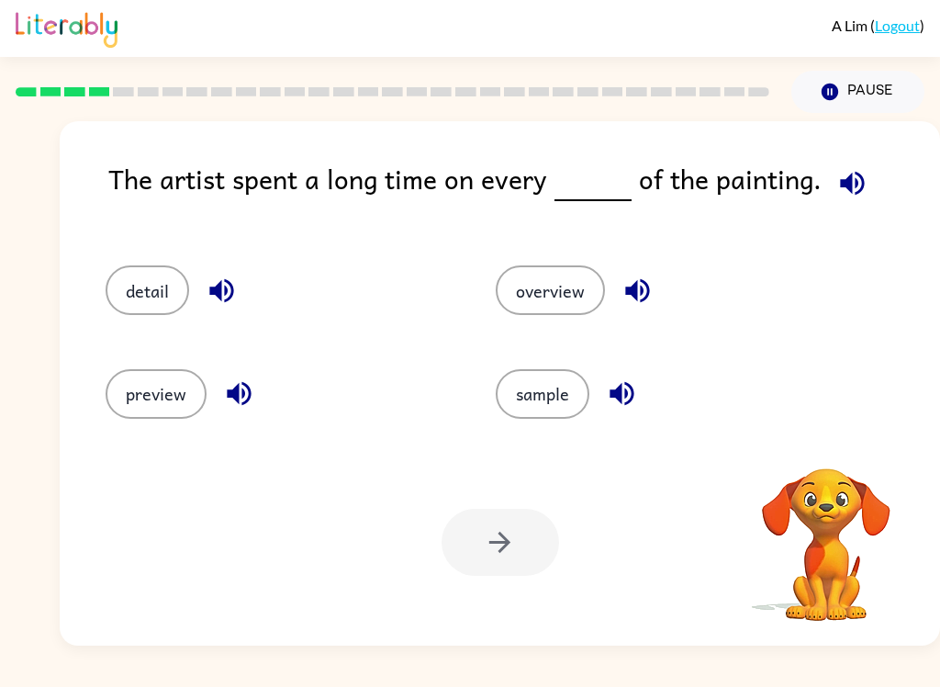
click at [837, 189] on icon "button" at bounding box center [852, 183] width 32 height 32
click at [172, 287] on button "detail" at bounding box center [148, 290] width 84 height 50
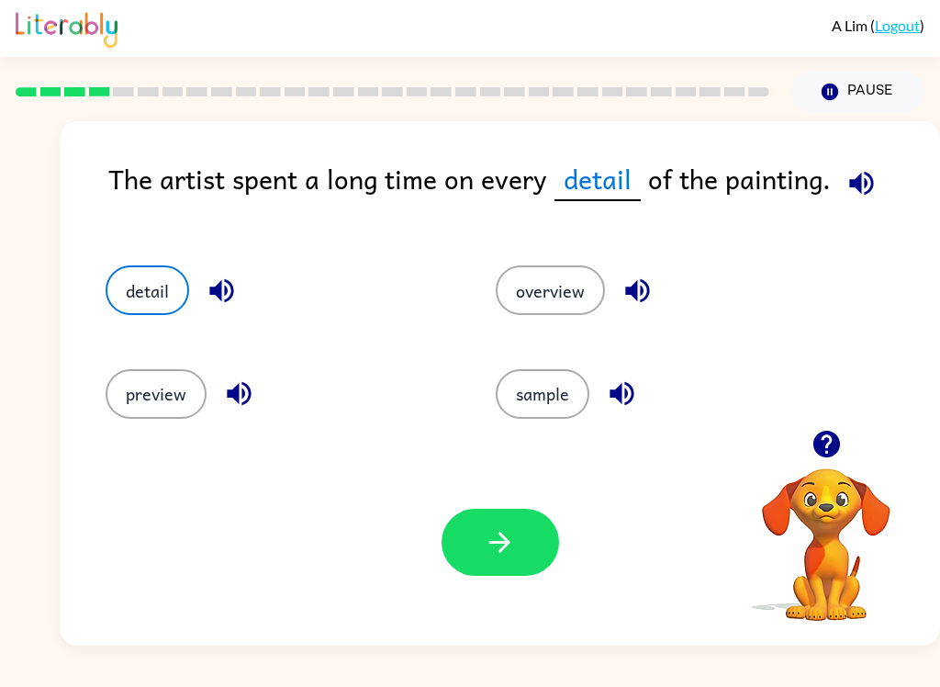
click at [519, 543] on button "button" at bounding box center [501, 542] width 118 height 67
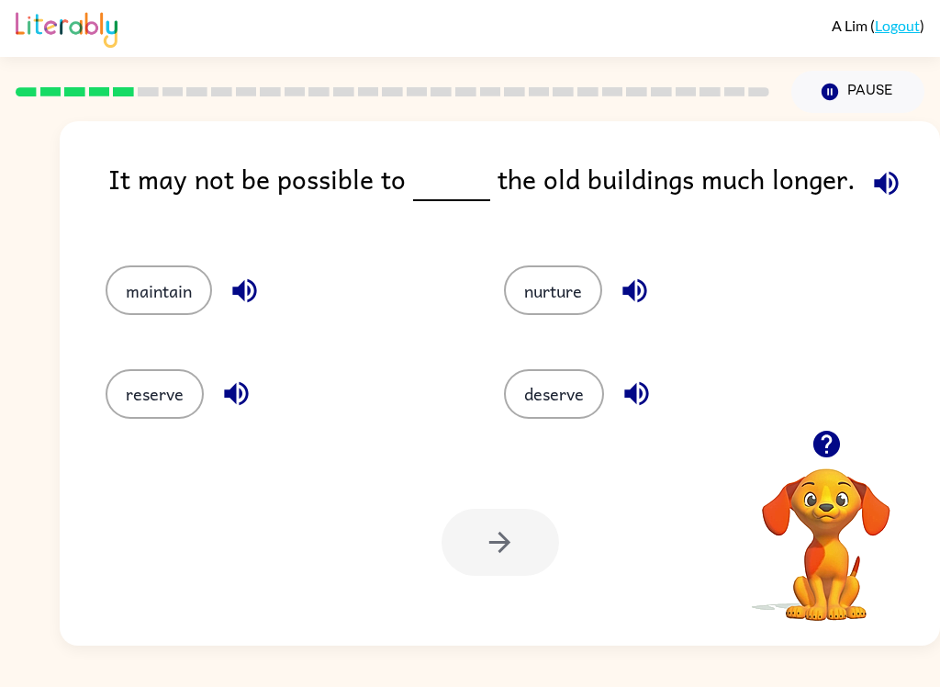
click at [149, 273] on button "maintain" at bounding box center [159, 290] width 106 height 50
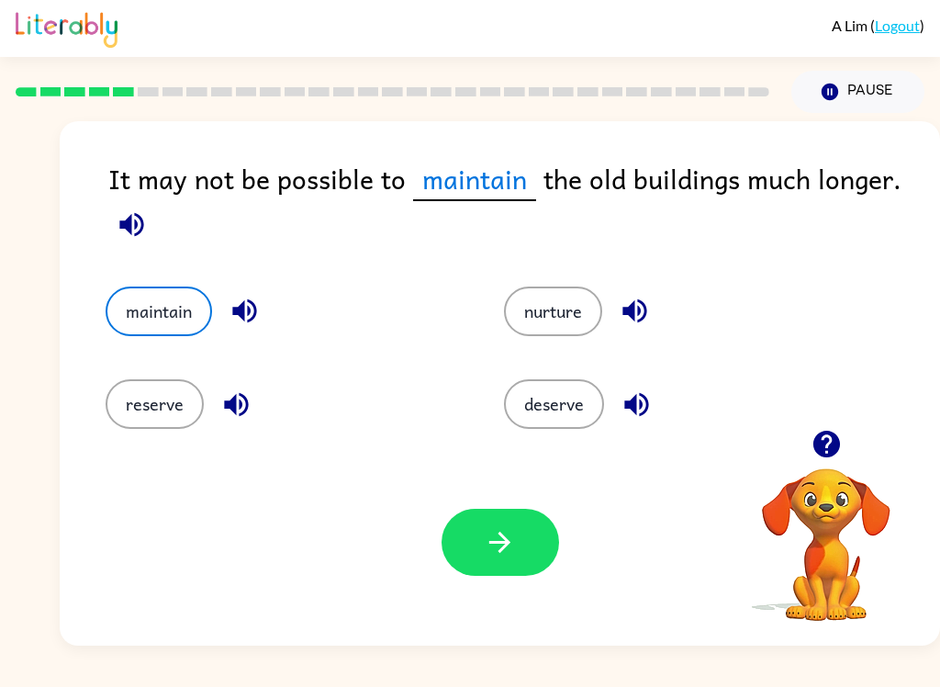
click at [569, 398] on button "deserve" at bounding box center [554, 404] width 100 height 50
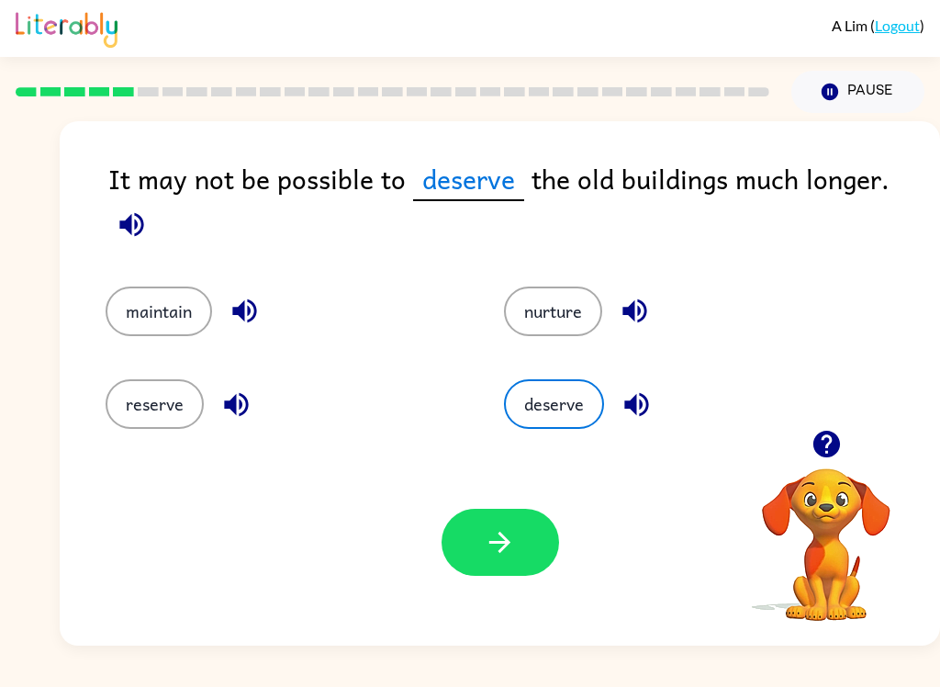
click at [569, 287] on button "nurture" at bounding box center [553, 311] width 98 height 50
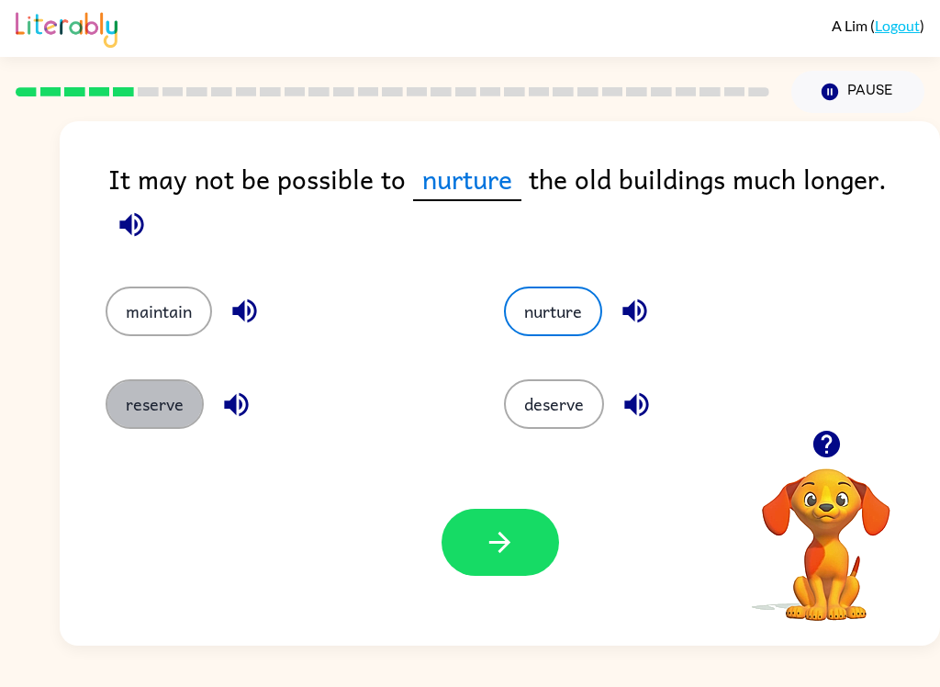
click at [180, 395] on button "reserve" at bounding box center [155, 404] width 98 height 50
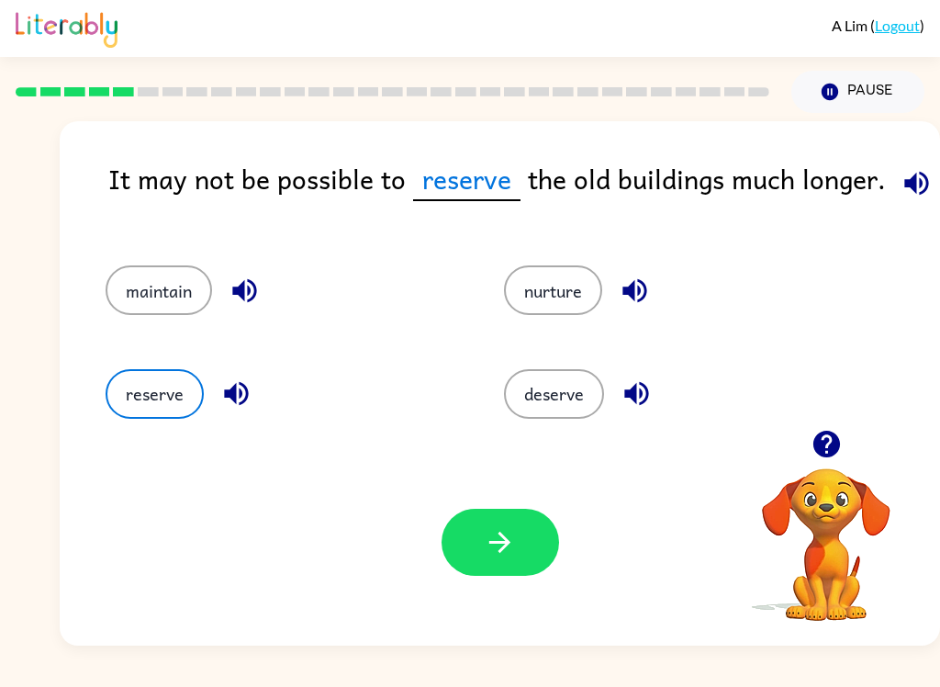
click at [260, 295] on icon "button" at bounding box center [245, 290] width 32 height 32
click at [156, 255] on div "maintain" at bounding box center [270, 281] width 398 height 103
click at [142, 315] on button "maintain" at bounding box center [159, 290] width 106 height 50
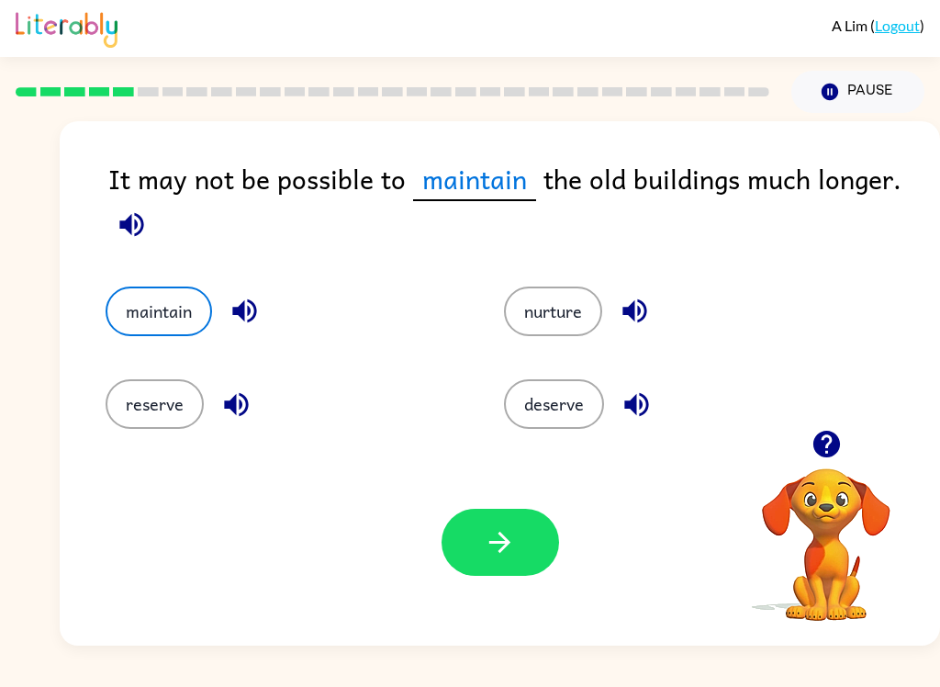
click at [491, 547] on icon "button" at bounding box center [500, 542] width 32 height 32
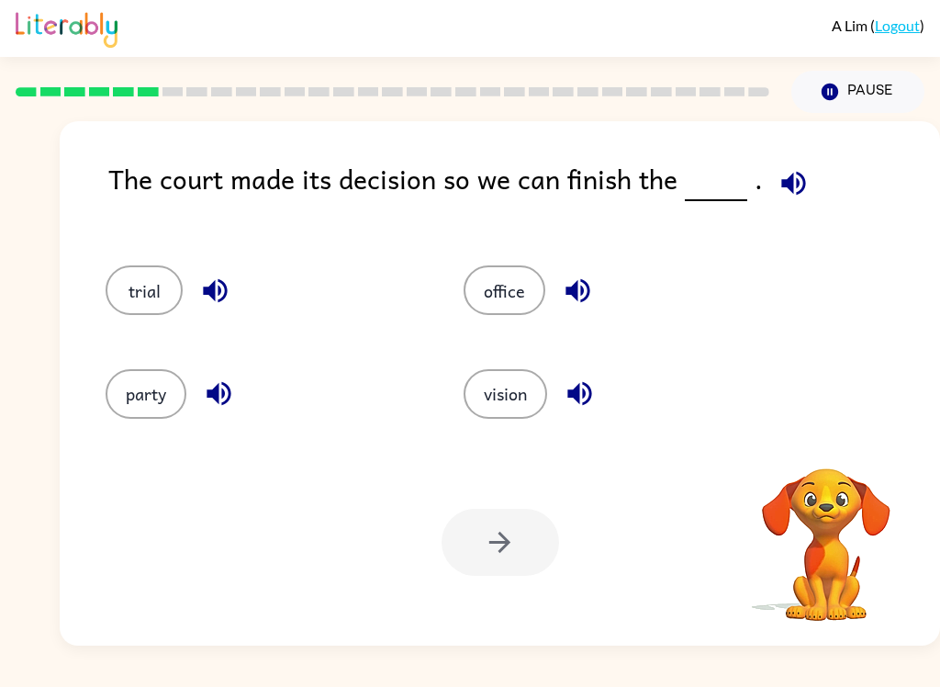
click at [797, 180] on icon "button" at bounding box center [793, 183] width 24 height 24
click at [513, 528] on div at bounding box center [501, 542] width 118 height 67
click at [142, 290] on button "trial" at bounding box center [144, 290] width 77 height 50
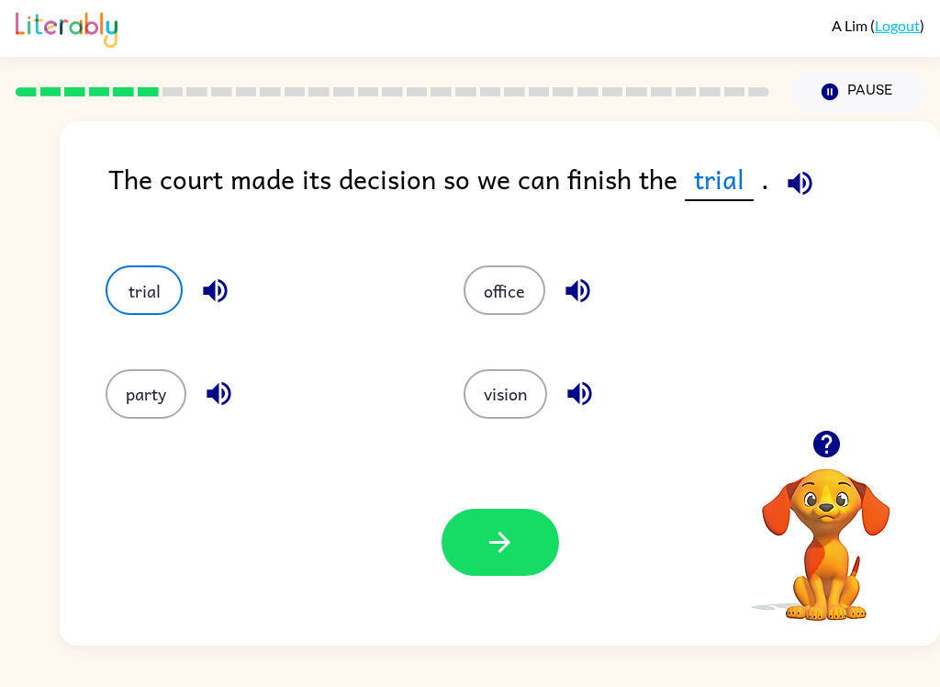
click at [525, 551] on button "button" at bounding box center [501, 542] width 118 height 67
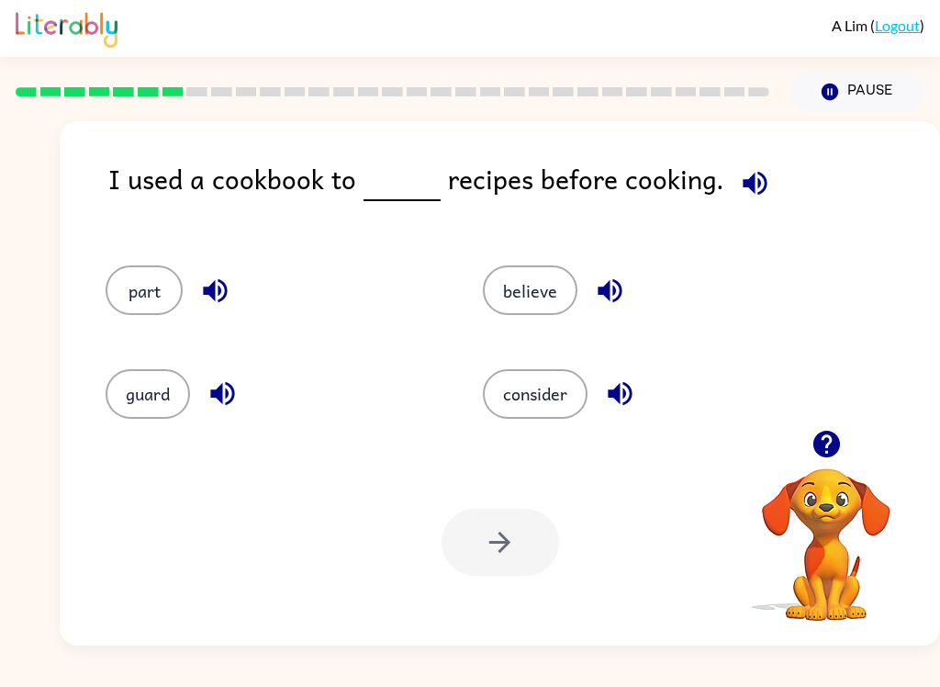
click at [536, 404] on button "consider" at bounding box center [535, 394] width 105 height 50
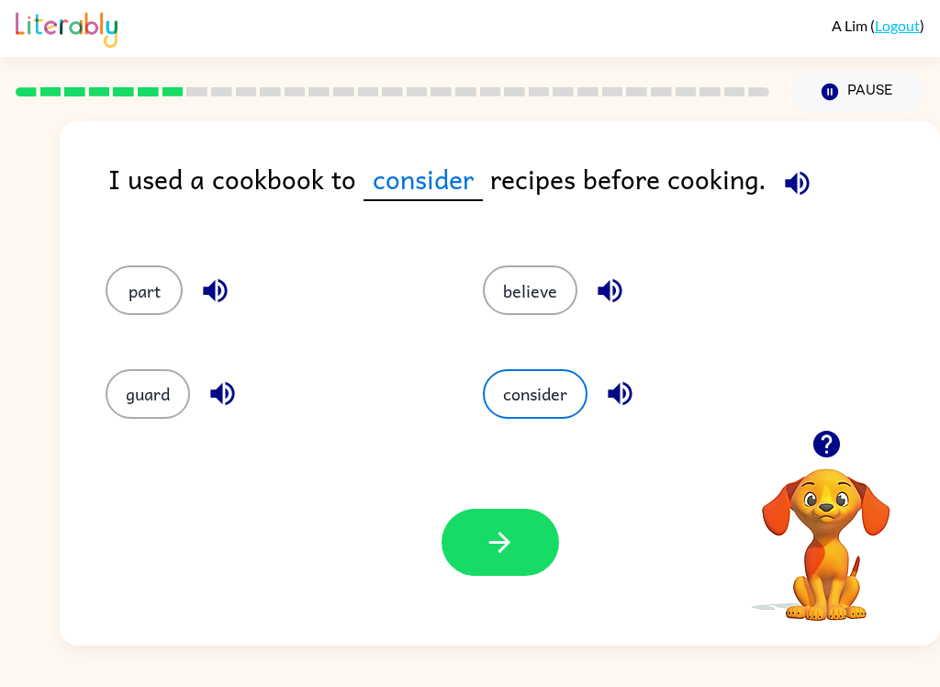
click at [494, 537] on icon "button" at bounding box center [500, 542] width 32 height 32
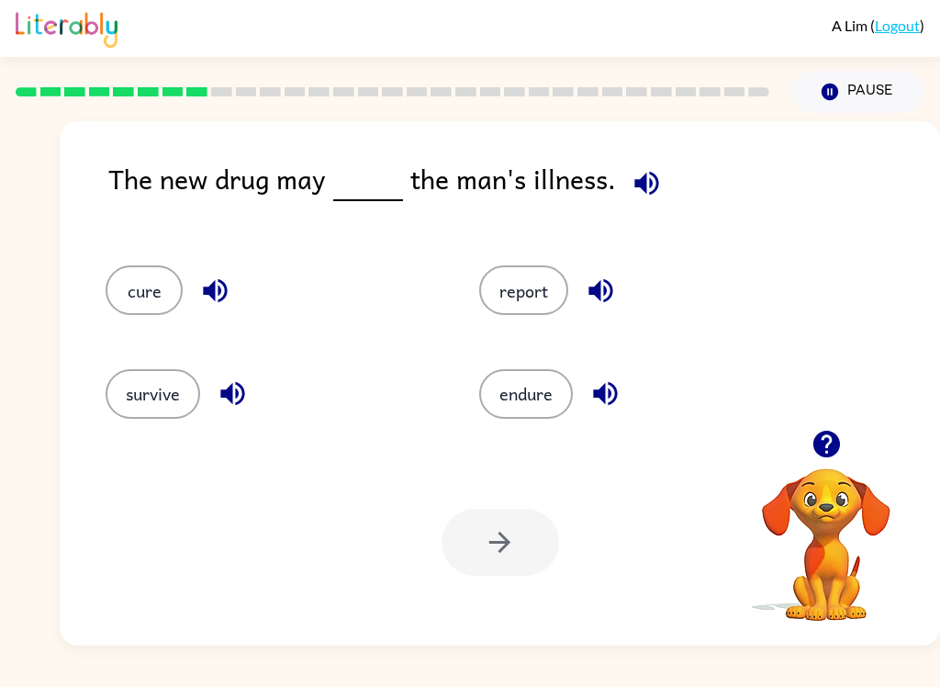
click at [167, 298] on button "cure" at bounding box center [144, 290] width 77 height 50
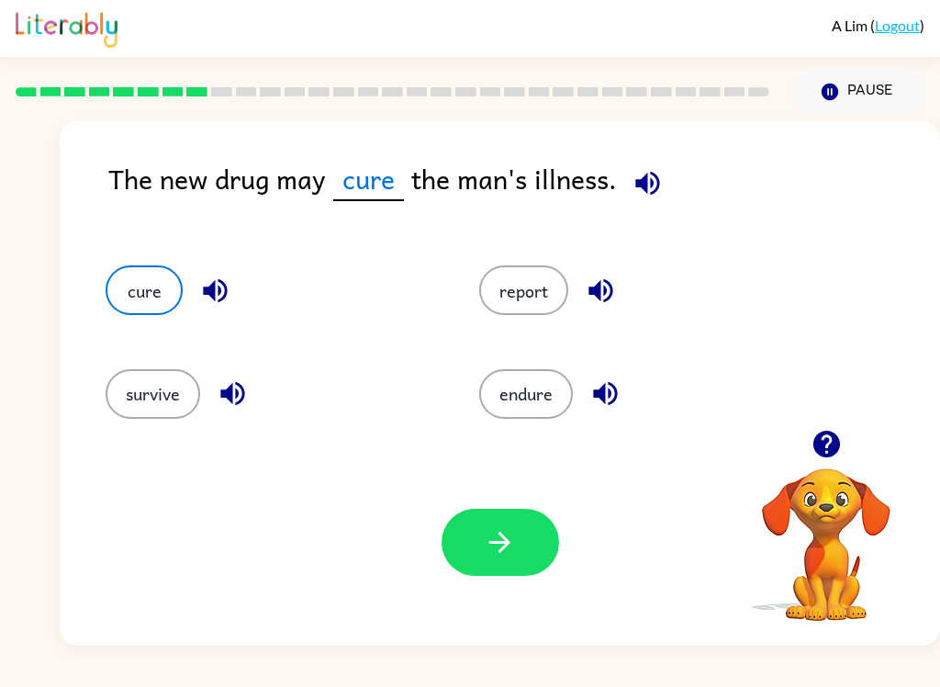
click at [513, 556] on icon "button" at bounding box center [500, 542] width 32 height 32
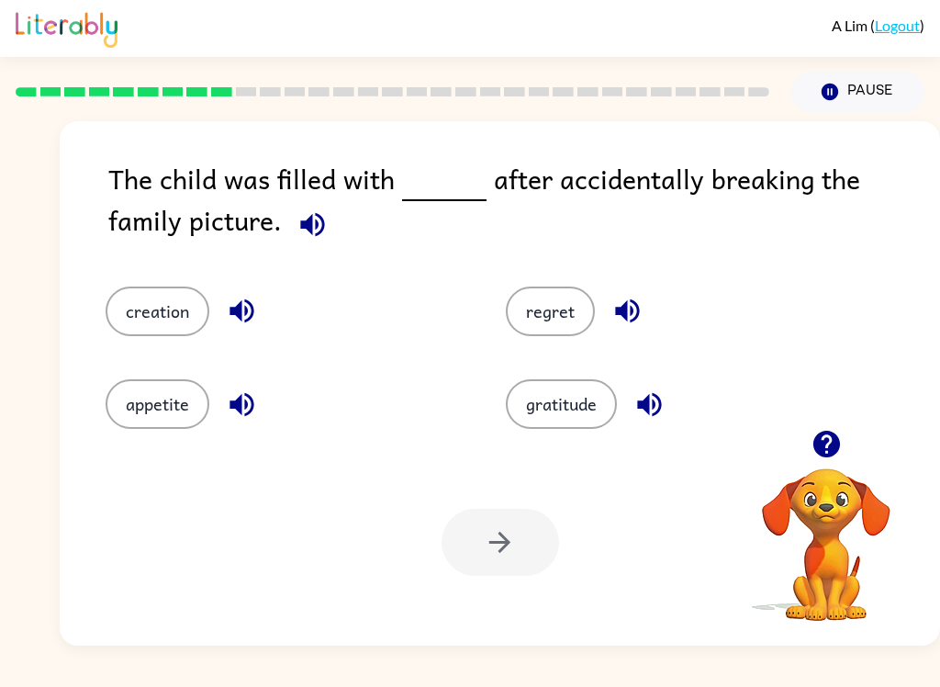
click at [549, 325] on button "regret" at bounding box center [550, 311] width 89 height 50
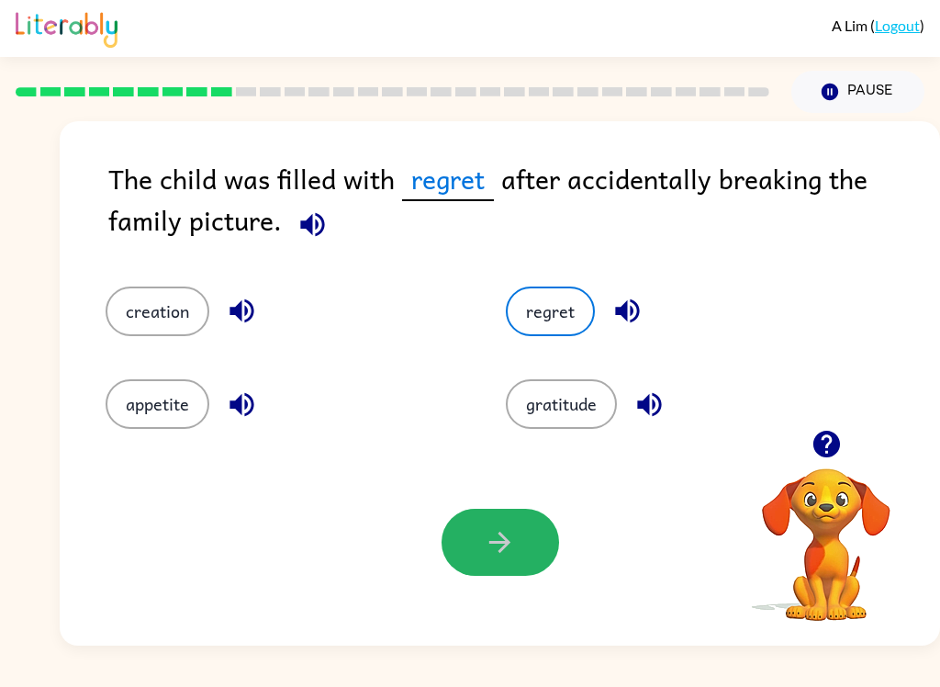
click at [494, 555] on icon "button" at bounding box center [500, 542] width 32 height 32
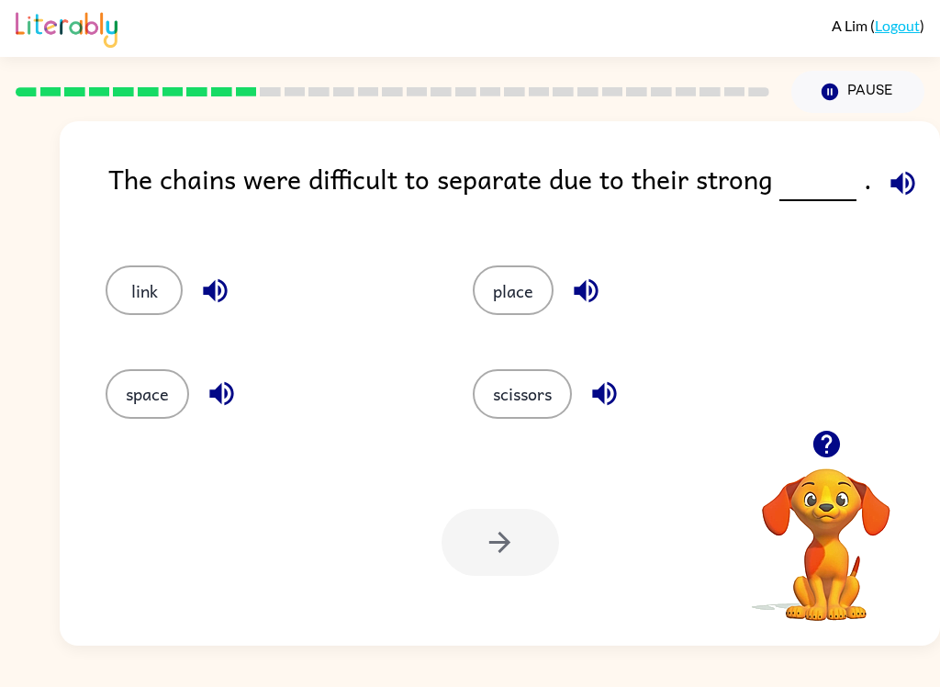
click at [121, 294] on button "link" at bounding box center [144, 290] width 77 height 50
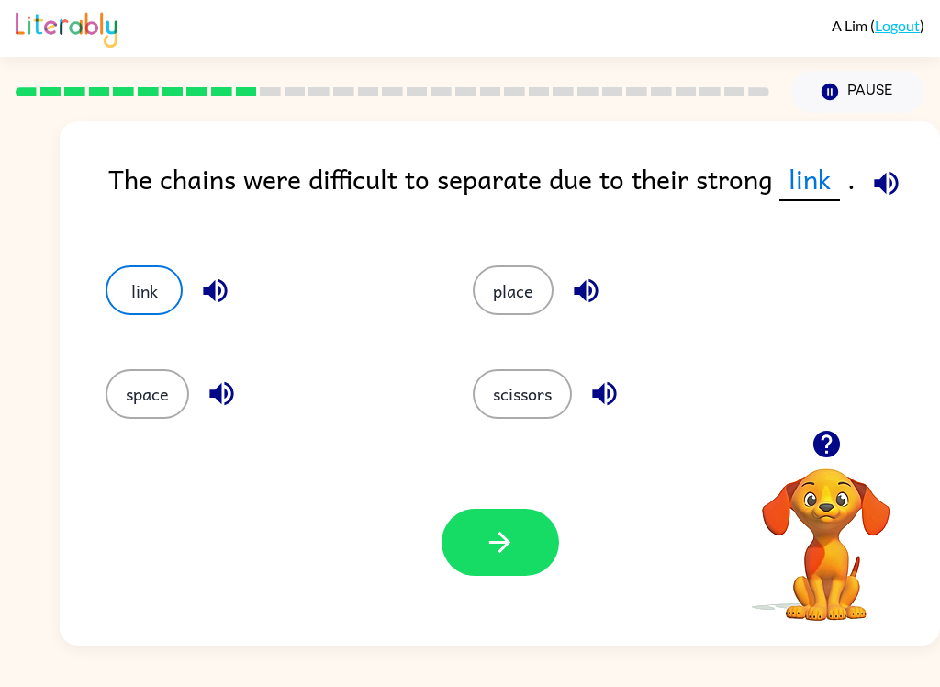
click at [499, 555] on icon "button" at bounding box center [500, 542] width 32 height 32
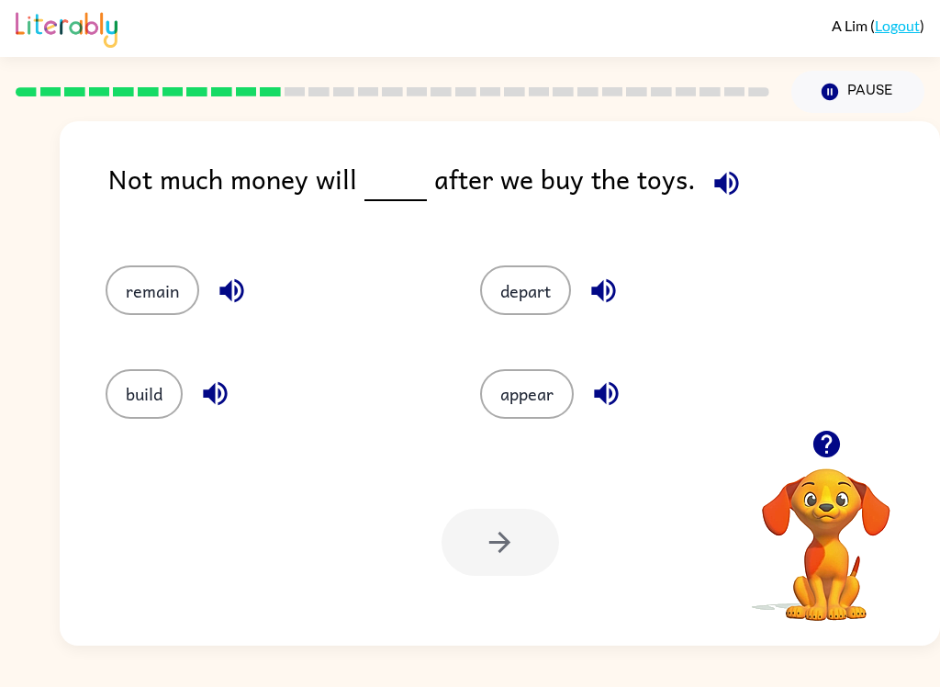
click at [139, 296] on button "remain" at bounding box center [153, 290] width 94 height 50
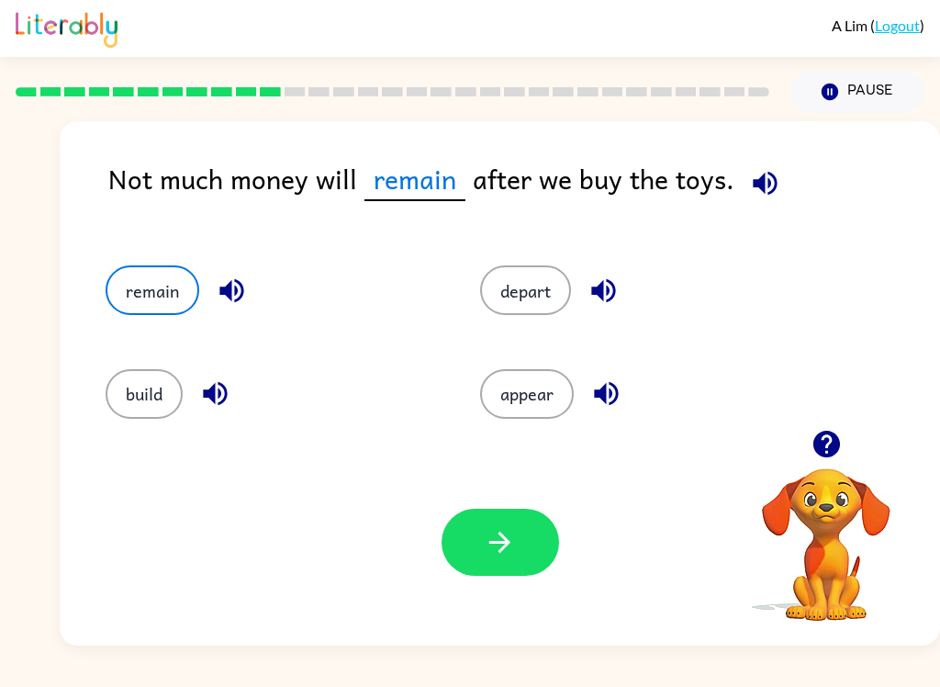
click at [504, 544] on icon "button" at bounding box center [500, 542] width 32 height 32
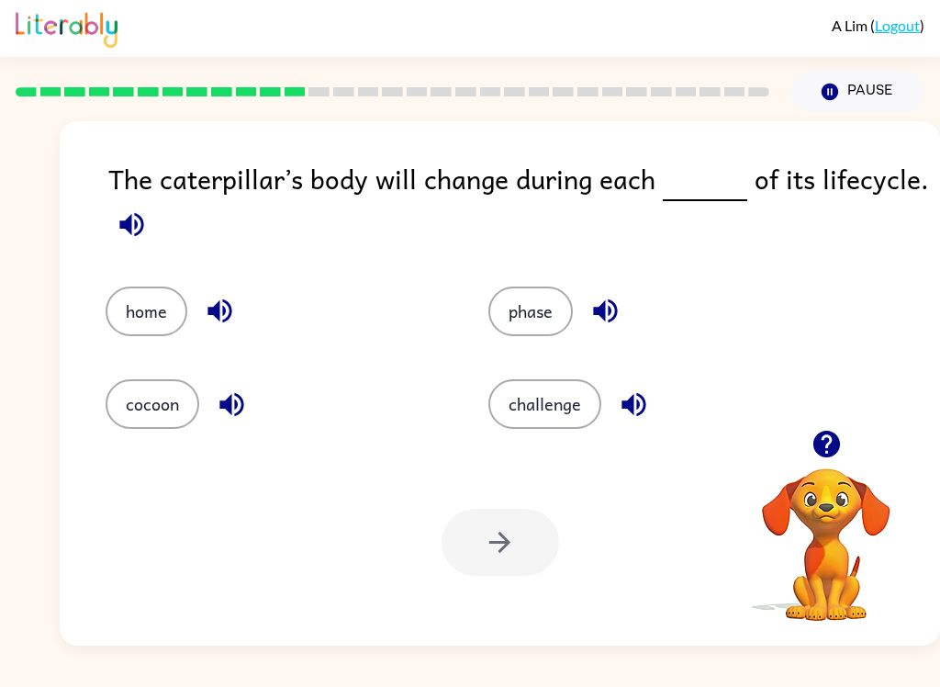
click at [535, 312] on button "phase" at bounding box center [530, 311] width 84 height 50
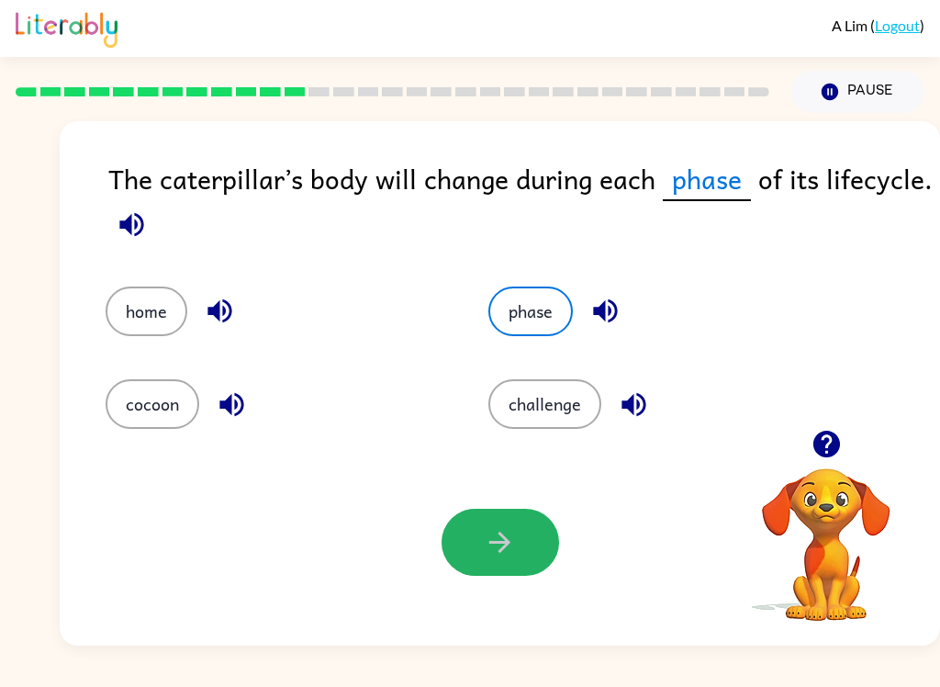
click at [521, 564] on button "button" at bounding box center [501, 542] width 118 height 67
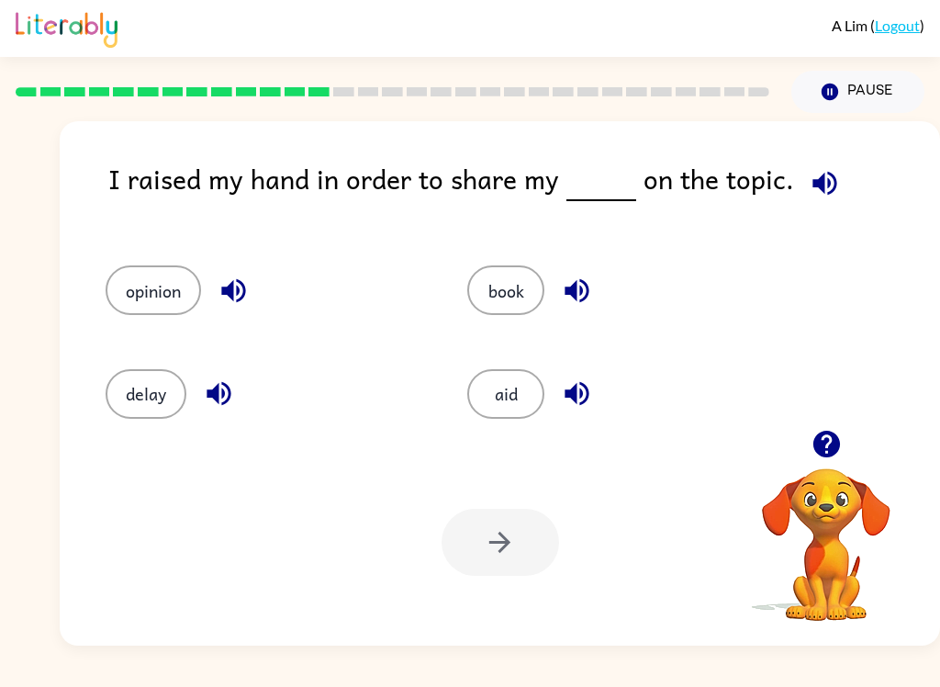
click at [137, 315] on button "opinion" at bounding box center [153, 290] width 95 height 50
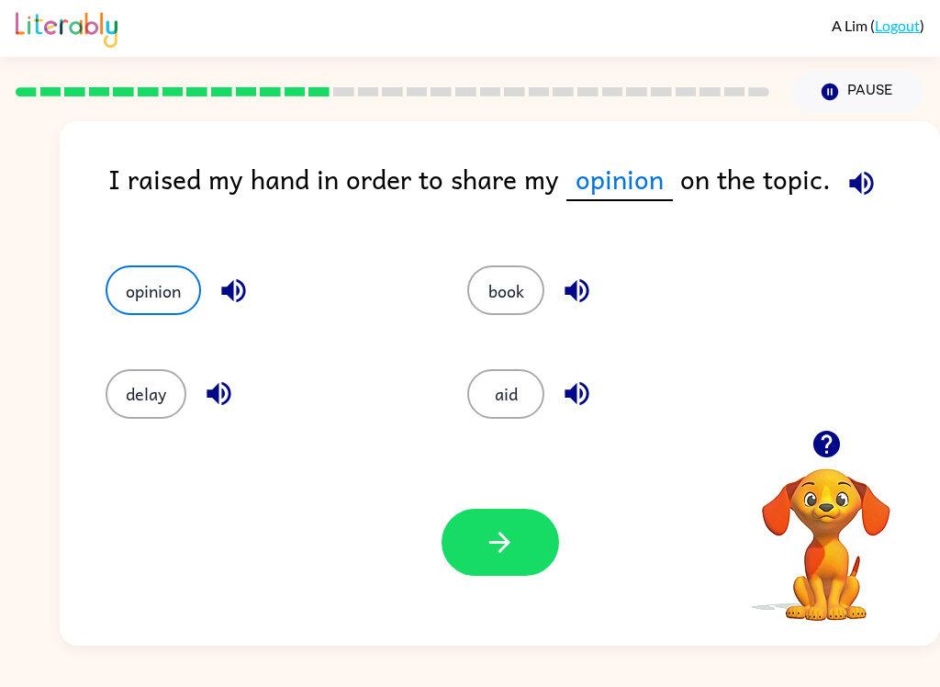
click at [510, 539] on icon "button" at bounding box center [500, 542] width 32 height 32
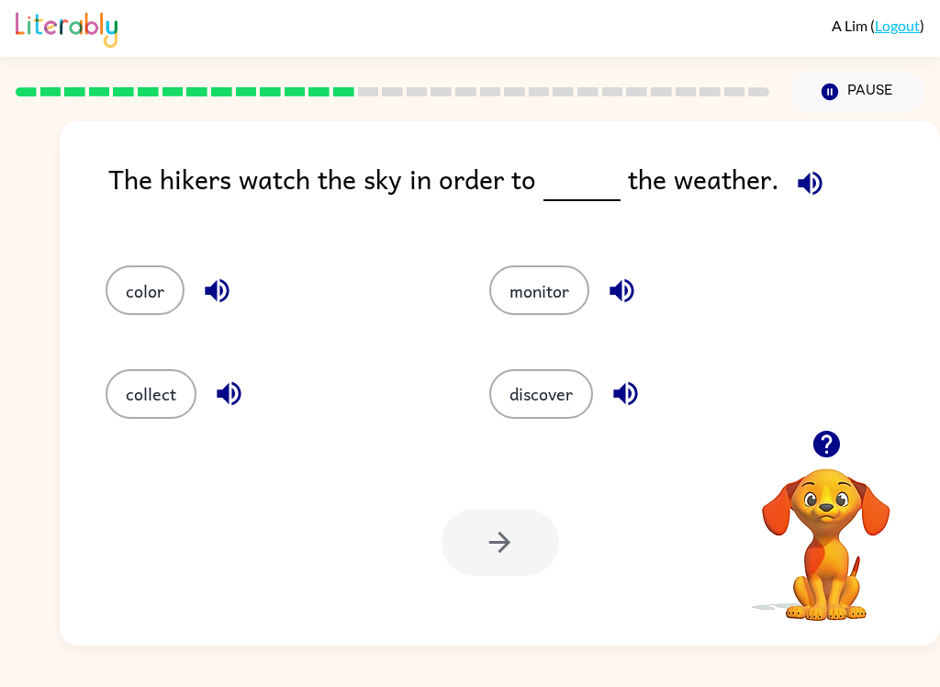
click at [572, 297] on button "monitor" at bounding box center [539, 290] width 100 height 50
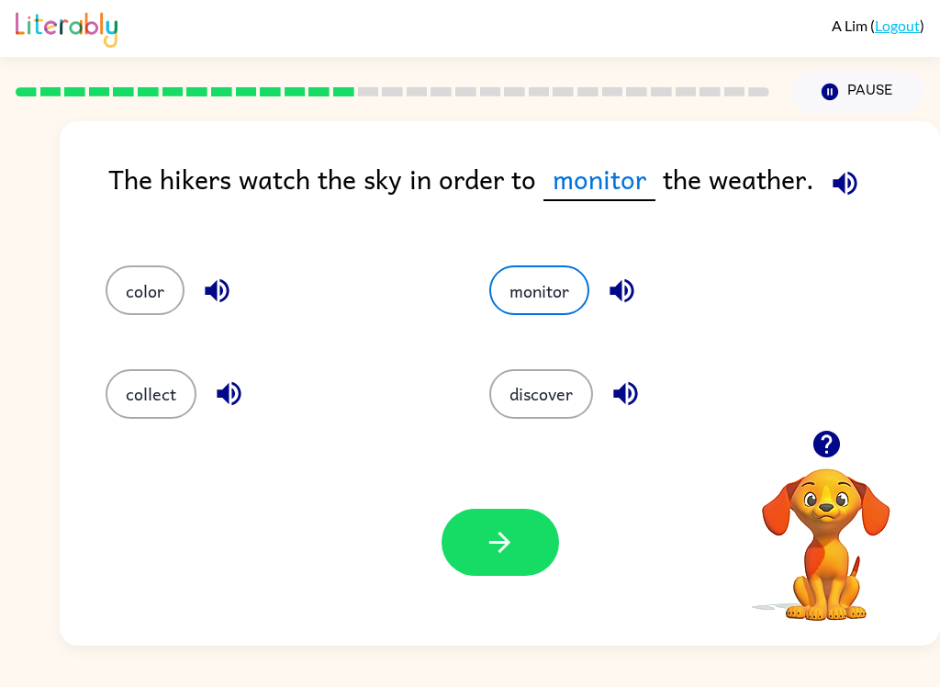
click at [498, 551] on icon "button" at bounding box center [500, 542] width 32 height 32
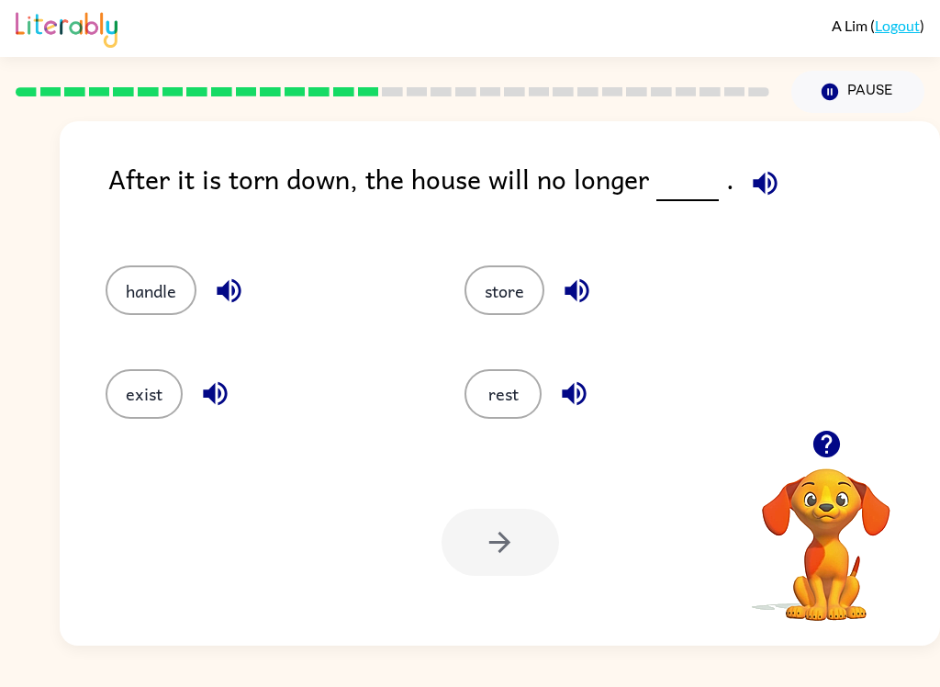
click at [143, 415] on button "exist" at bounding box center [144, 394] width 77 height 50
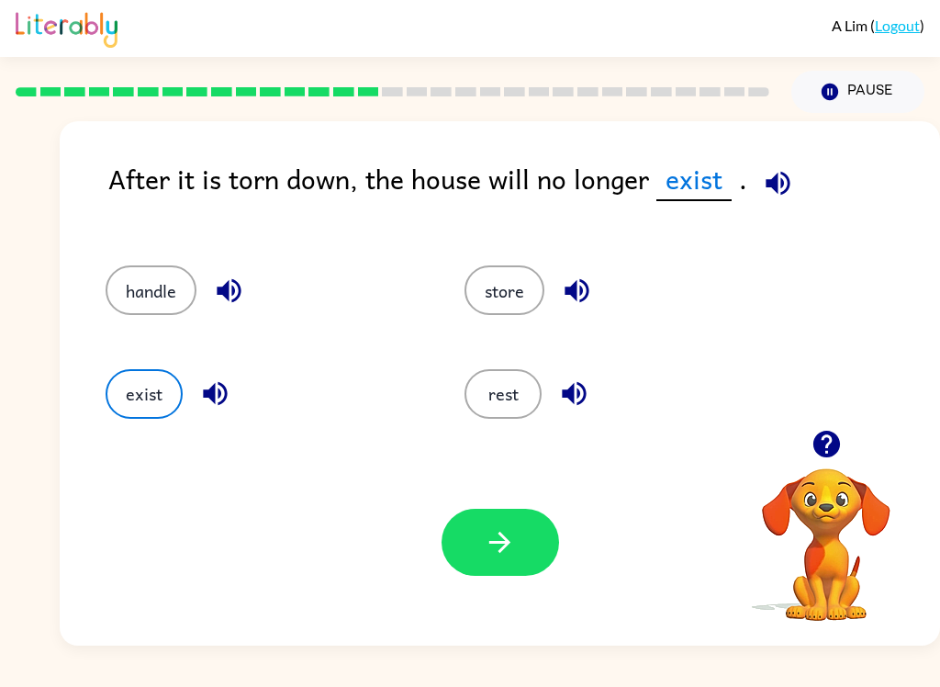
click at [476, 557] on button "button" at bounding box center [501, 542] width 118 height 67
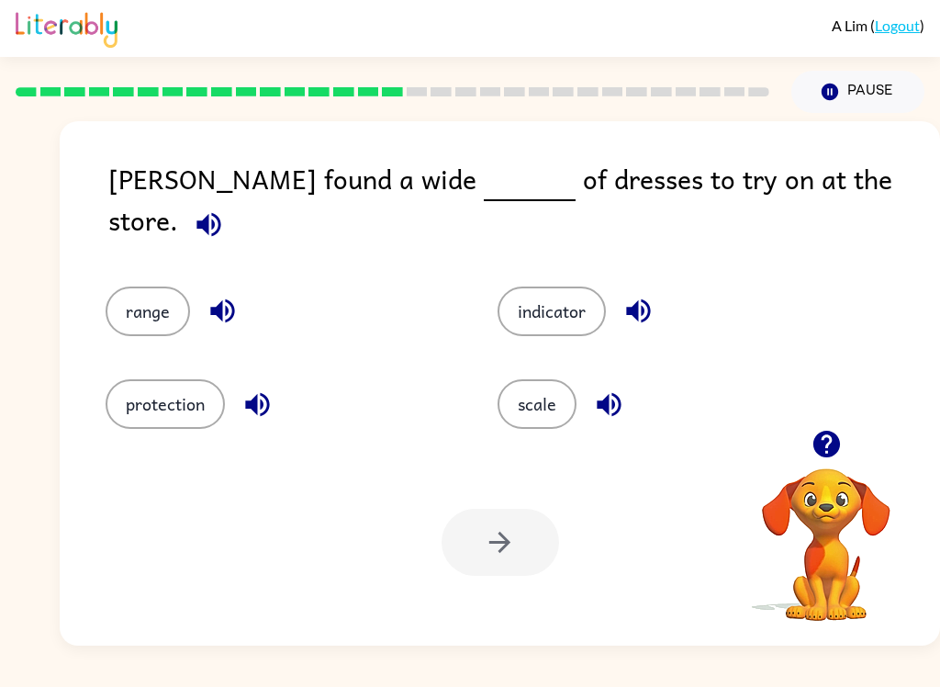
click at [539, 395] on button "scale" at bounding box center [537, 404] width 79 height 50
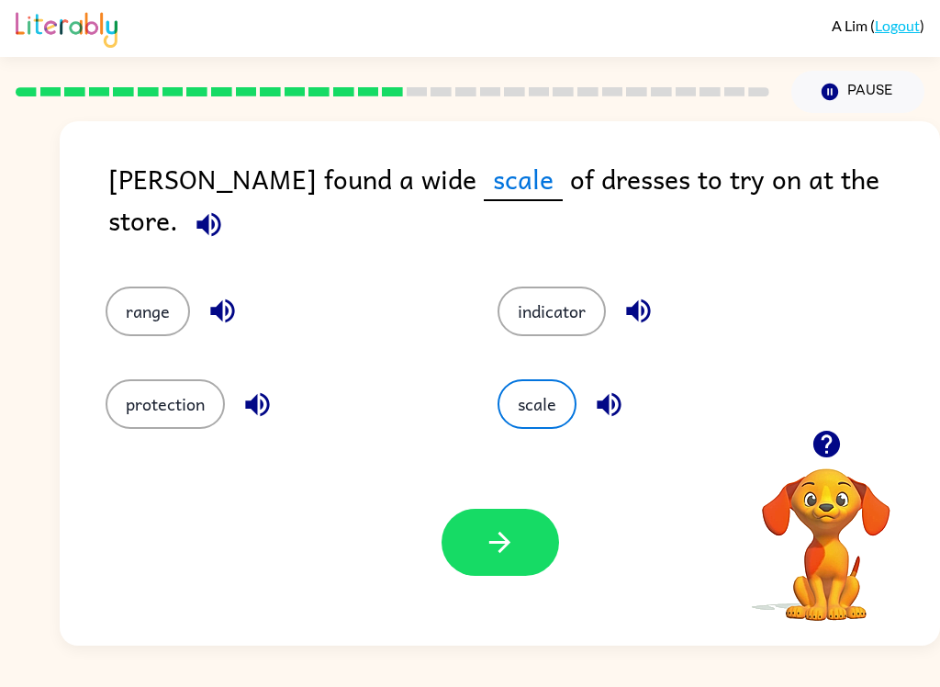
click at [507, 541] on icon "button" at bounding box center [499, 542] width 21 height 21
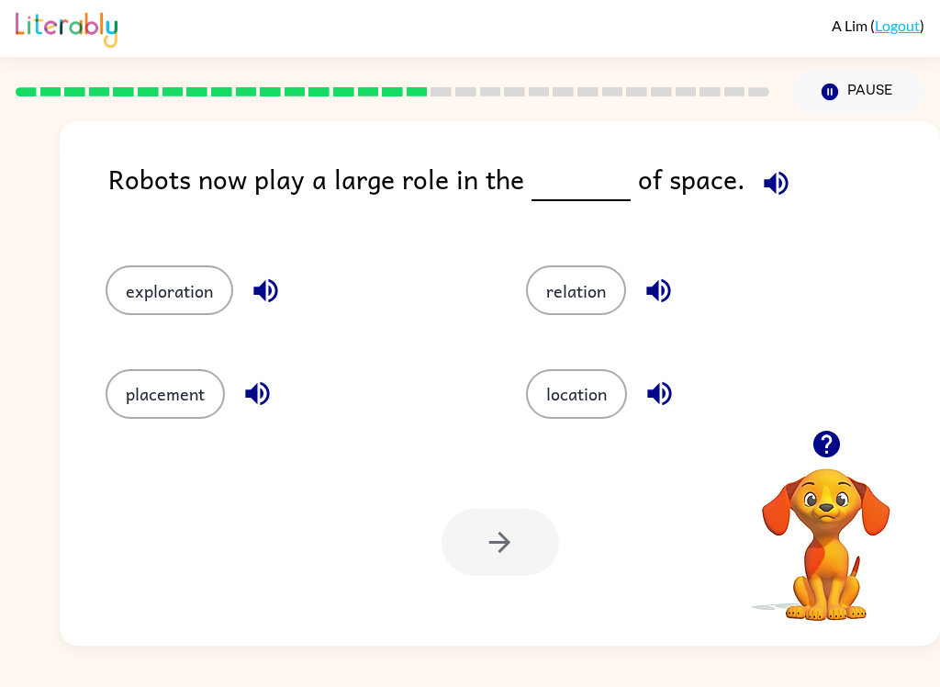
click at [161, 301] on button "exploration" at bounding box center [170, 290] width 128 height 50
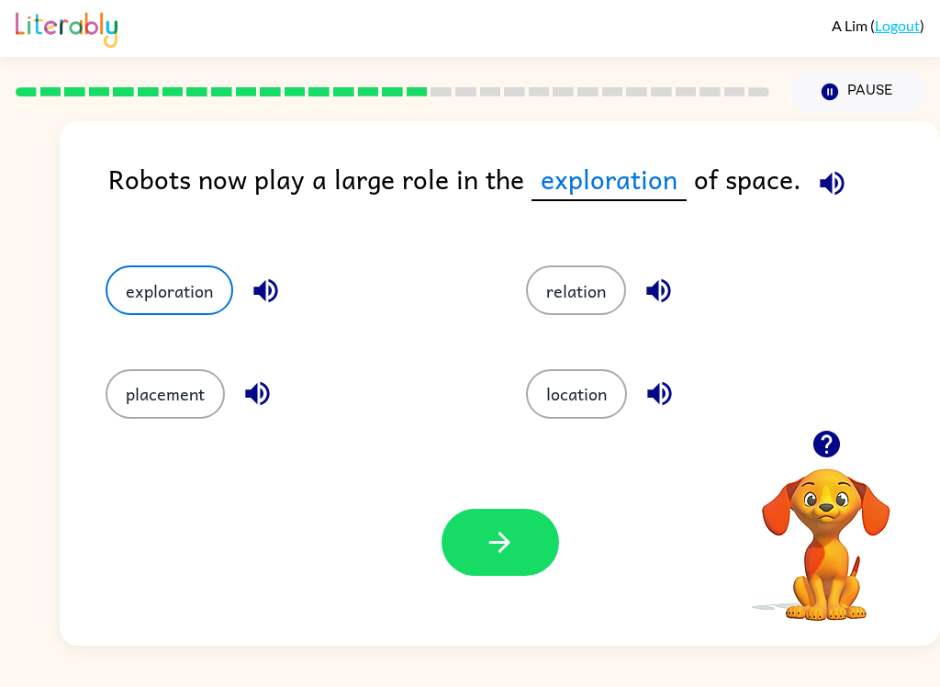
click at [498, 555] on icon "button" at bounding box center [500, 542] width 32 height 32
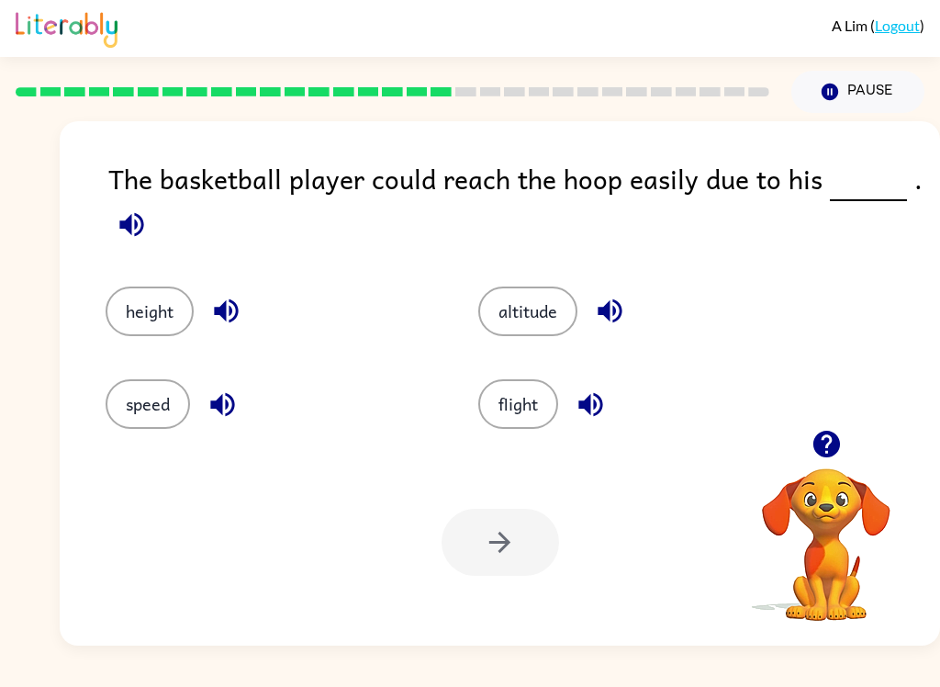
click at [150, 323] on button "height" at bounding box center [150, 311] width 88 height 50
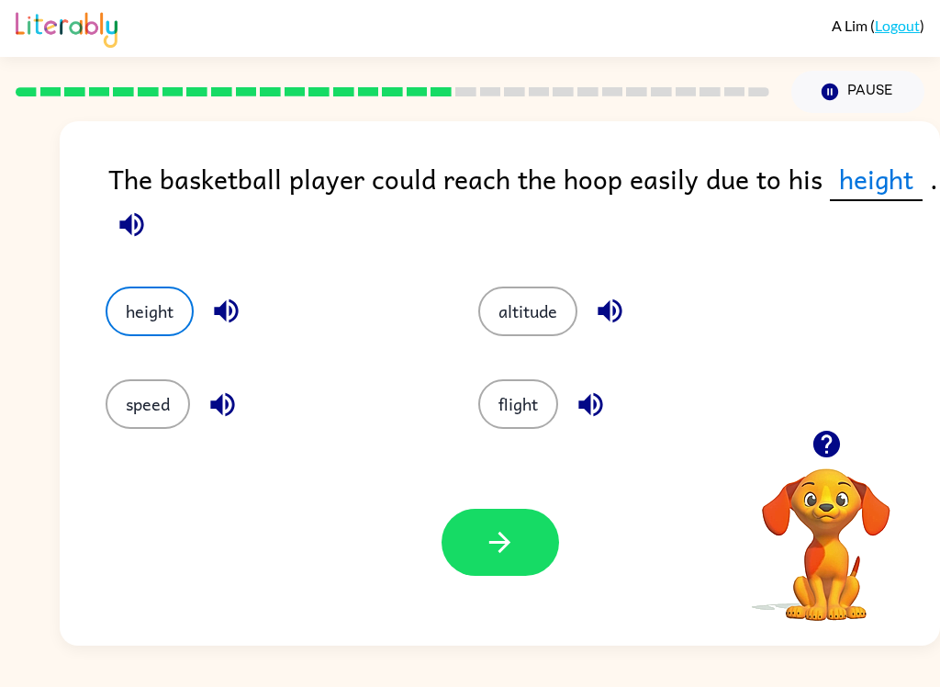
click at [533, 527] on button "button" at bounding box center [501, 542] width 118 height 67
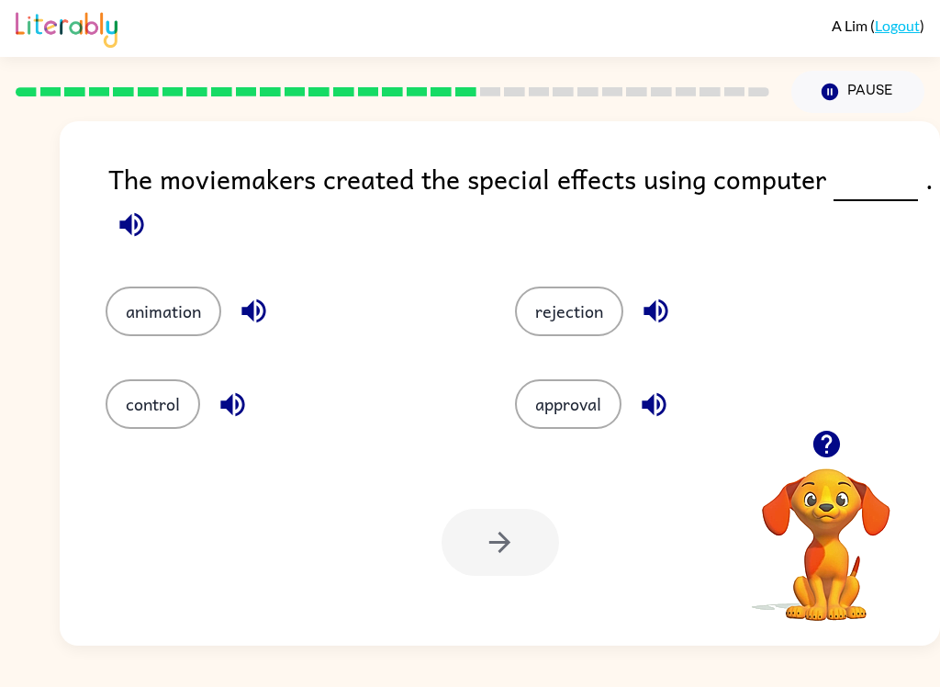
click at [160, 330] on button "animation" at bounding box center [164, 311] width 116 height 50
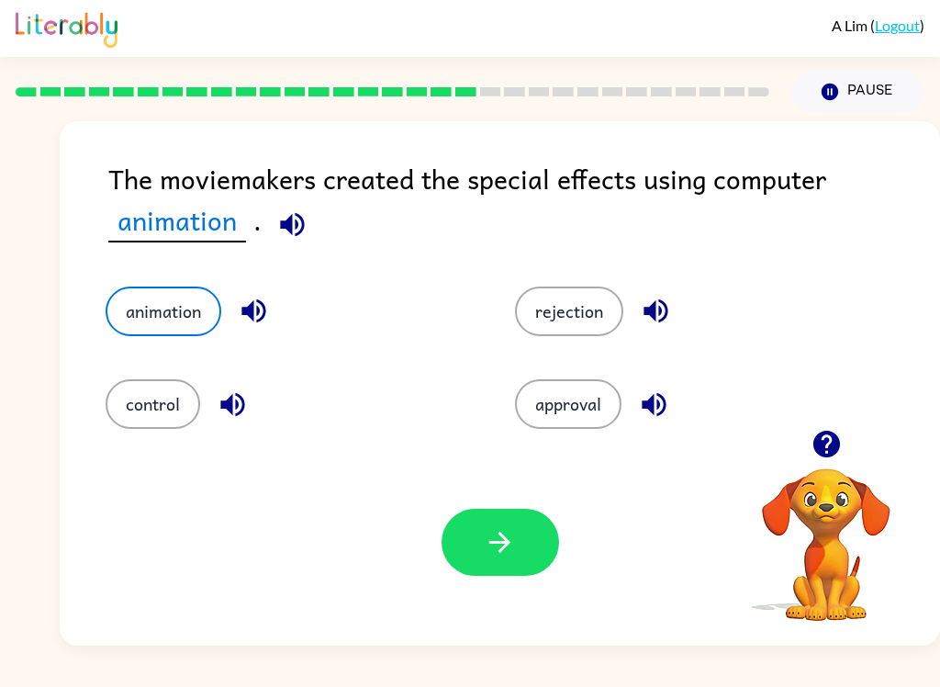
click at [472, 535] on button "button" at bounding box center [501, 542] width 118 height 67
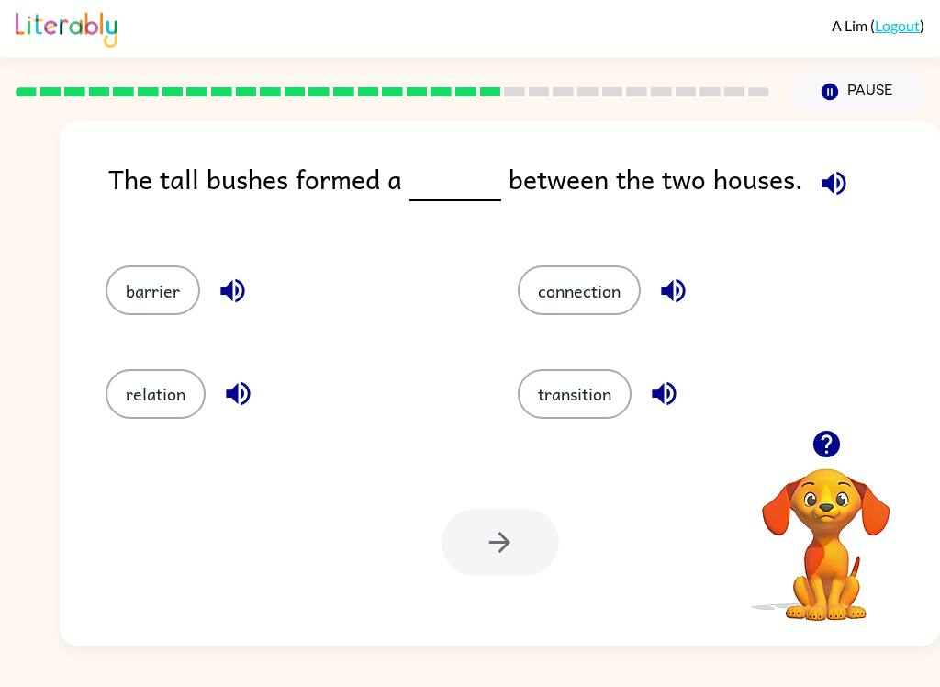
click at [169, 295] on button "barrier" at bounding box center [153, 290] width 95 height 50
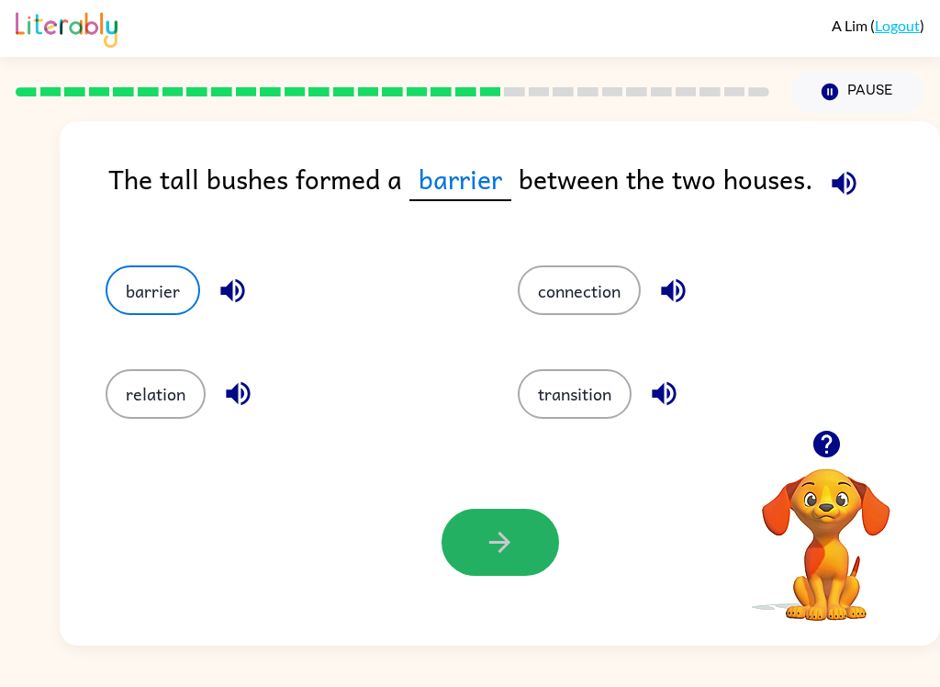
click at [473, 555] on button "button" at bounding box center [501, 542] width 118 height 67
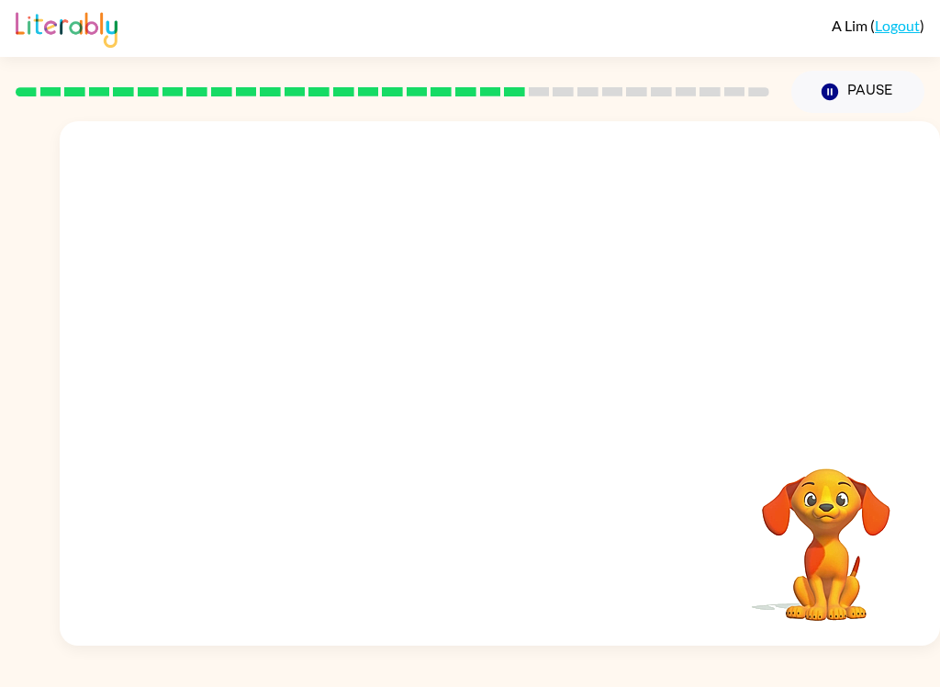
click at [341, 372] on video "Your browser must support playing .mp4 files to use Literably. Please try using…" at bounding box center [500, 275] width 880 height 308
click at [496, 387] on icon "button" at bounding box center [500, 392] width 32 height 32
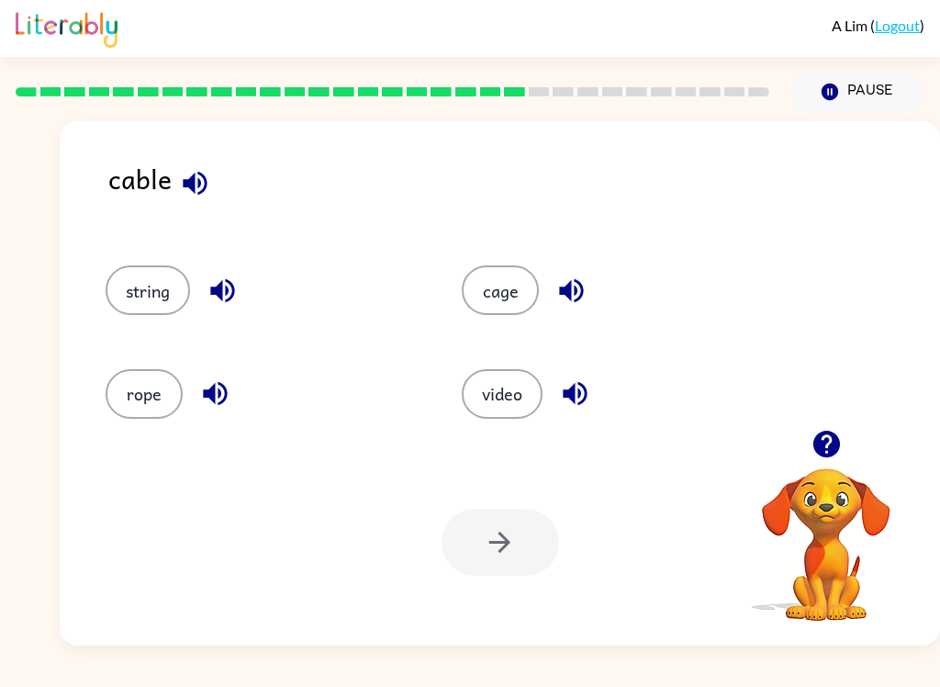
click at [196, 201] on button "button" at bounding box center [195, 183] width 47 height 47
click at [525, 287] on button "cage" at bounding box center [500, 290] width 77 height 50
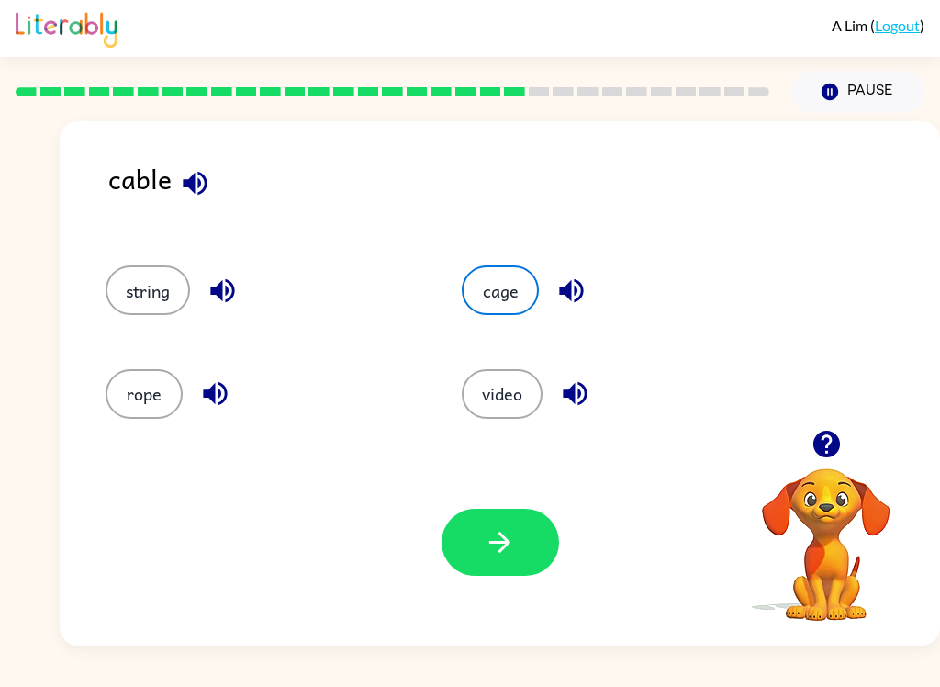
click at [491, 540] on icon "button" at bounding box center [500, 542] width 32 height 32
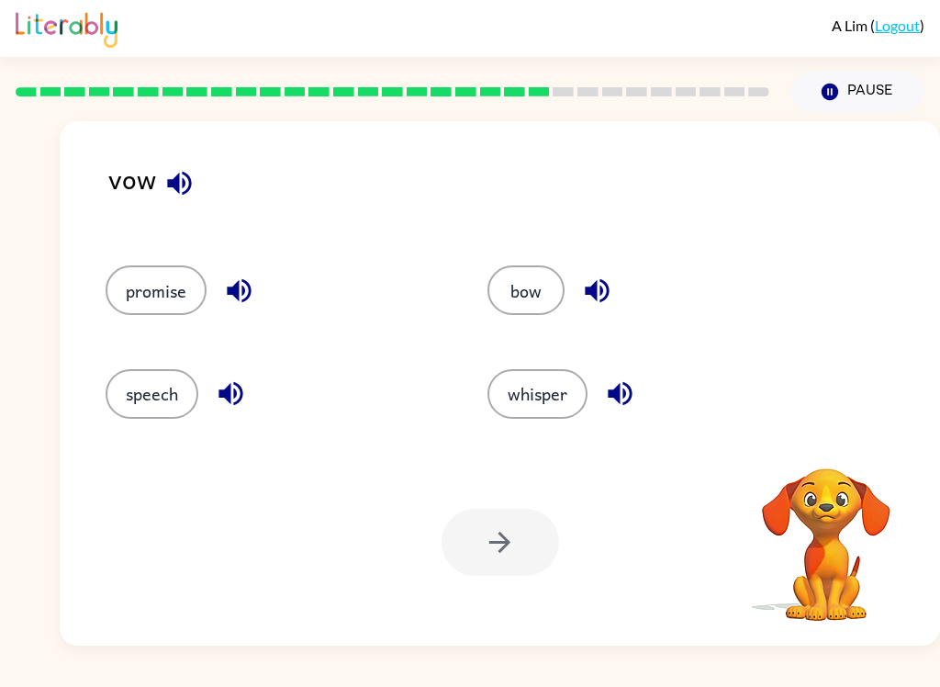
click at [193, 180] on icon "button" at bounding box center [179, 183] width 32 height 32
click at [154, 291] on button "promise" at bounding box center [156, 290] width 101 height 50
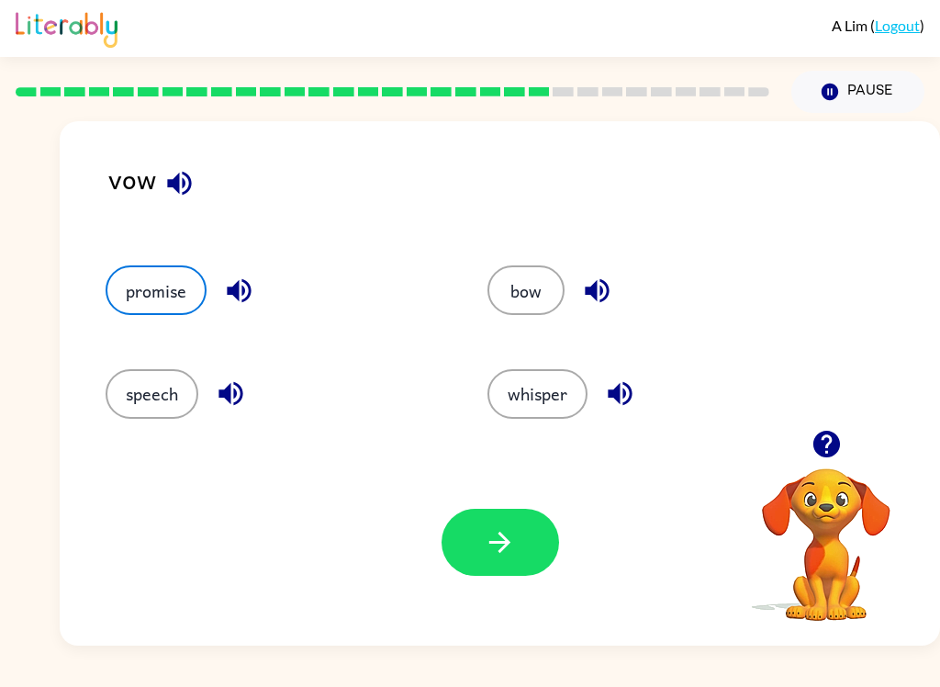
click at [496, 554] on icon "button" at bounding box center [500, 542] width 32 height 32
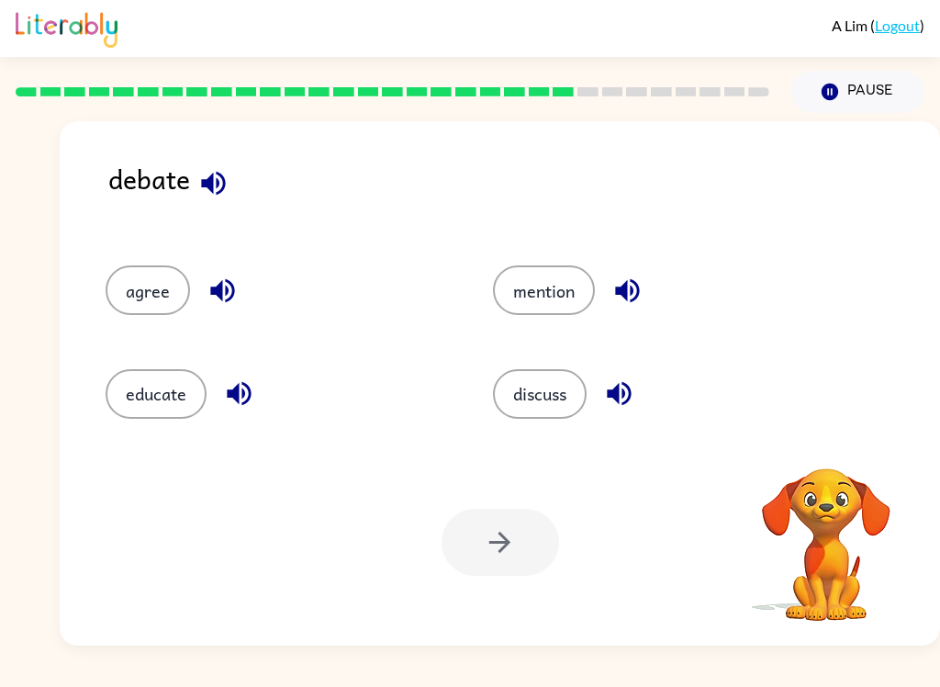
click at [216, 199] on icon "button" at bounding box center [213, 183] width 32 height 32
click at [550, 409] on button "discuss" at bounding box center [540, 394] width 94 height 50
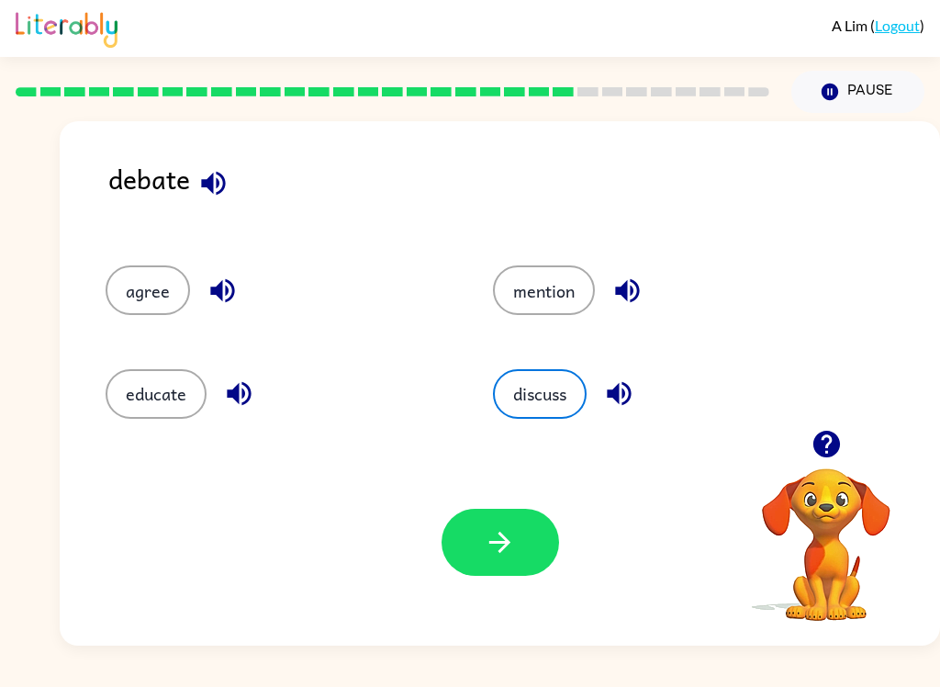
click at [497, 545] on icon "button" at bounding box center [500, 542] width 32 height 32
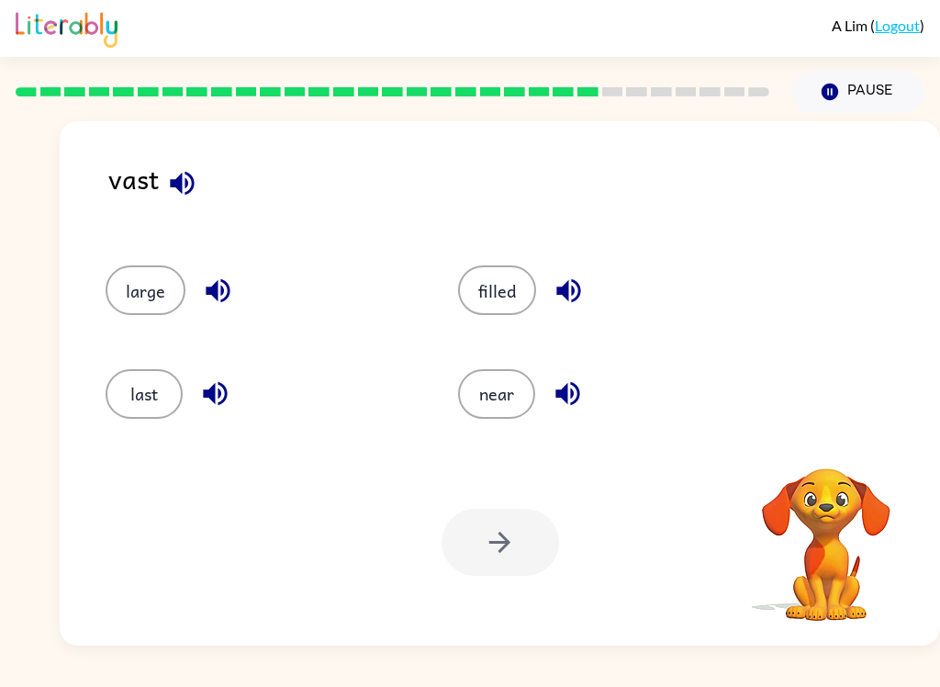
click at [189, 186] on icon "button" at bounding box center [182, 183] width 32 height 32
click at [180, 185] on icon "button" at bounding box center [182, 183] width 24 height 24
click at [179, 181] on icon "button" at bounding box center [182, 183] width 24 height 24
click at [512, 398] on button "near" at bounding box center [496, 394] width 77 height 50
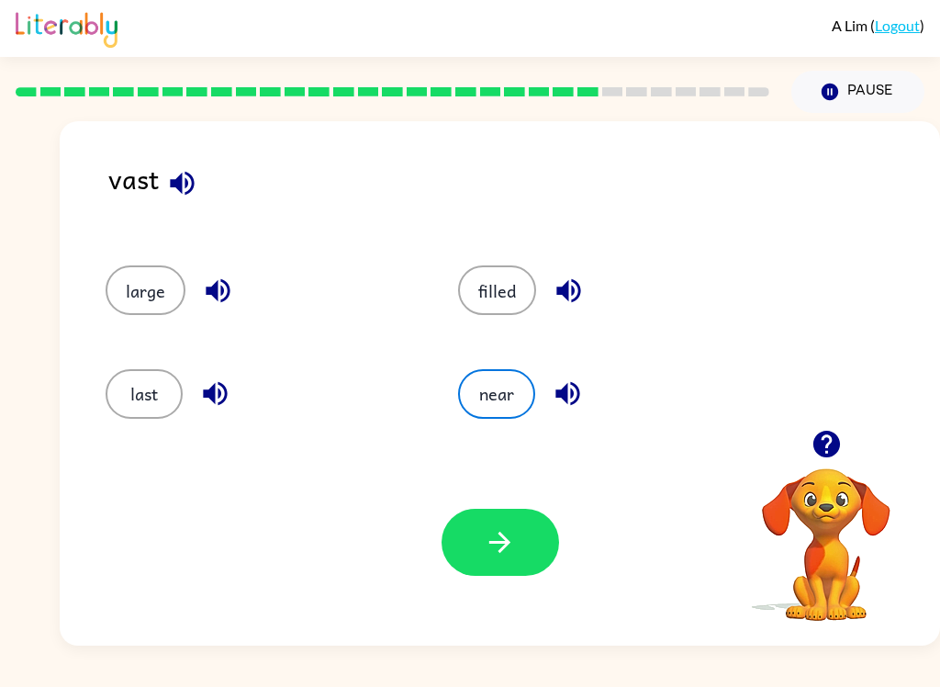
click at [484, 310] on button "filled" at bounding box center [497, 290] width 78 height 50
click at [503, 515] on button "button" at bounding box center [501, 542] width 118 height 67
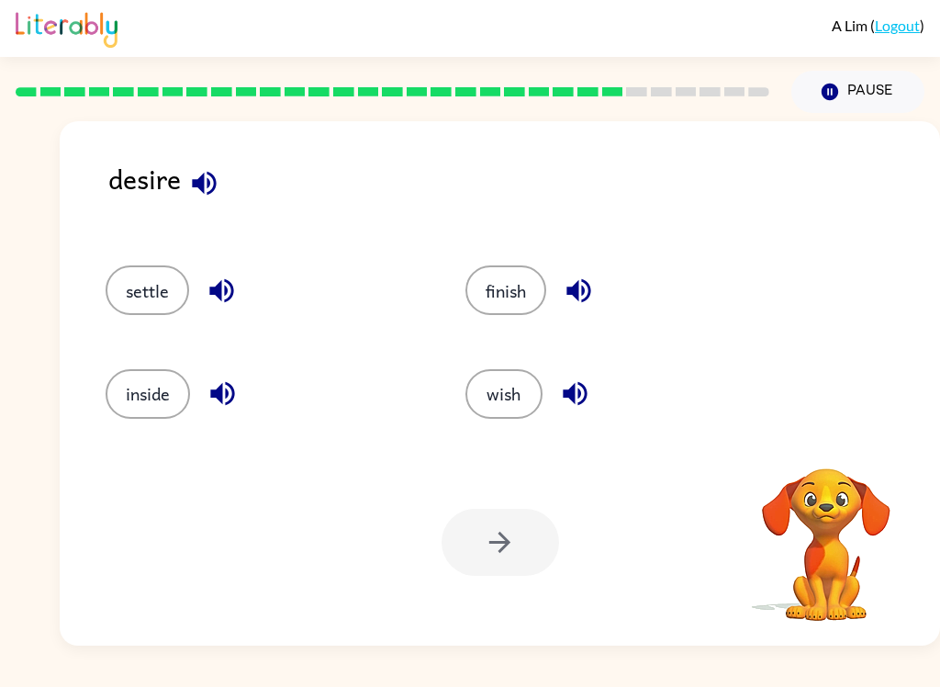
click at [207, 182] on icon "button" at bounding box center [204, 183] width 24 height 24
click at [211, 175] on icon "button" at bounding box center [204, 183] width 24 height 24
click at [495, 397] on button "wish" at bounding box center [503, 394] width 77 height 50
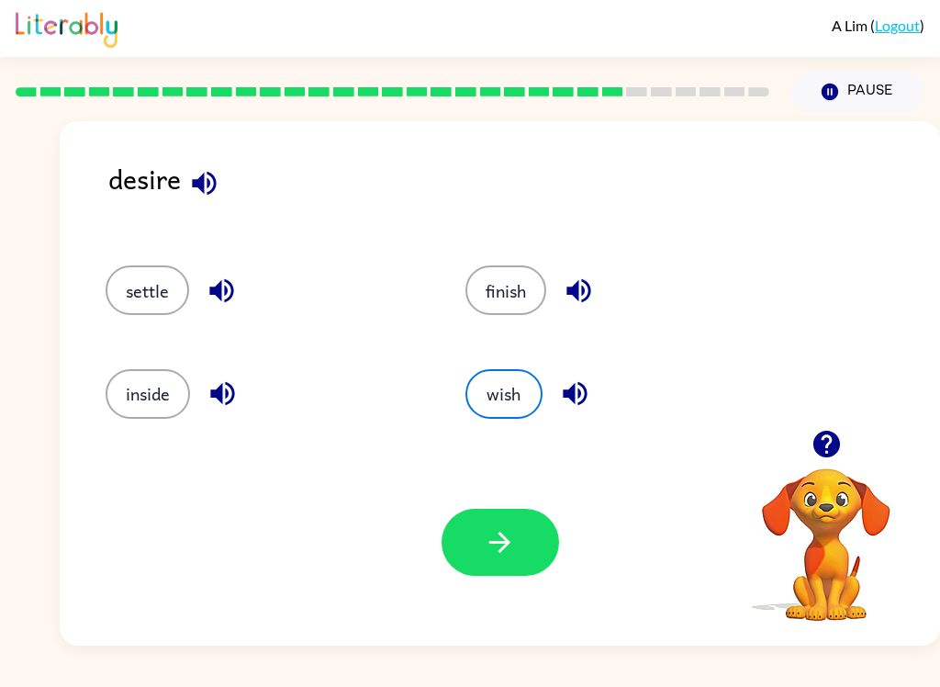
click at [495, 560] on button "button" at bounding box center [501, 542] width 118 height 67
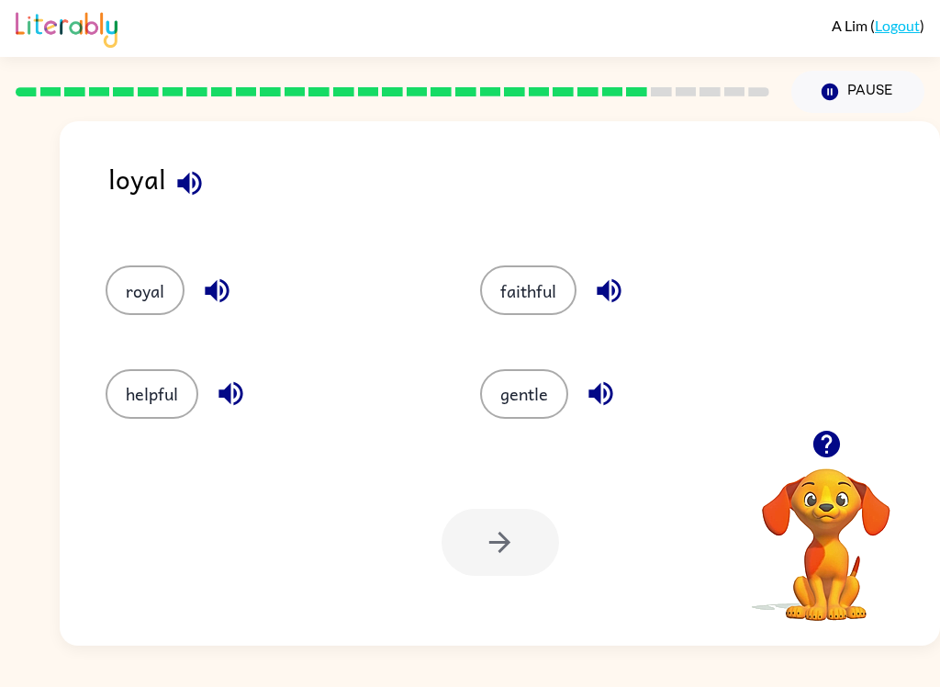
click at [187, 185] on icon "button" at bounding box center [189, 183] width 24 height 24
click at [532, 289] on button "faithful" at bounding box center [528, 290] width 96 height 50
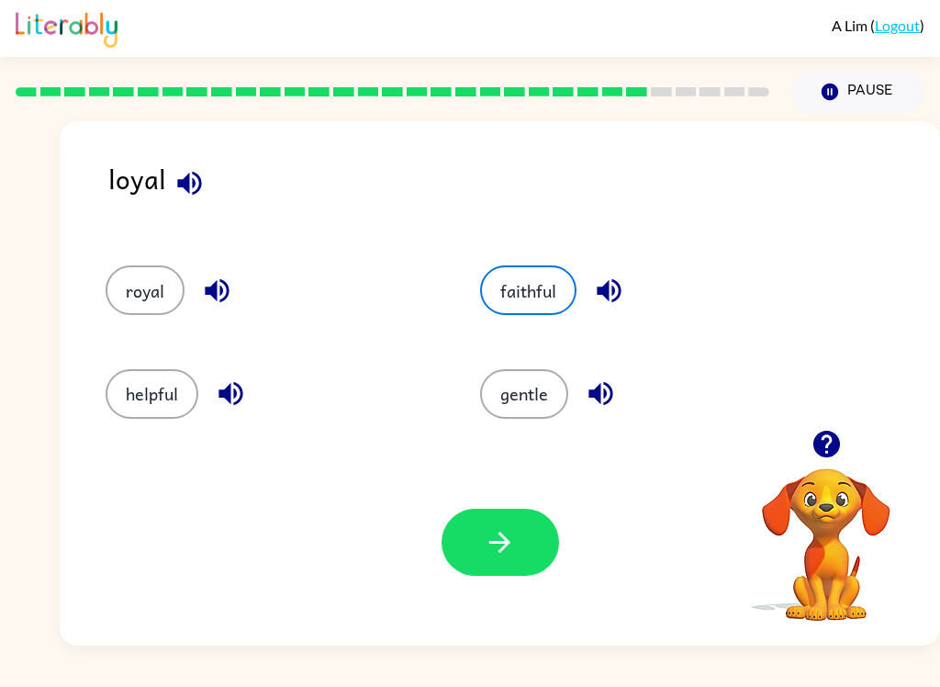
click at [510, 532] on icon "button" at bounding box center [500, 542] width 32 height 32
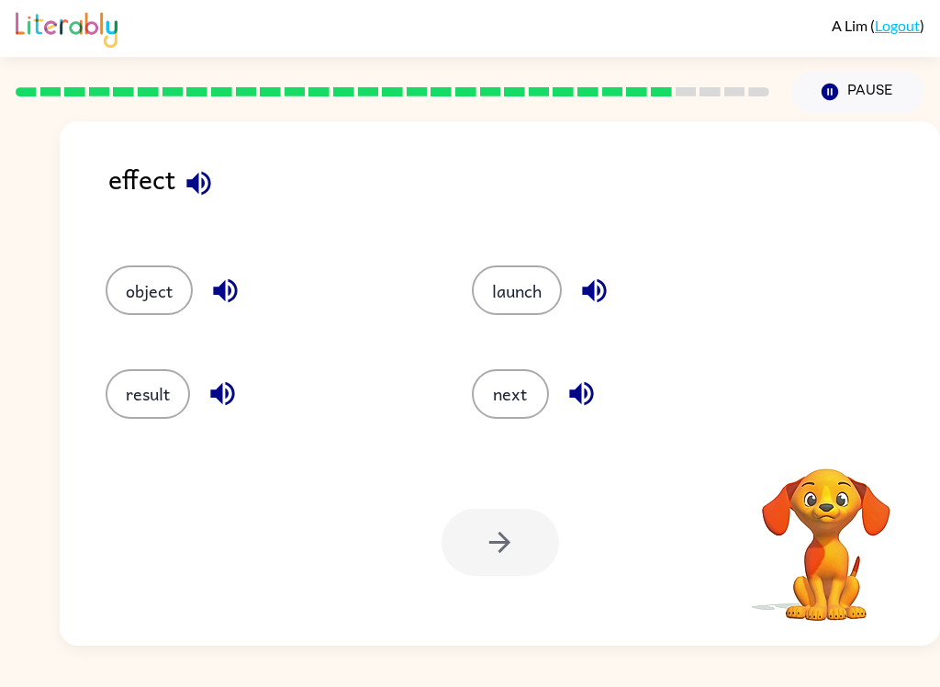
click at [193, 202] on button "button" at bounding box center [198, 183] width 47 height 47
click at [158, 399] on button "result" at bounding box center [148, 394] width 84 height 50
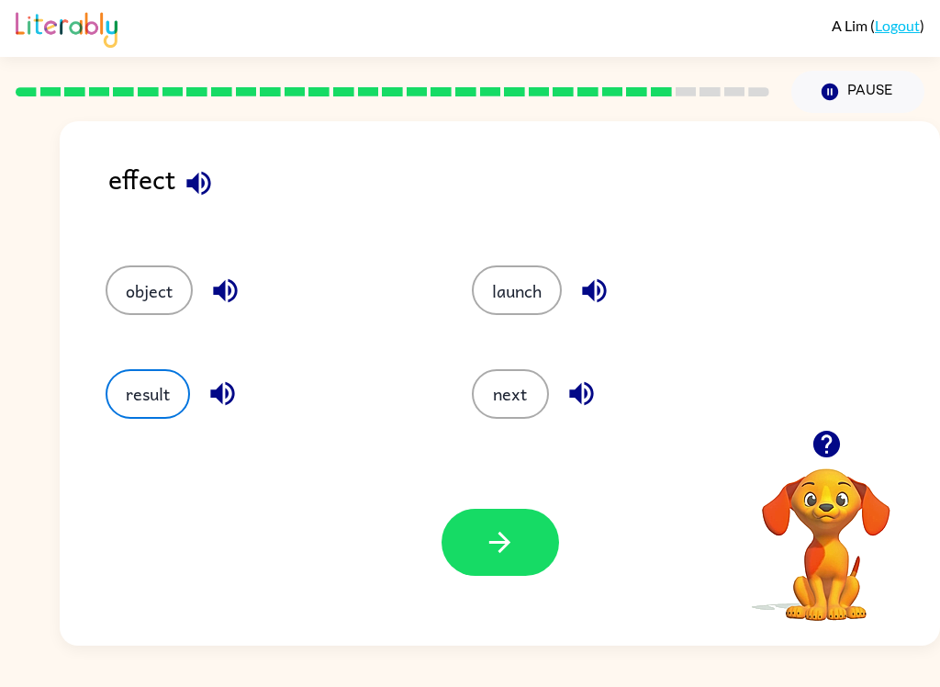
click at [522, 539] on button "button" at bounding box center [501, 542] width 118 height 67
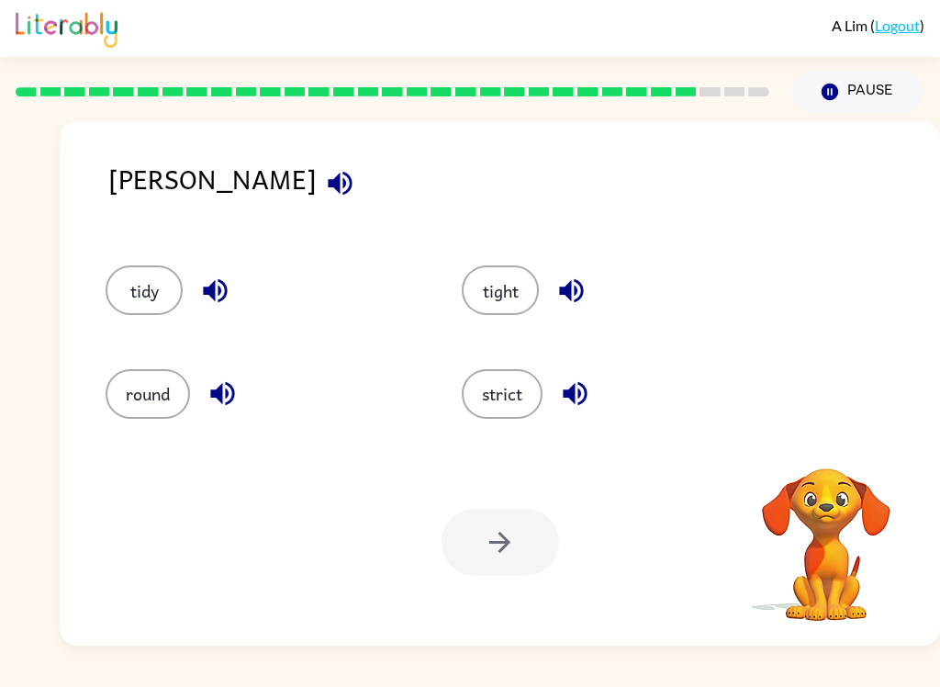
click at [317, 177] on button "button" at bounding box center [340, 183] width 47 height 47
click at [489, 302] on button "tight" at bounding box center [500, 290] width 77 height 50
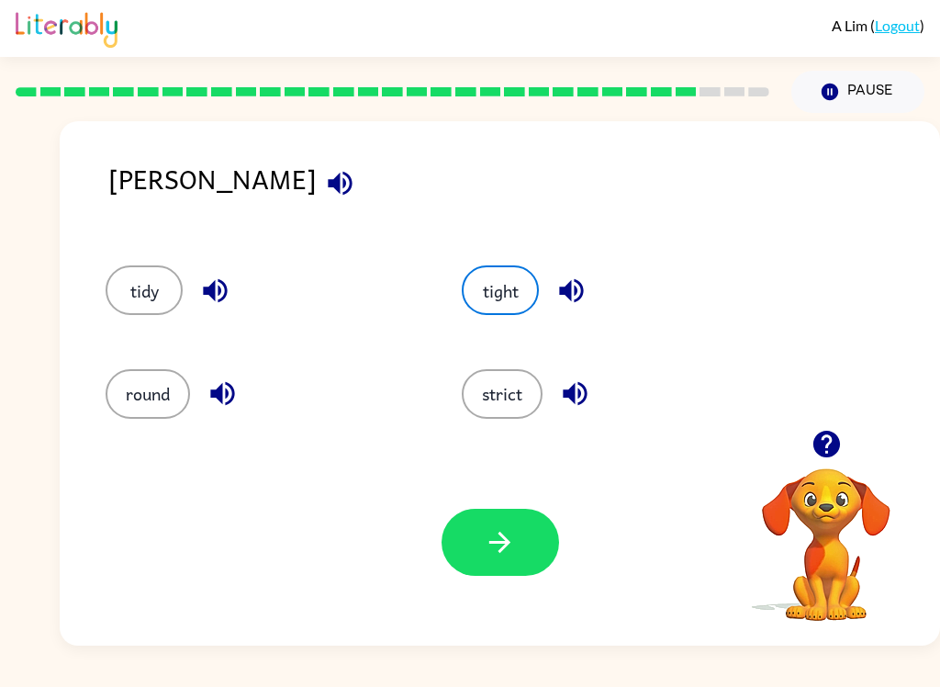
click at [496, 549] on icon "button" at bounding box center [500, 542] width 32 height 32
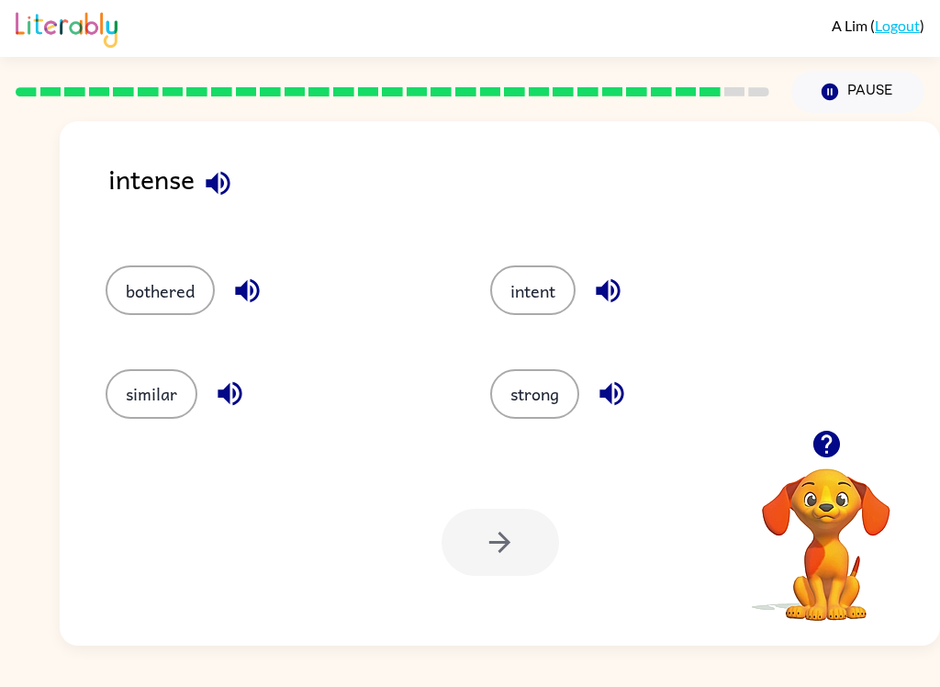
click at [212, 193] on icon "button" at bounding box center [218, 183] width 32 height 32
click at [260, 293] on icon "button" at bounding box center [247, 290] width 32 height 32
click at [226, 405] on icon "button" at bounding box center [230, 393] width 32 height 32
click at [608, 289] on icon "button" at bounding box center [608, 291] width 24 height 24
click at [606, 388] on icon "button" at bounding box center [612, 393] width 32 height 32
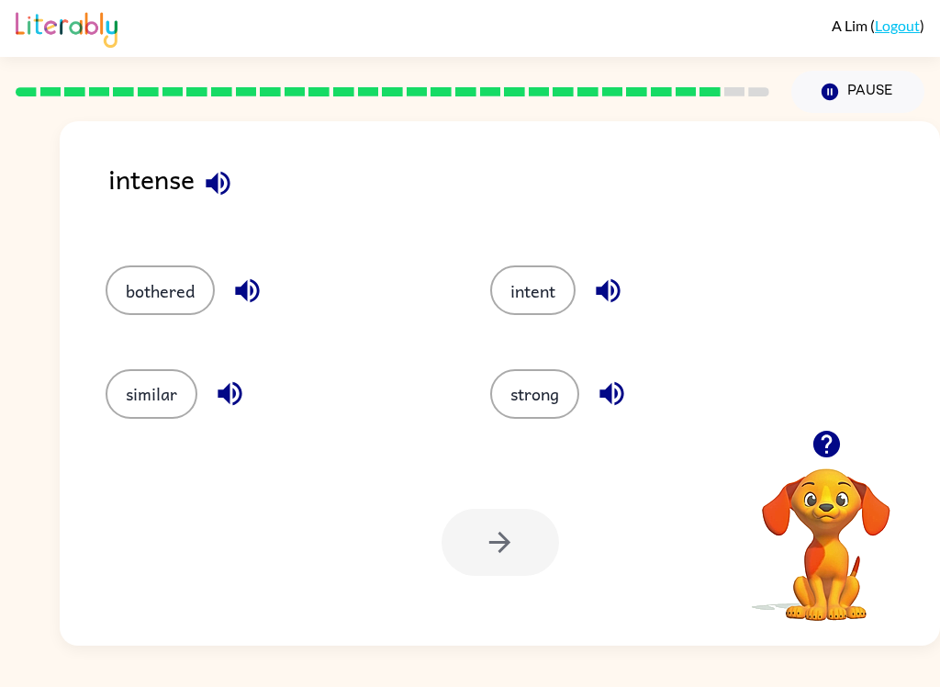
click at [535, 289] on button "intent" at bounding box center [532, 290] width 85 height 50
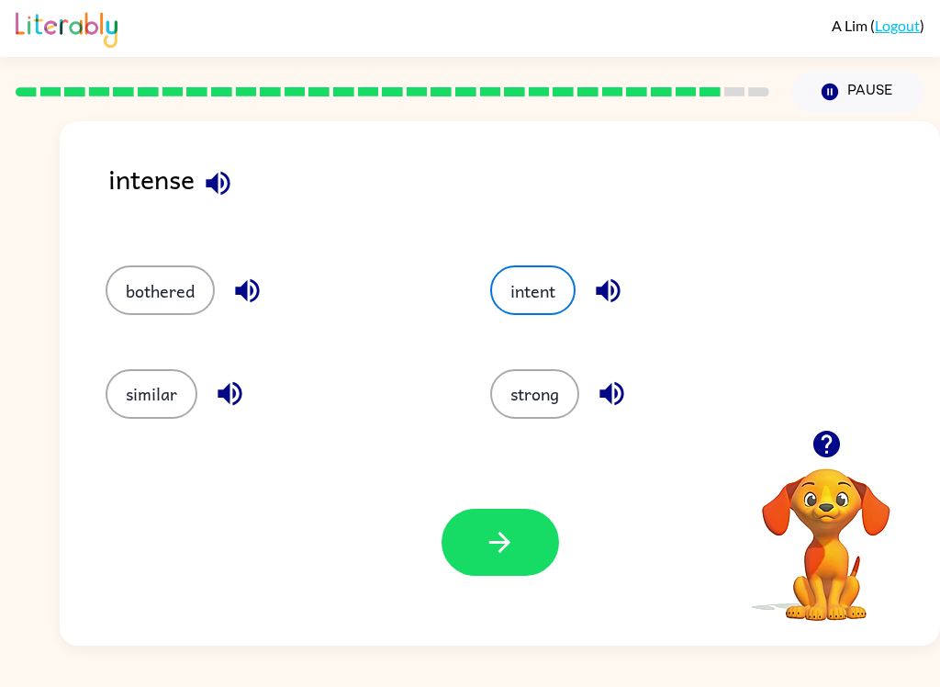
click at [498, 526] on button "button" at bounding box center [501, 542] width 118 height 67
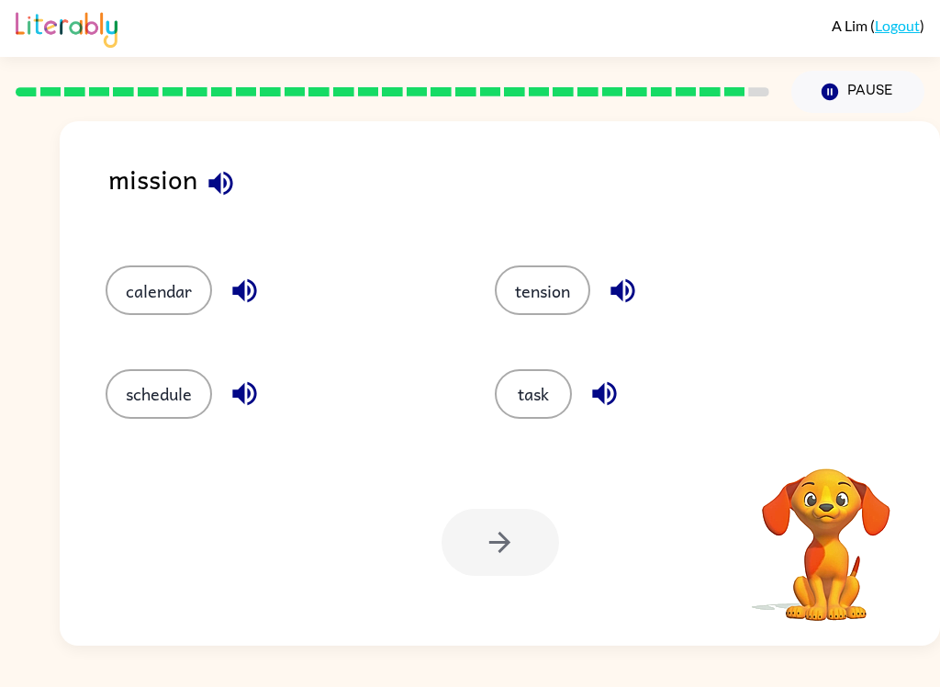
click at [538, 379] on button "task" at bounding box center [533, 394] width 77 height 50
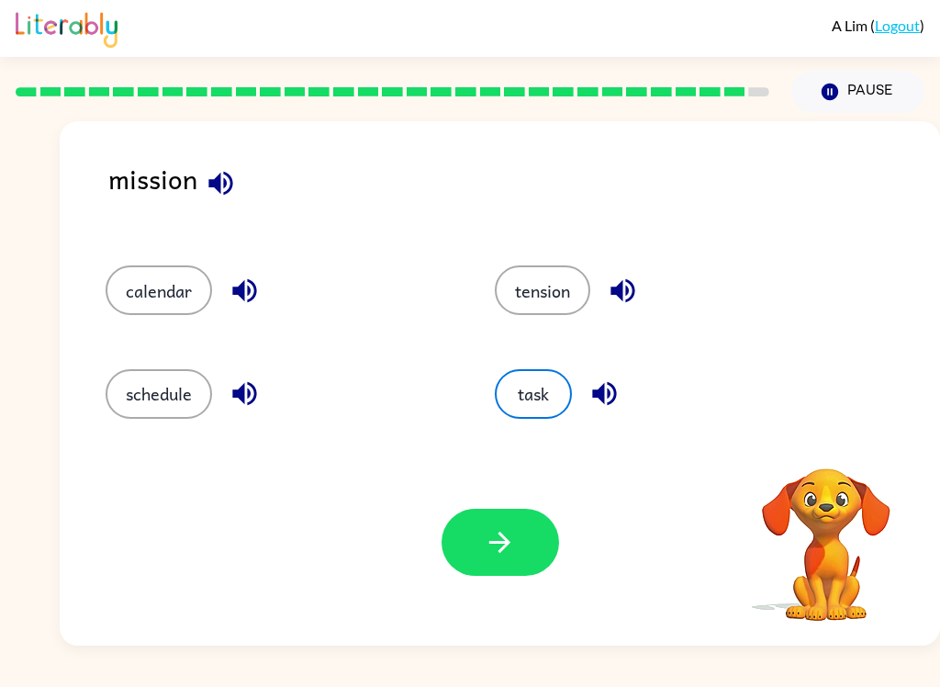
click at [498, 562] on button "button" at bounding box center [501, 542] width 118 height 67
